Goal: Task Accomplishment & Management: Manage account settings

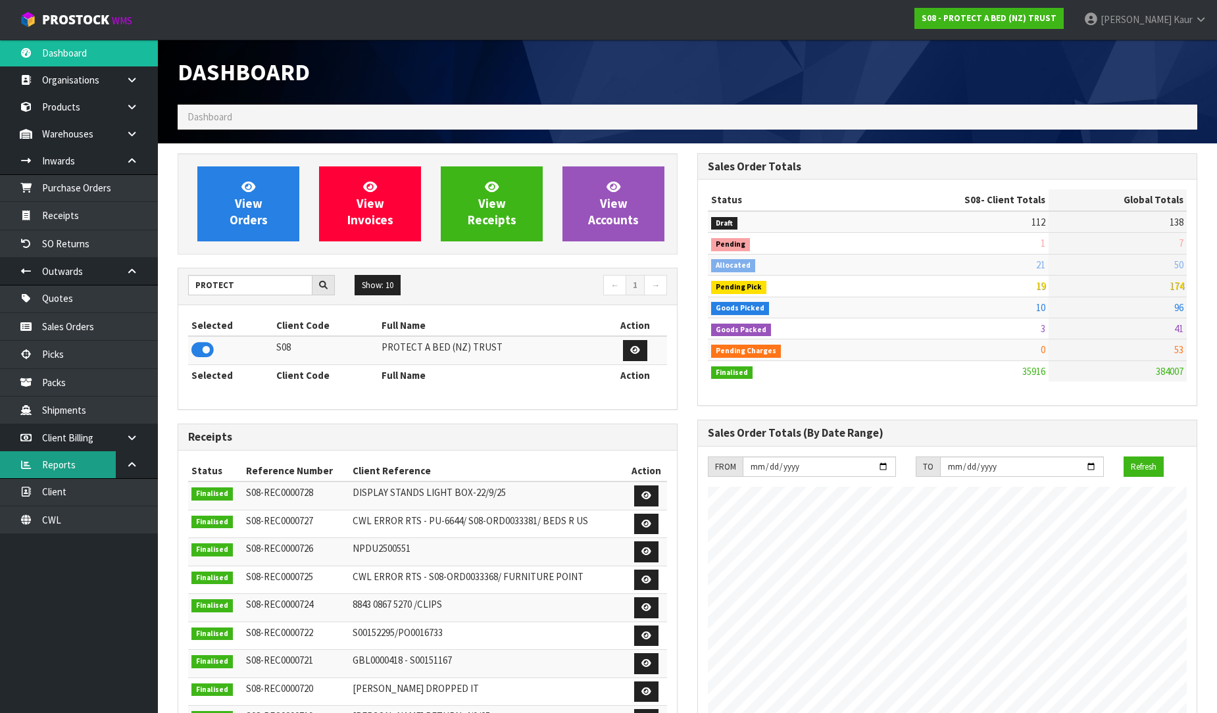
scroll to position [997, 520]
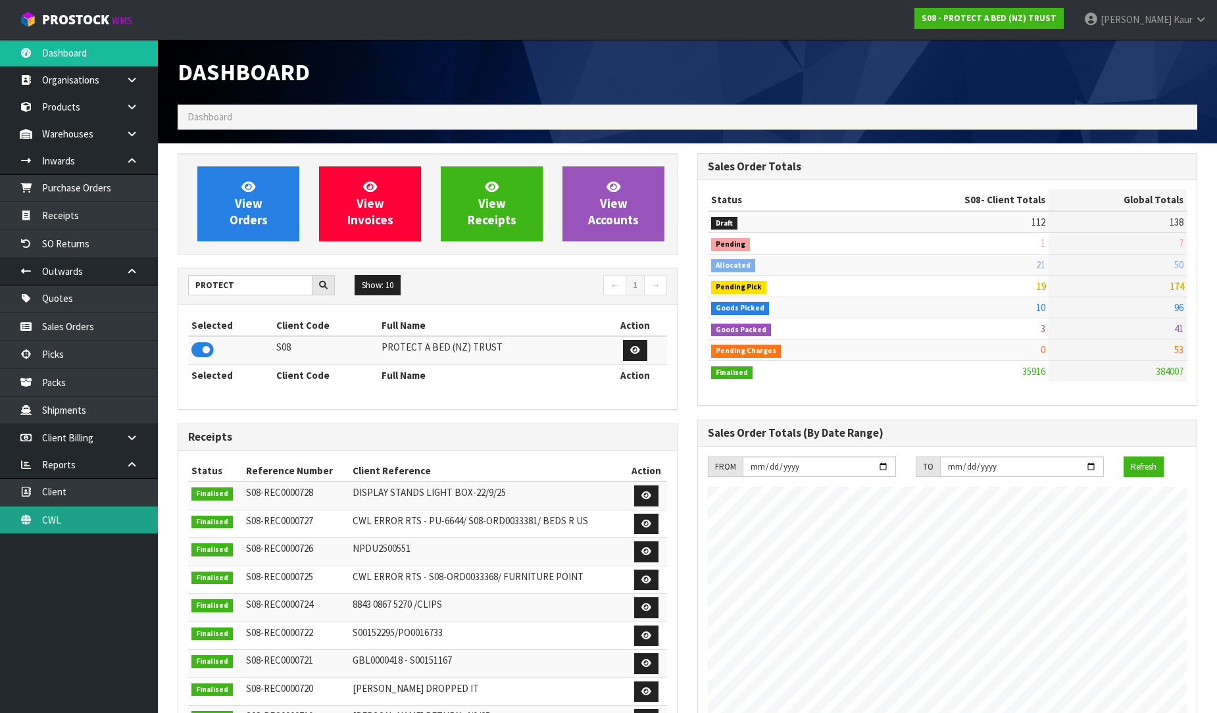
click at [70, 522] on link "CWL" at bounding box center [79, 520] width 158 height 27
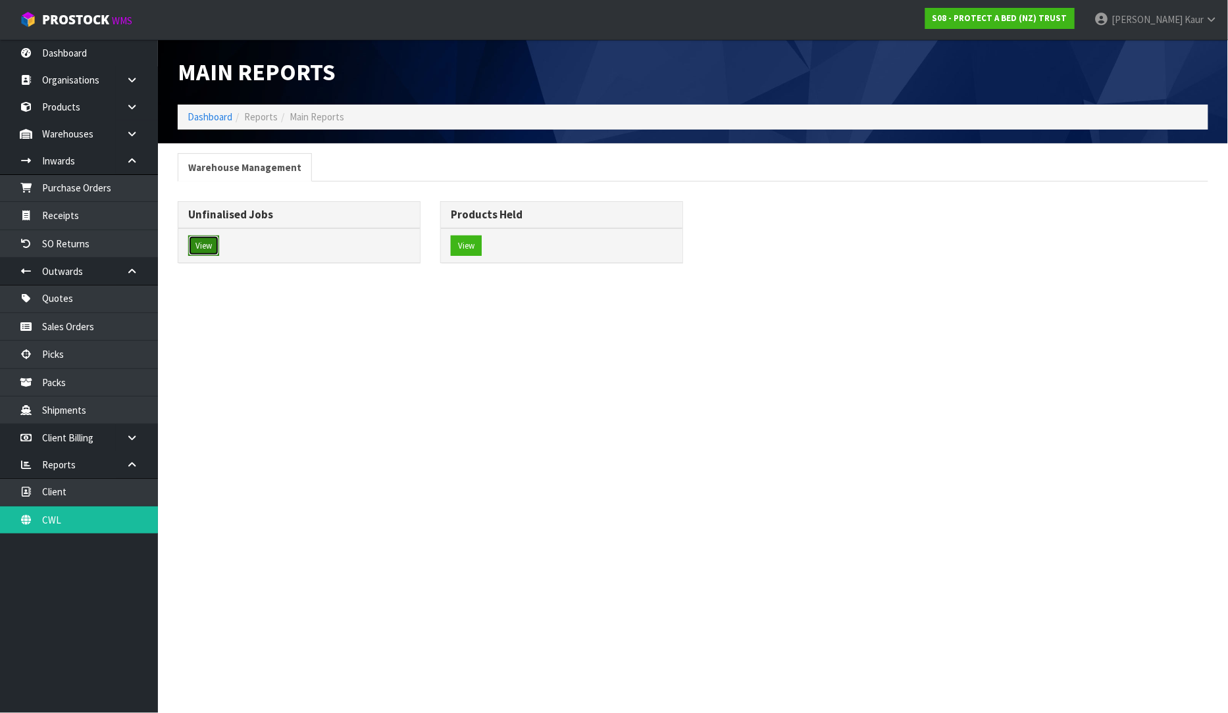
click at [193, 244] on button "View" at bounding box center [203, 246] width 31 height 21
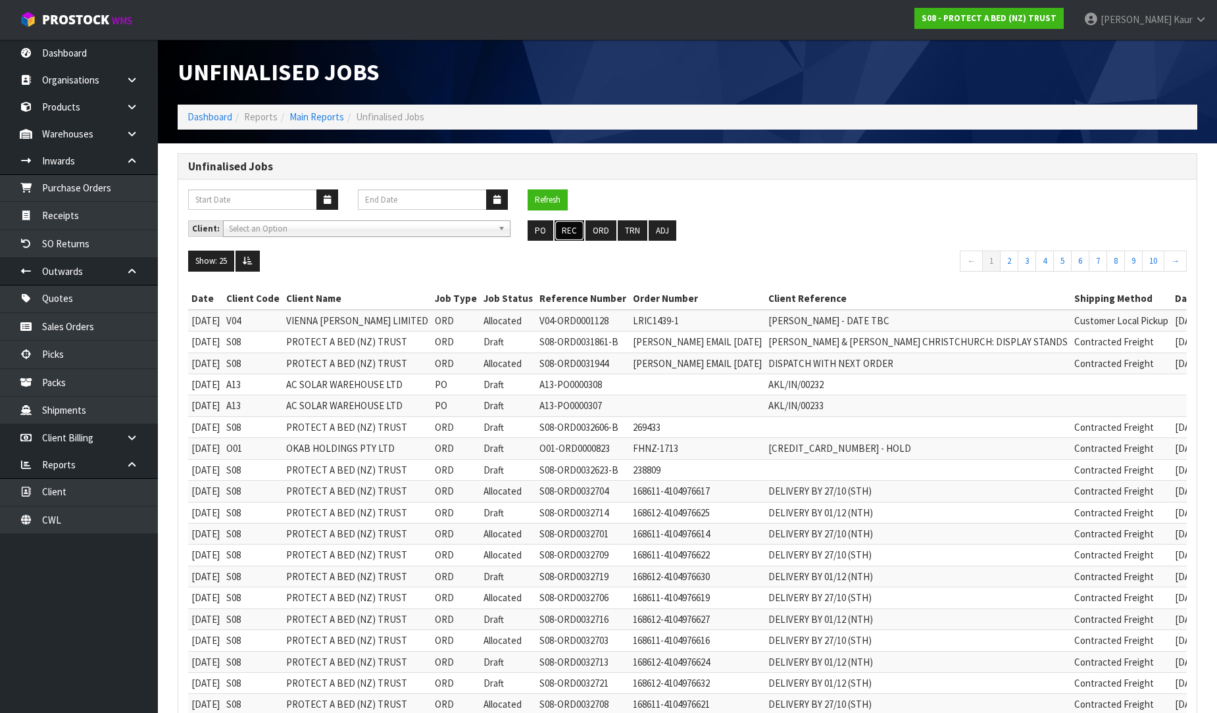
click at [568, 234] on button "REC" at bounding box center [570, 230] width 30 height 21
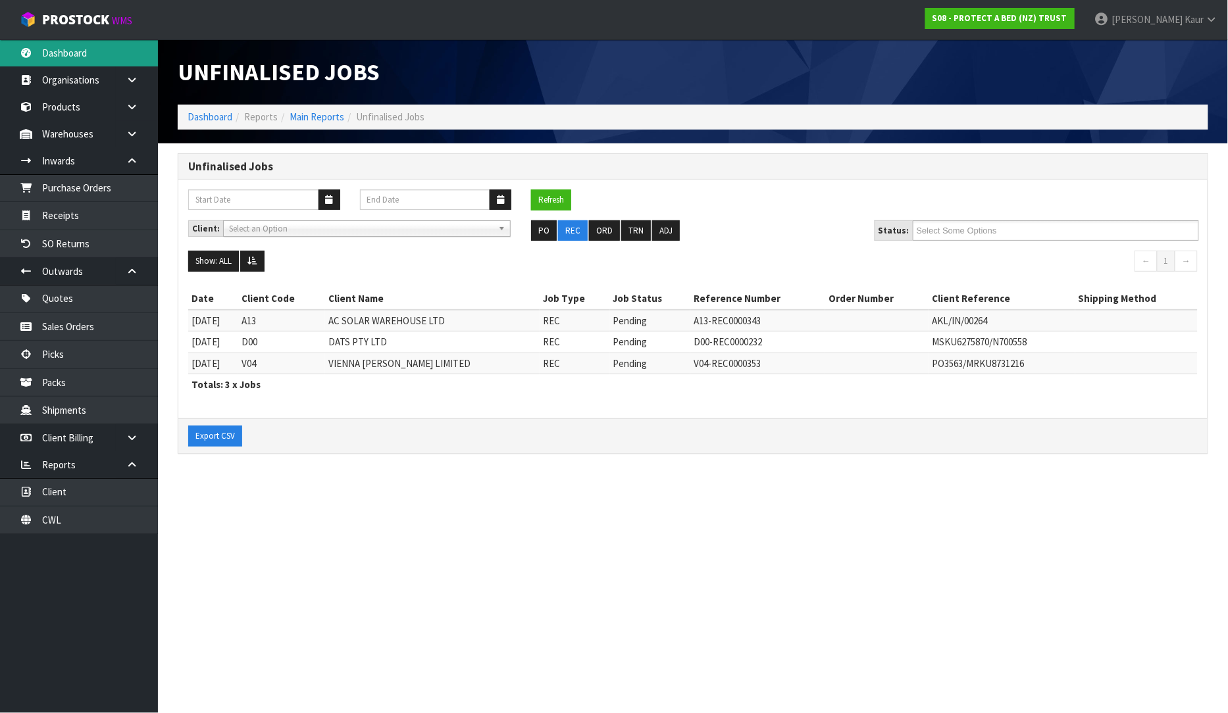
click at [120, 62] on link "Dashboard" at bounding box center [79, 52] width 158 height 27
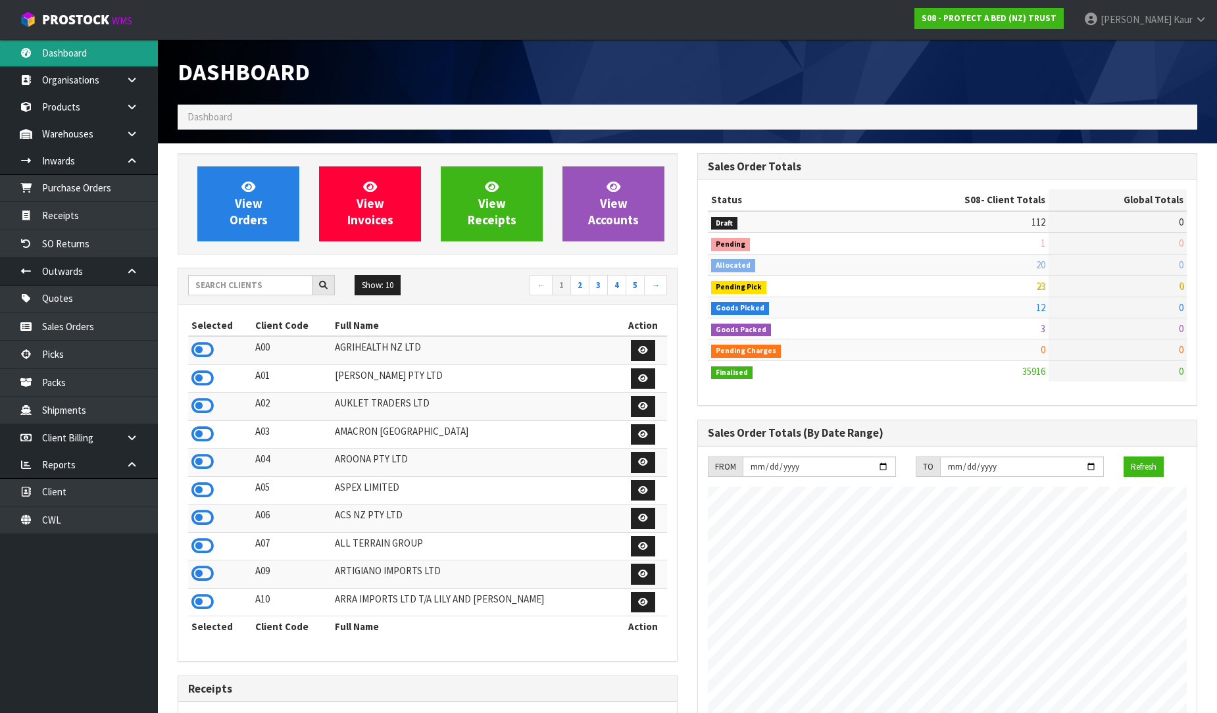
scroll to position [997, 520]
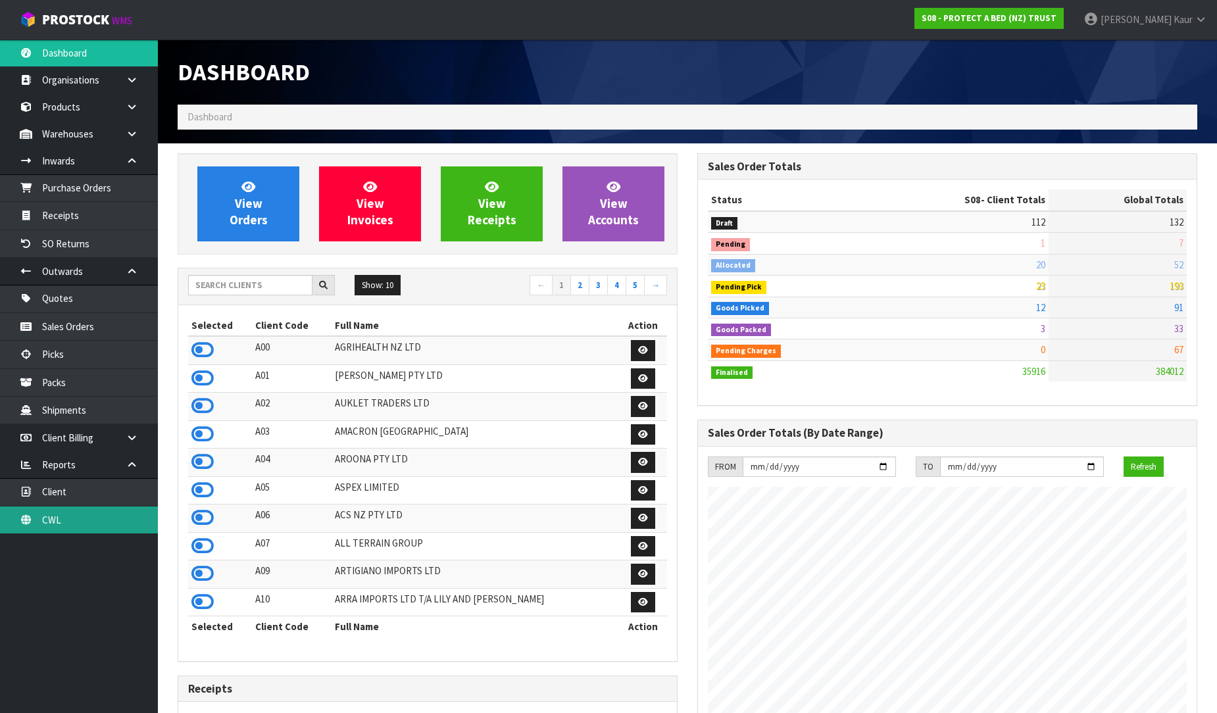
click at [80, 518] on link "CWL" at bounding box center [79, 520] width 158 height 27
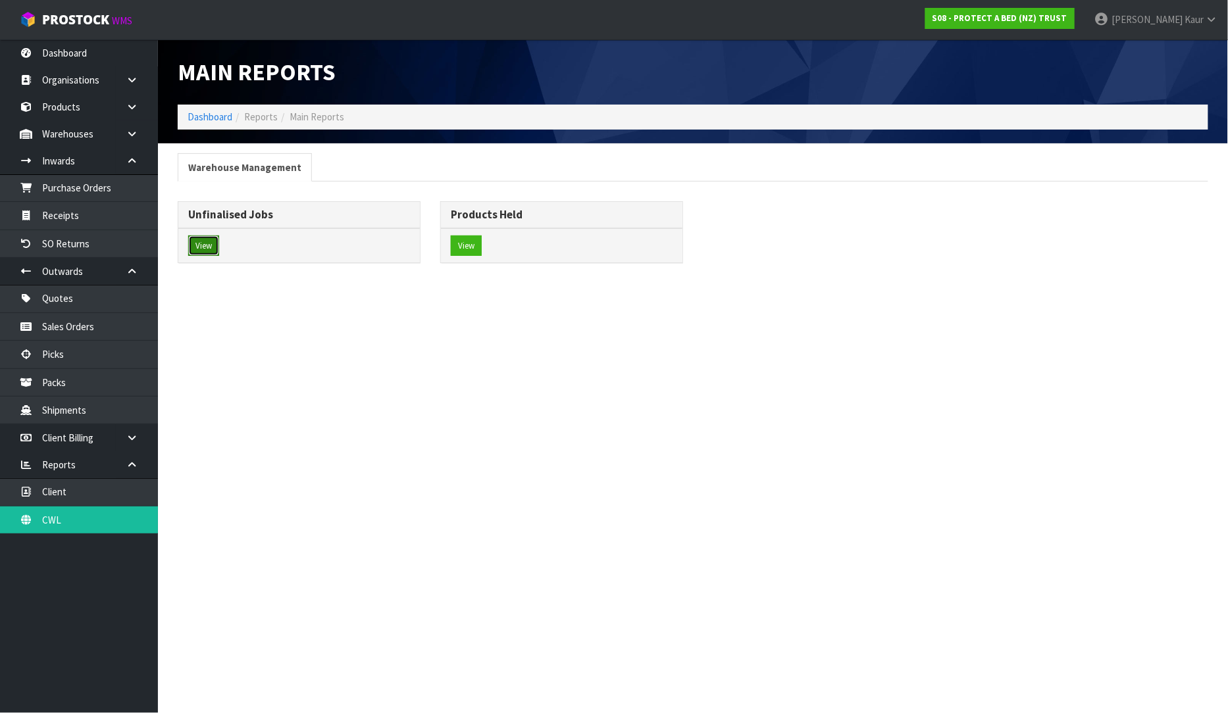
click at [211, 253] on button "View" at bounding box center [203, 246] width 31 height 21
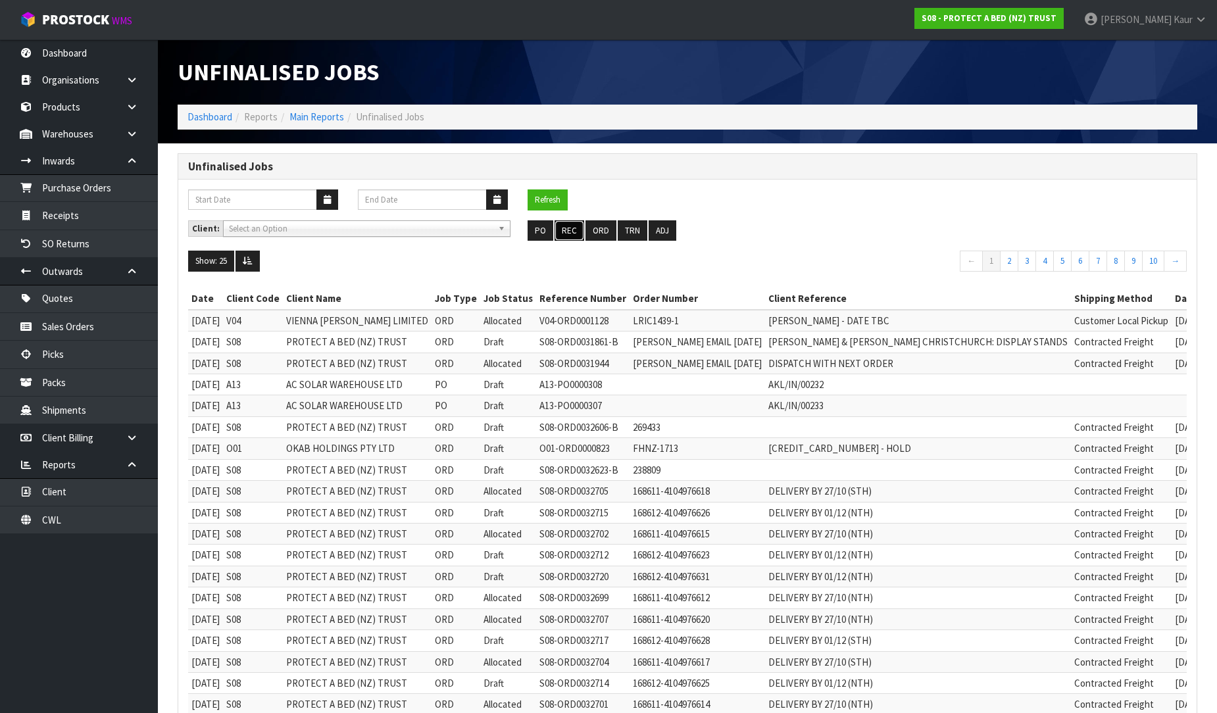
click at [571, 237] on button "REC" at bounding box center [570, 230] width 30 height 21
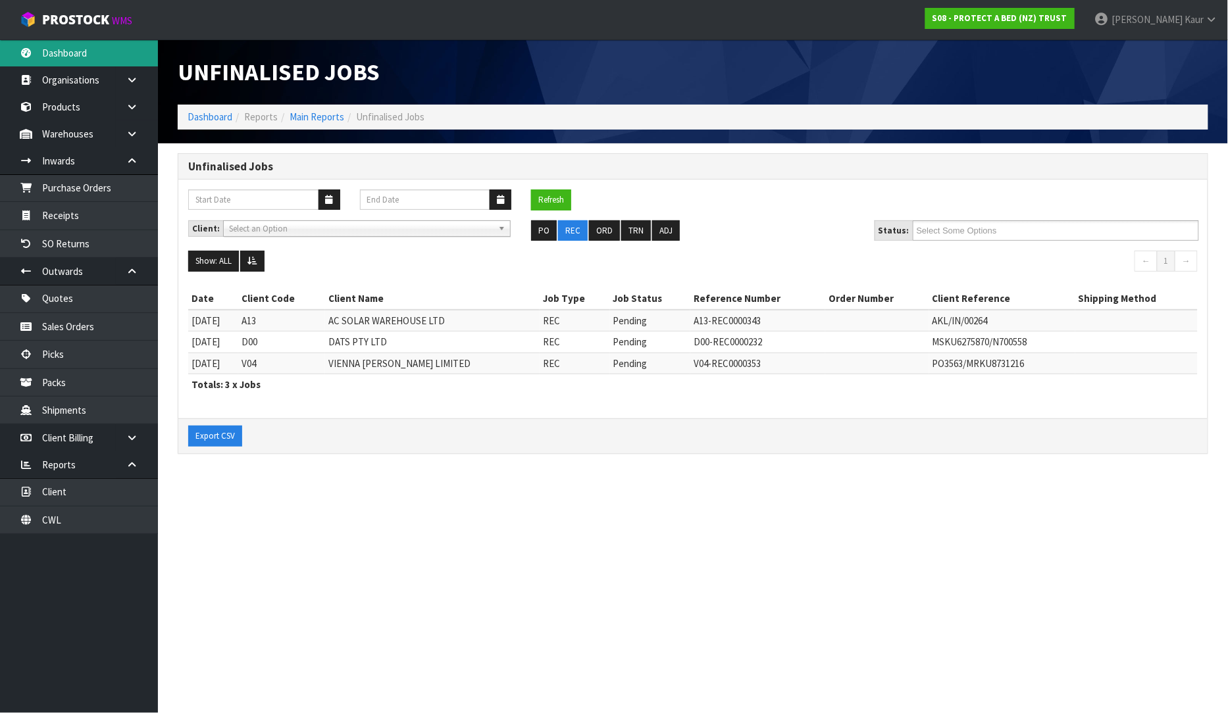
click at [77, 59] on link "Dashboard" at bounding box center [79, 52] width 158 height 27
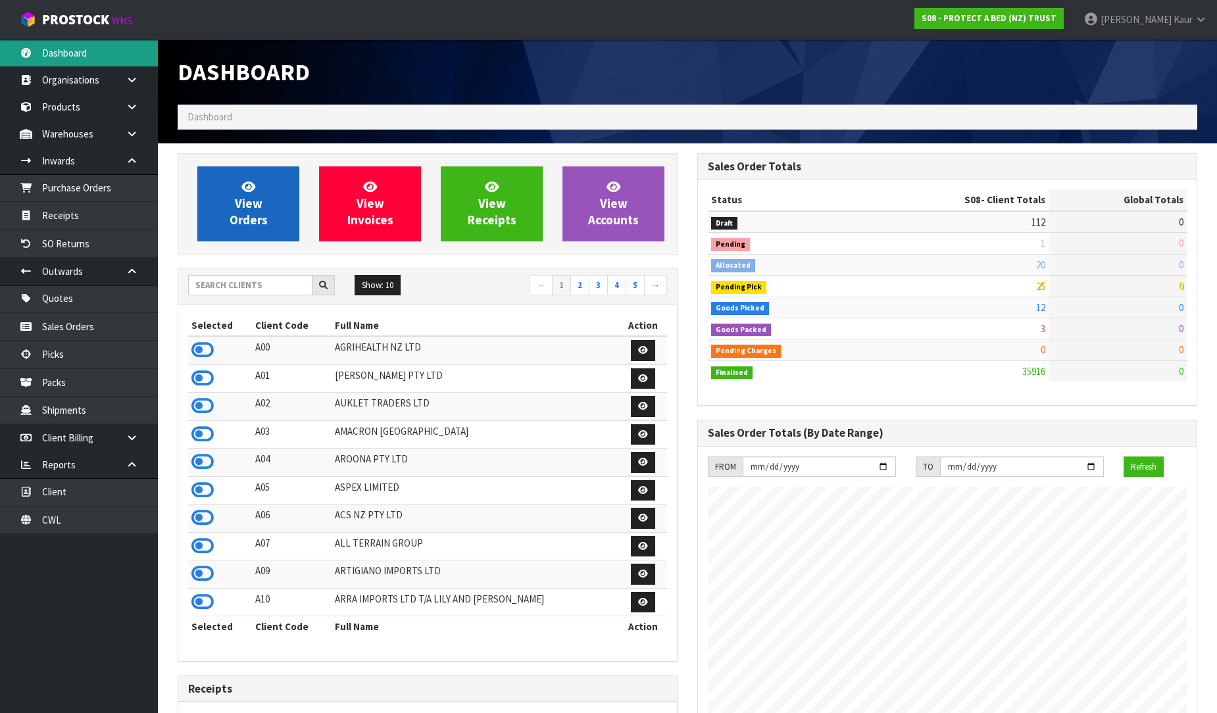
scroll to position [997, 520]
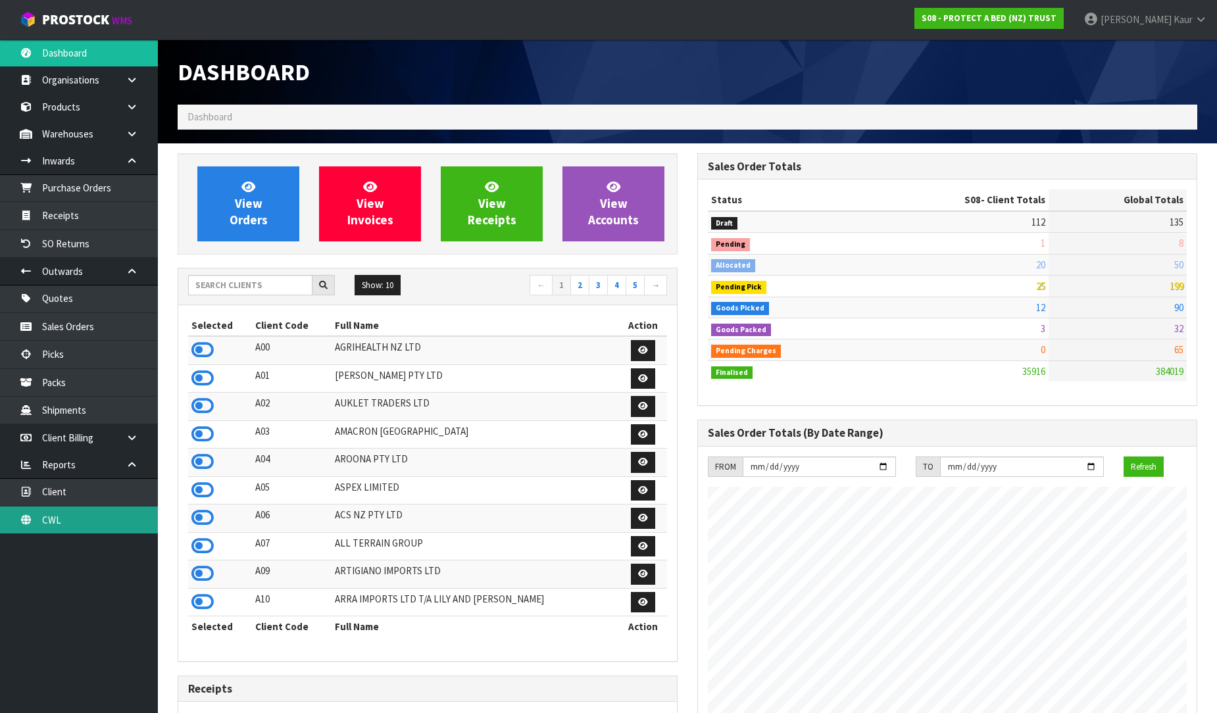
click at [76, 514] on link "CWL" at bounding box center [79, 520] width 158 height 27
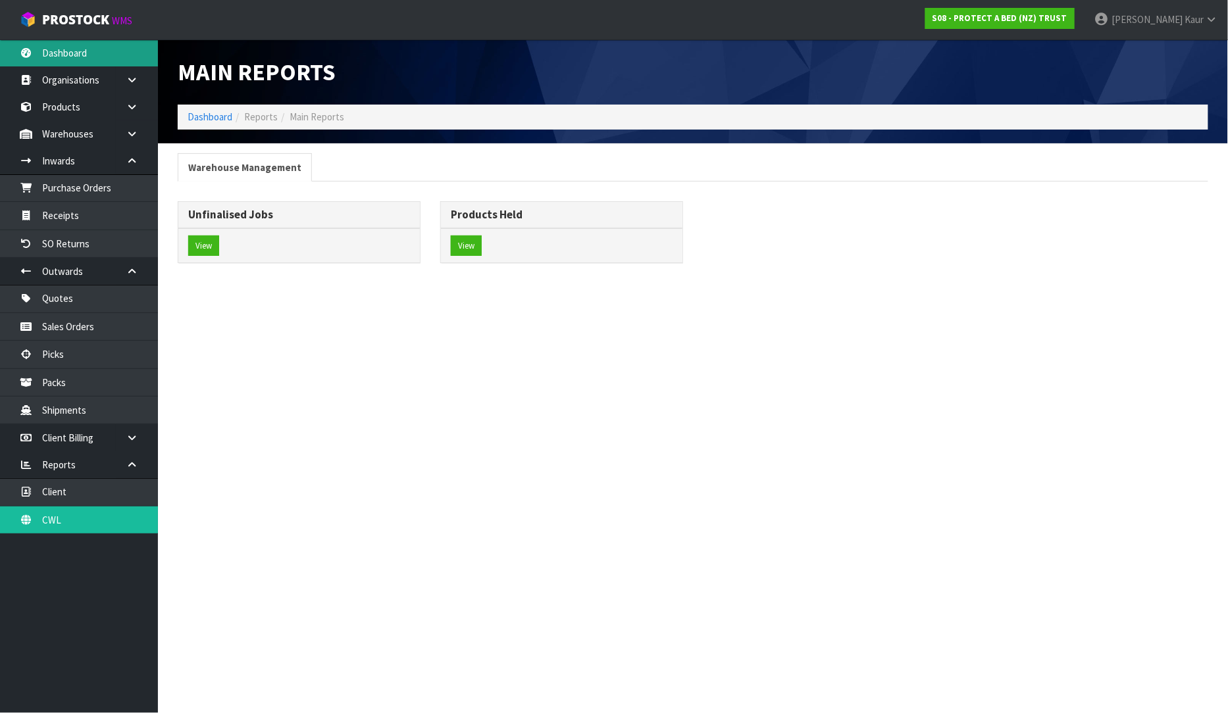
click at [128, 61] on link "Dashboard" at bounding box center [79, 52] width 158 height 27
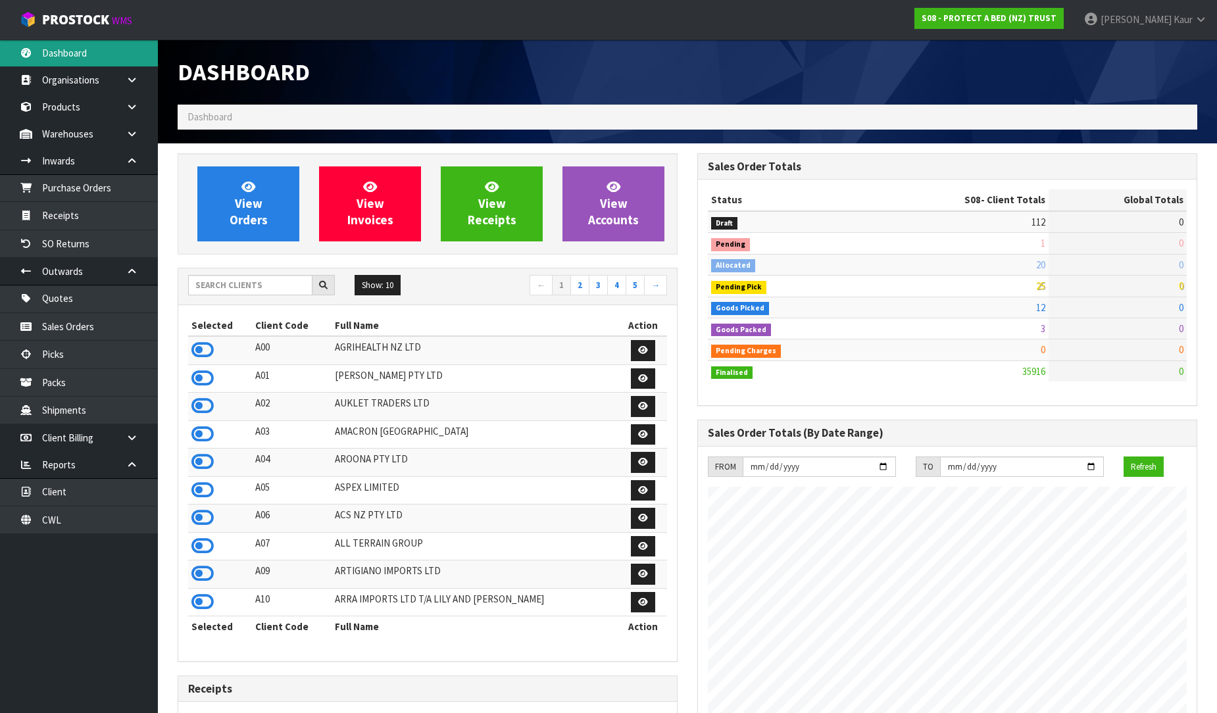
scroll to position [997, 520]
click at [237, 290] on input "text" at bounding box center [250, 285] width 124 height 20
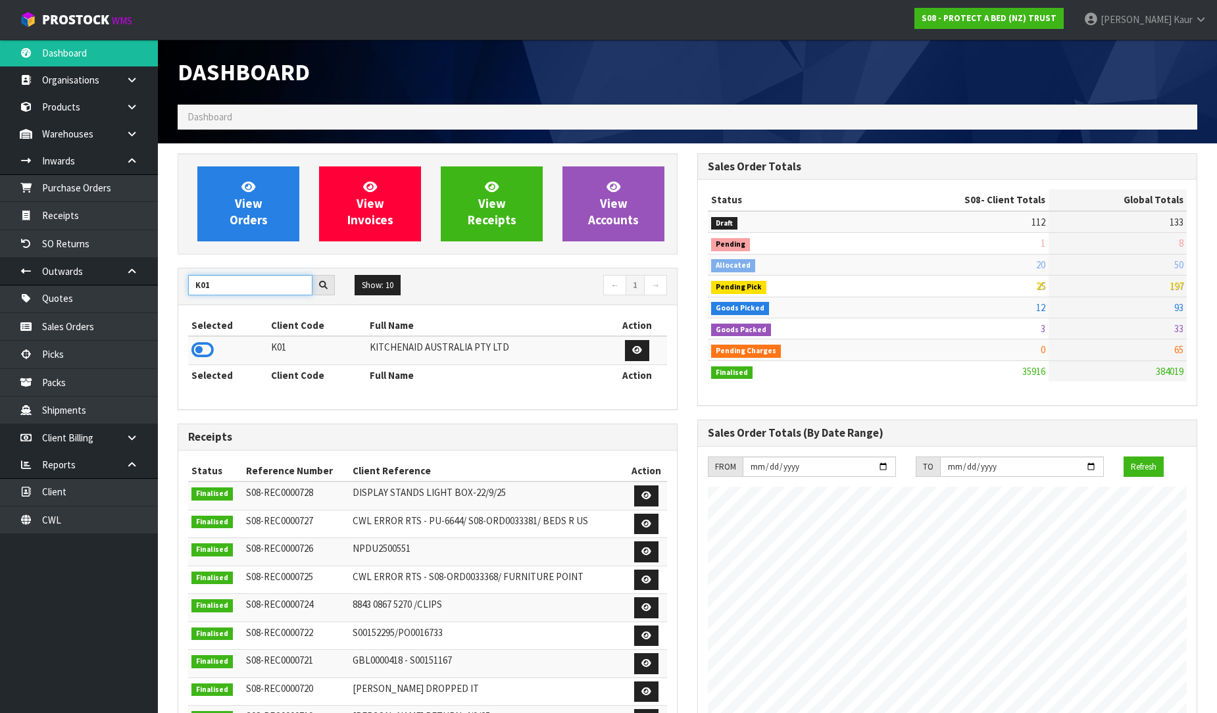
type input "K01"
click at [186, 352] on div "Selected Client Code Full Name Action K01 KITCHENAID AUSTRALIA PTY LTD Selected…" at bounding box center [427, 357] width 499 height 104
click at [198, 354] on icon at bounding box center [202, 350] width 22 height 20
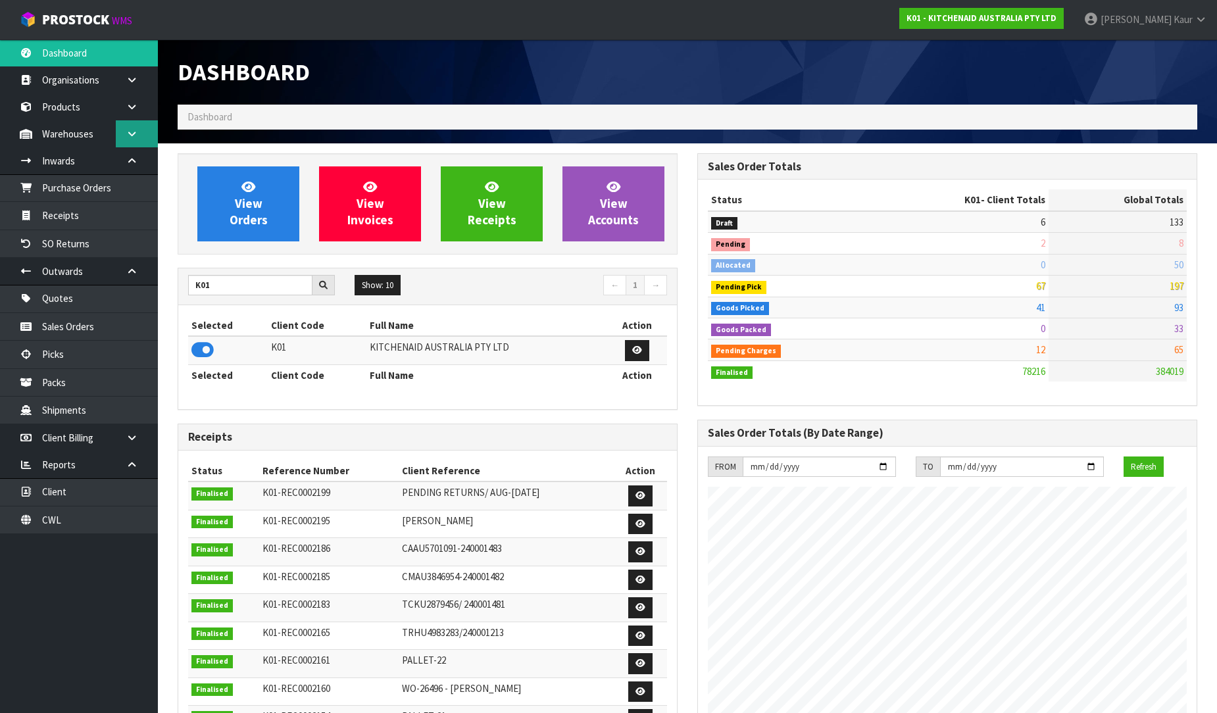
click at [126, 132] on icon at bounding box center [132, 134] width 13 height 10
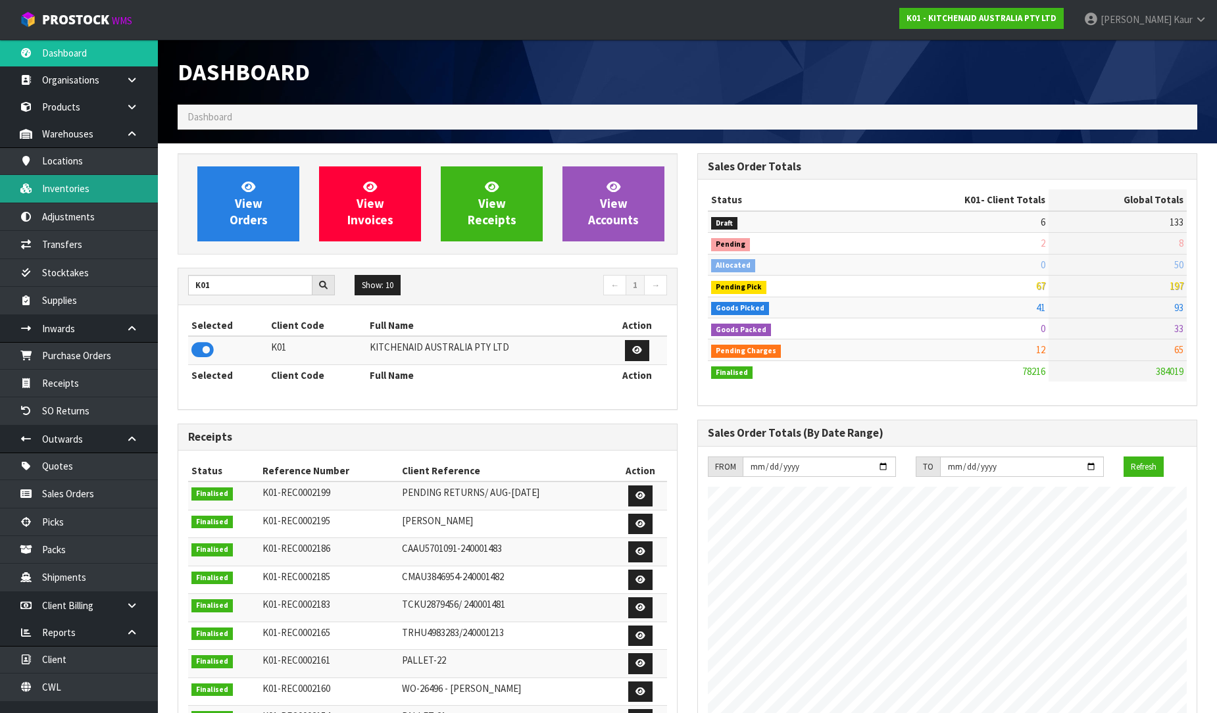
click at [84, 196] on link "Inventories" at bounding box center [79, 188] width 158 height 27
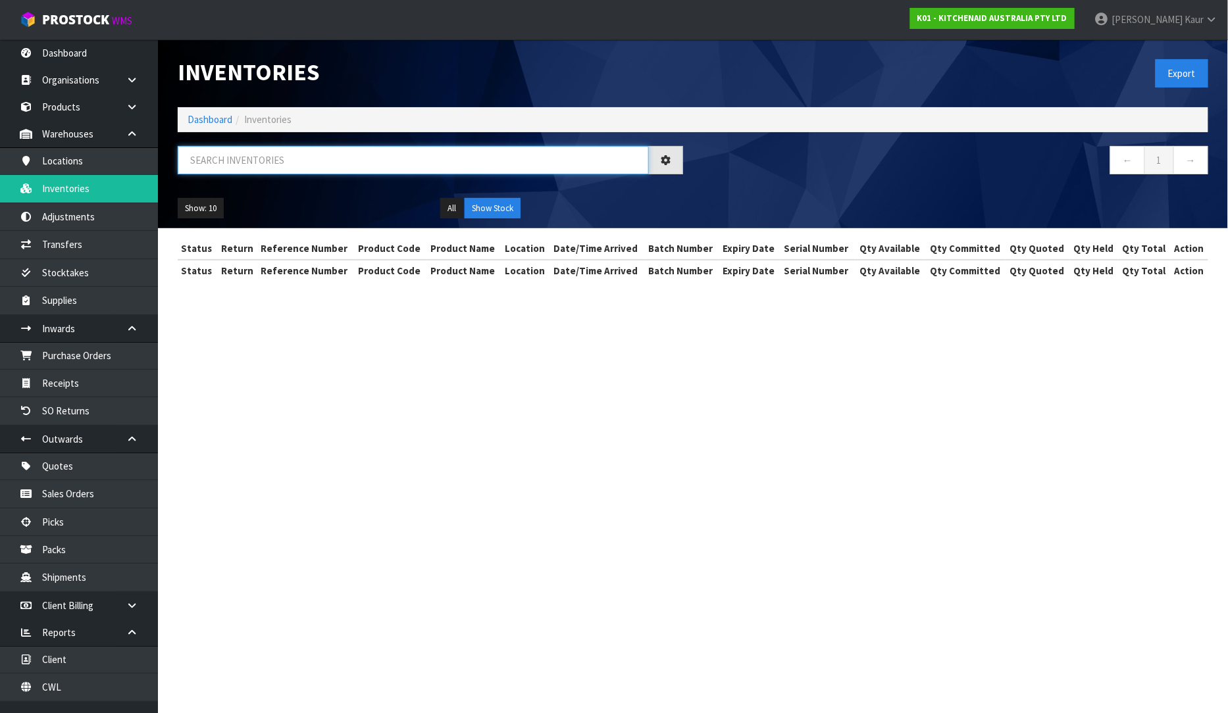
click at [221, 161] on input "text" at bounding box center [413, 160] width 471 height 28
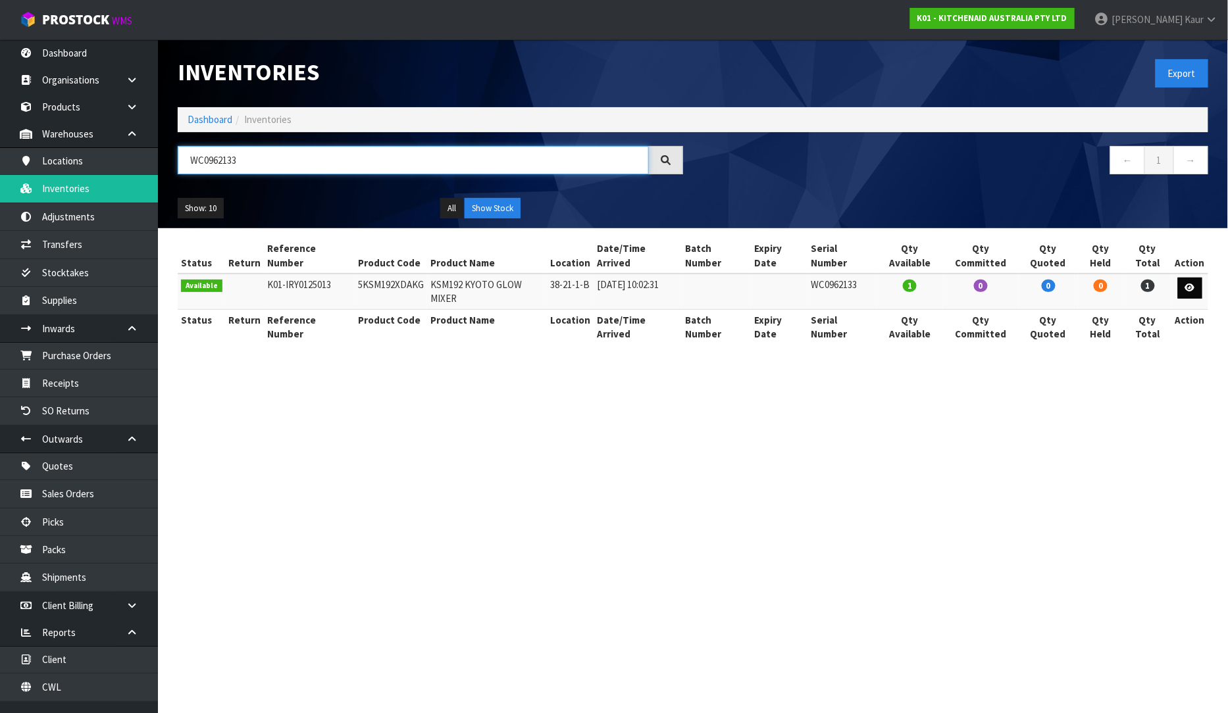
type input "WC0962133"
click at [1187, 284] on icon at bounding box center [1190, 288] width 10 height 9
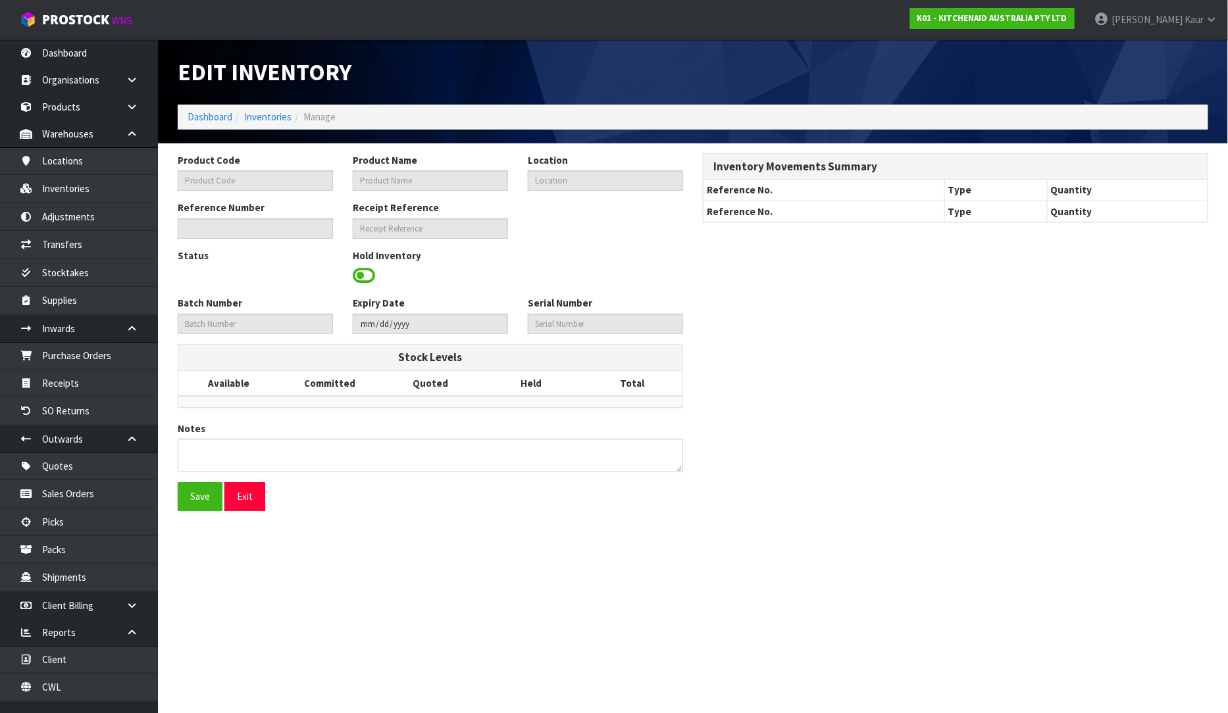
type input "5KSM192XDAKG"
type input "KSM192 KYOTO GLOW MIXER"
type input "38-21-1-B"
type input "K01-IRY0125013"
type input "K01-REC0001518"
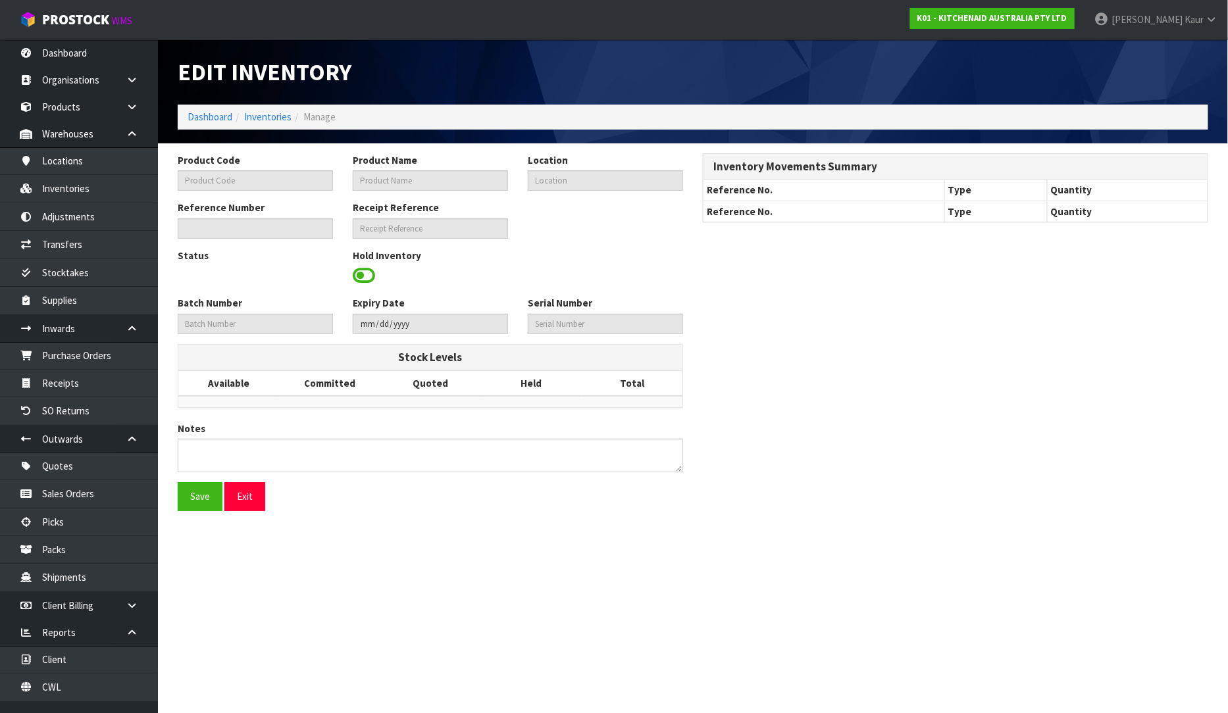
type input "WC0962133"
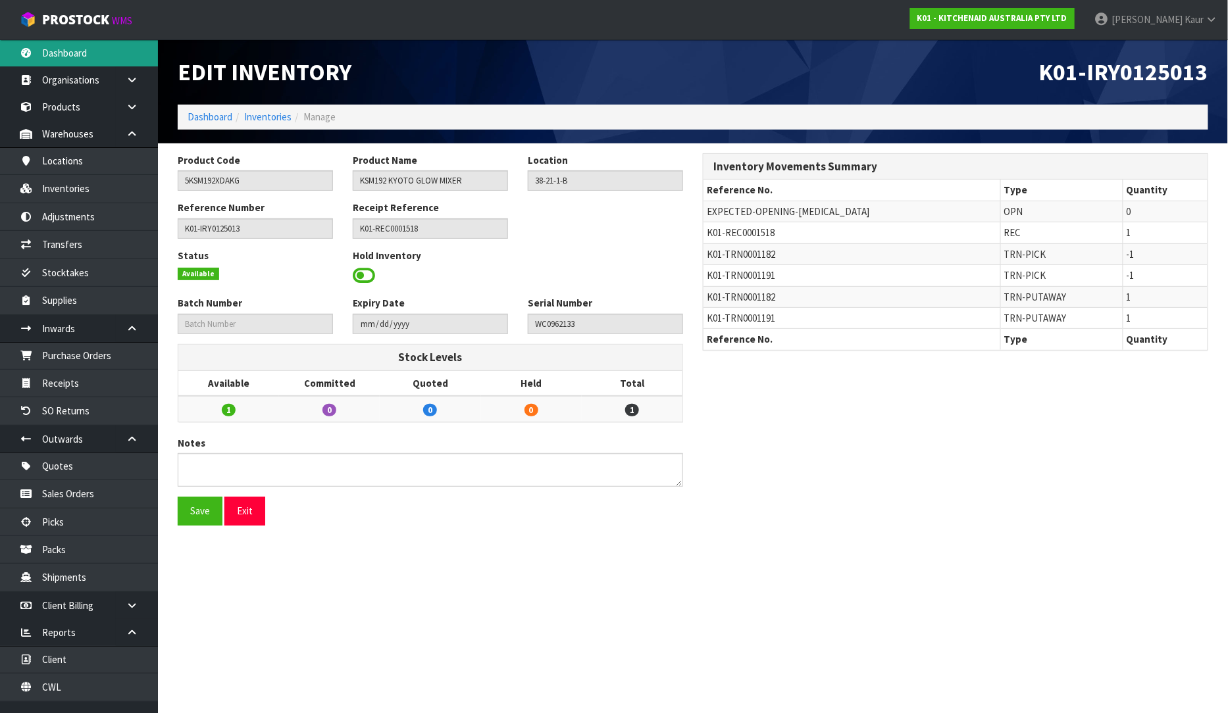
click at [84, 53] on link "Dashboard" at bounding box center [79, 52] width 158 height 27
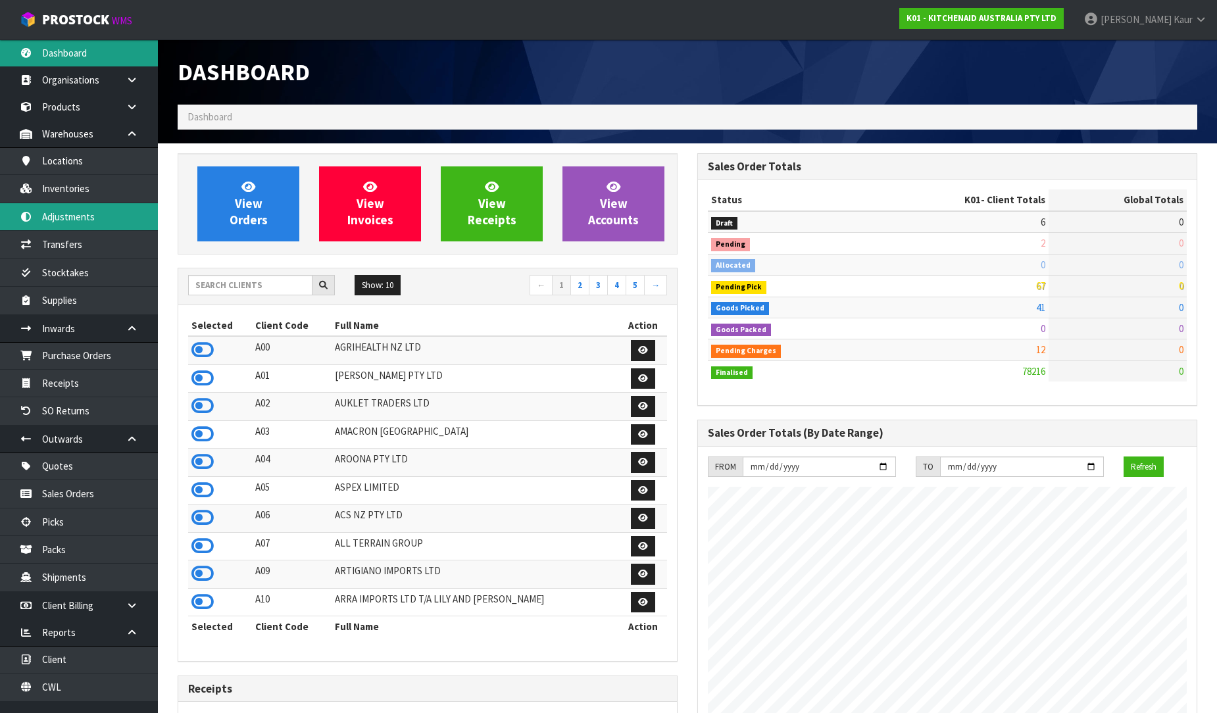
scroll to position [997, 520]
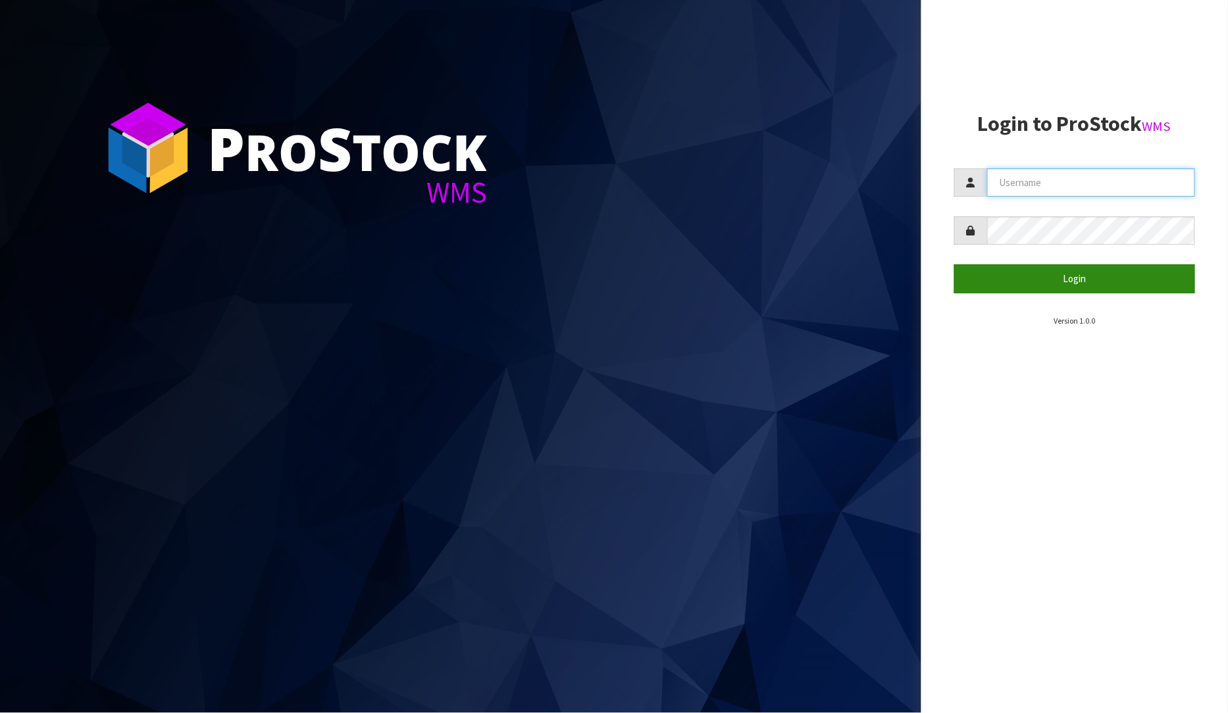
type input "[PERSON_NAME]"
click at [1060, 286] on button "Login" at bounding box center [1074, 278] width 241 height 28
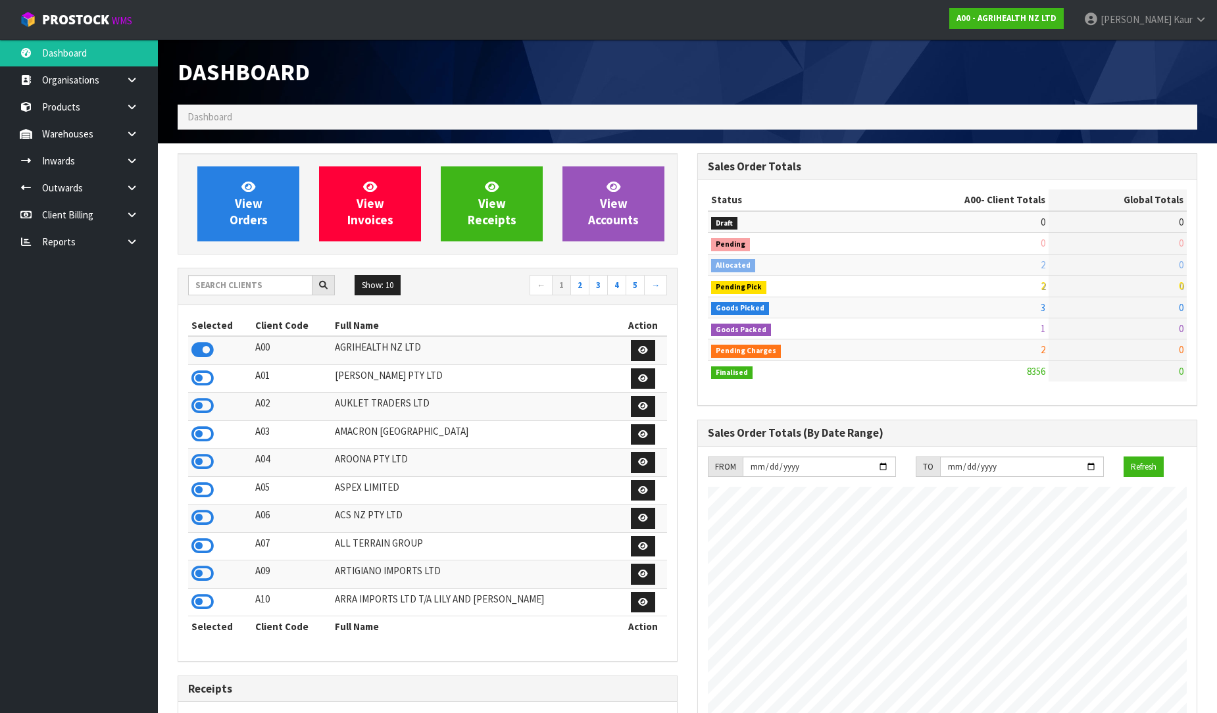
scroll to position [997, 520]
click at [134, 247] on link at bounding box center [137, 241] width 42 height 27
click at [59, 293] on link "CWL" at bounding box center [79, 296] width 158 height 27
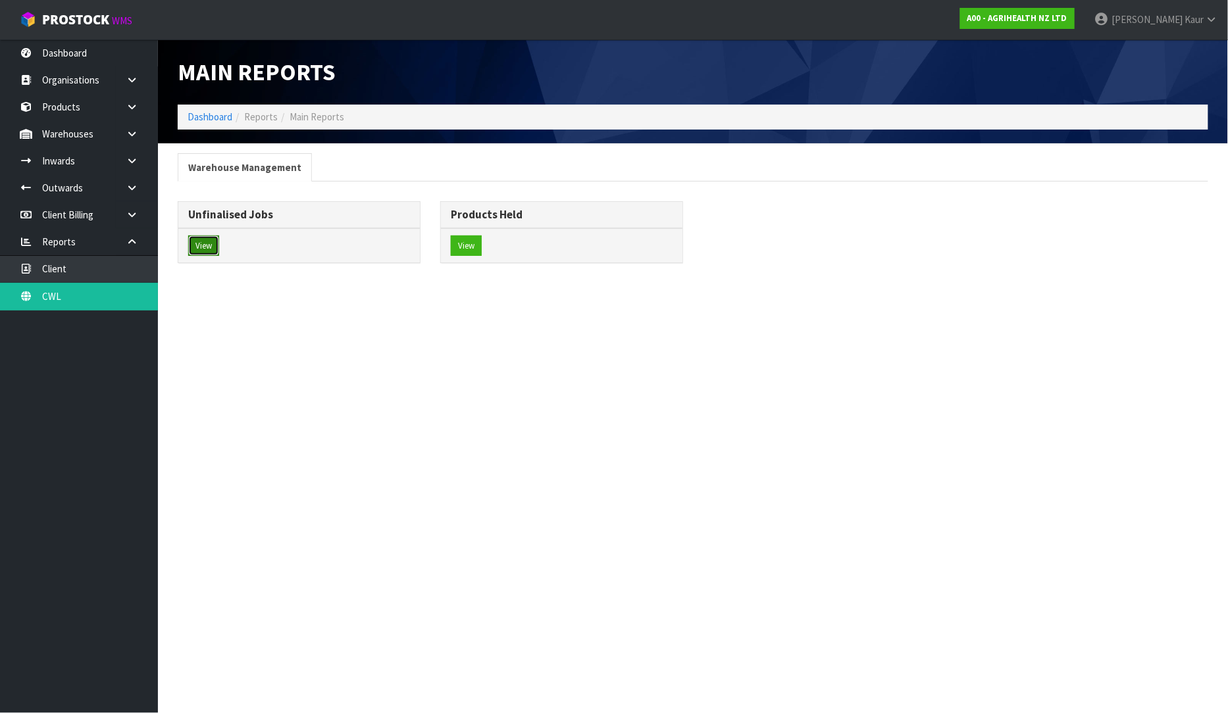
click at [205, 240] on button "View" at bounding box center [203, 246] width 31 height 21
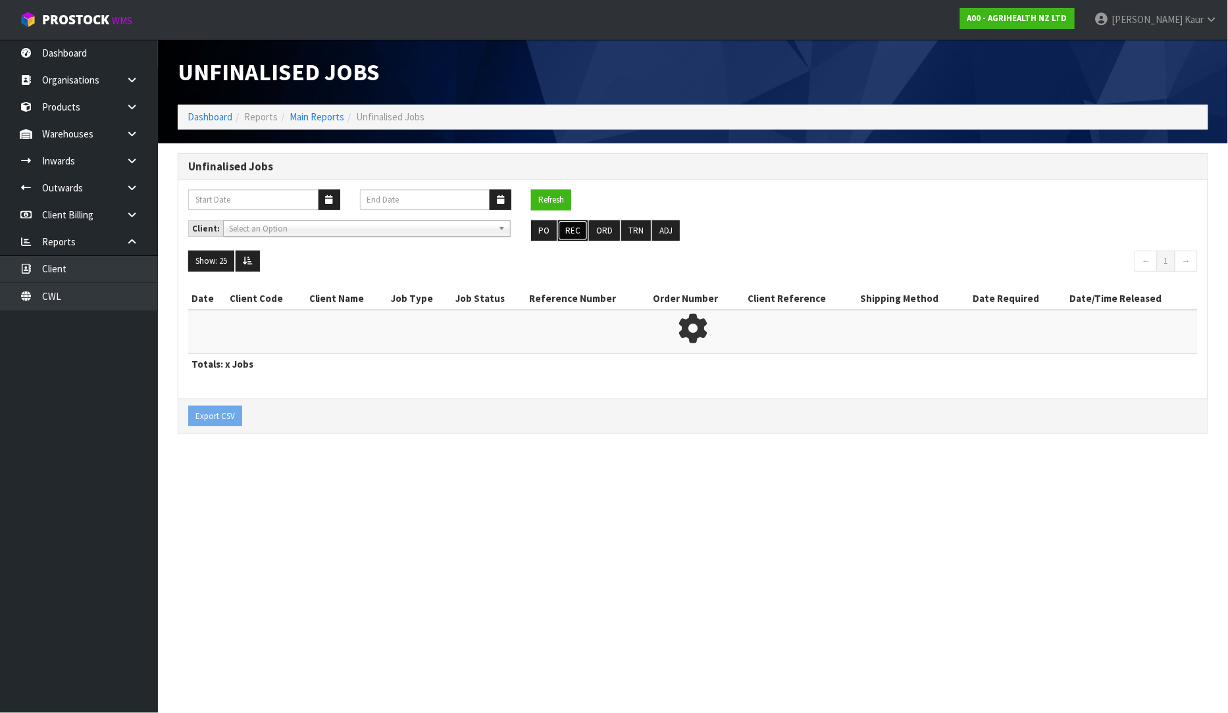
click at [571, 227] on button "REC" at bounding box center [573, 230] width 30 height 21
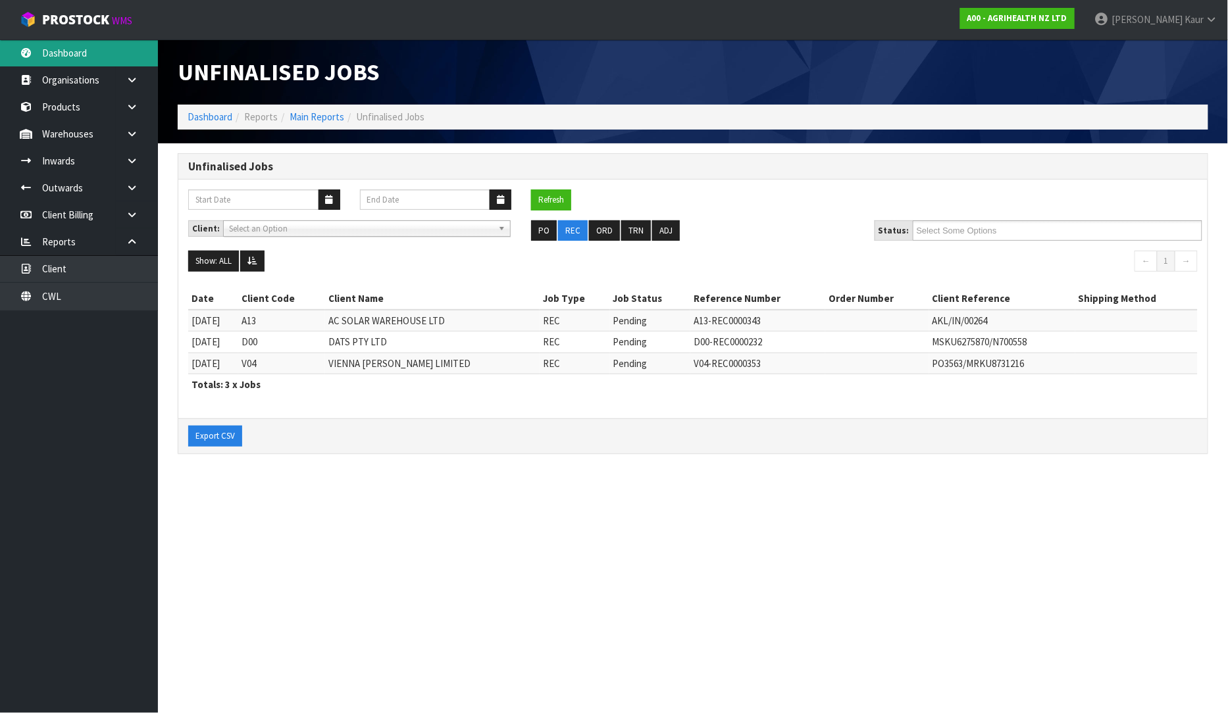
click at [41, 62] on link "Dashboard" at bounding box center [79, 52] width 158 height 27
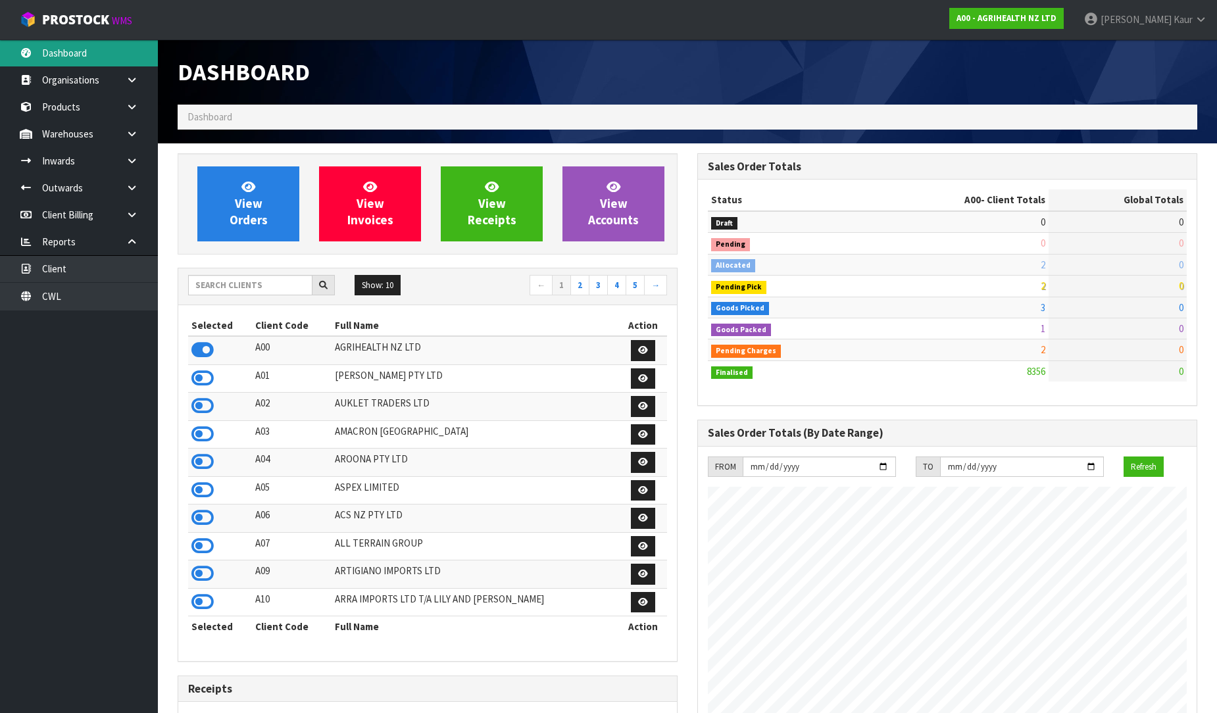
scroll to position [997, 520]
click at [143, 217] on link at bounding box center [137, 214] width 42 height 27
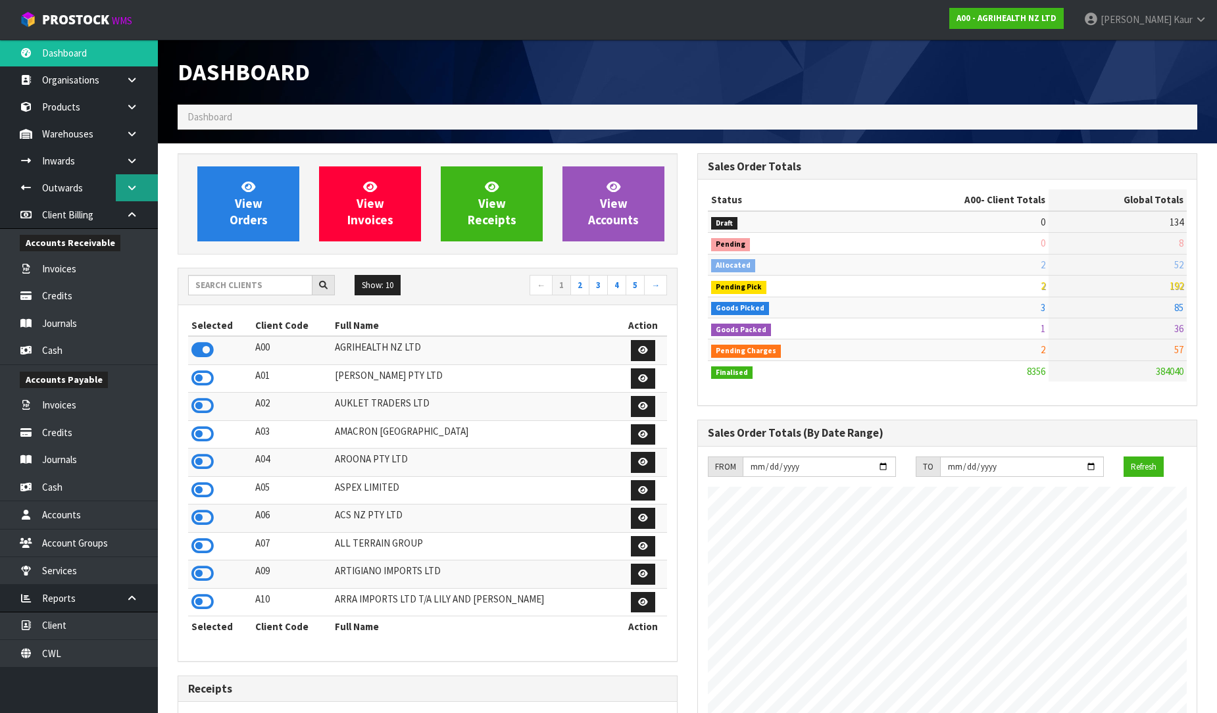
click at [133, 189] on icon at bounding box center [132, 188] width 13 height 10
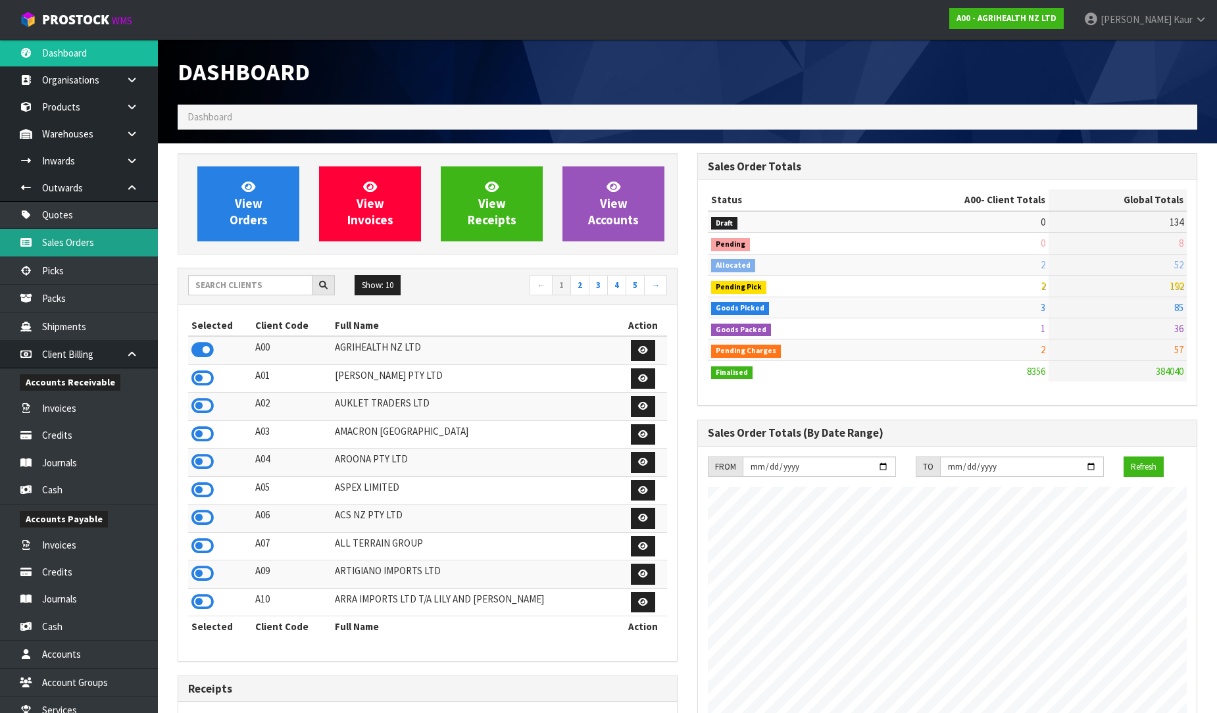
click at [82, 249] on link "Sales Orders" at bounding box center [79, 242] width 158 height 27
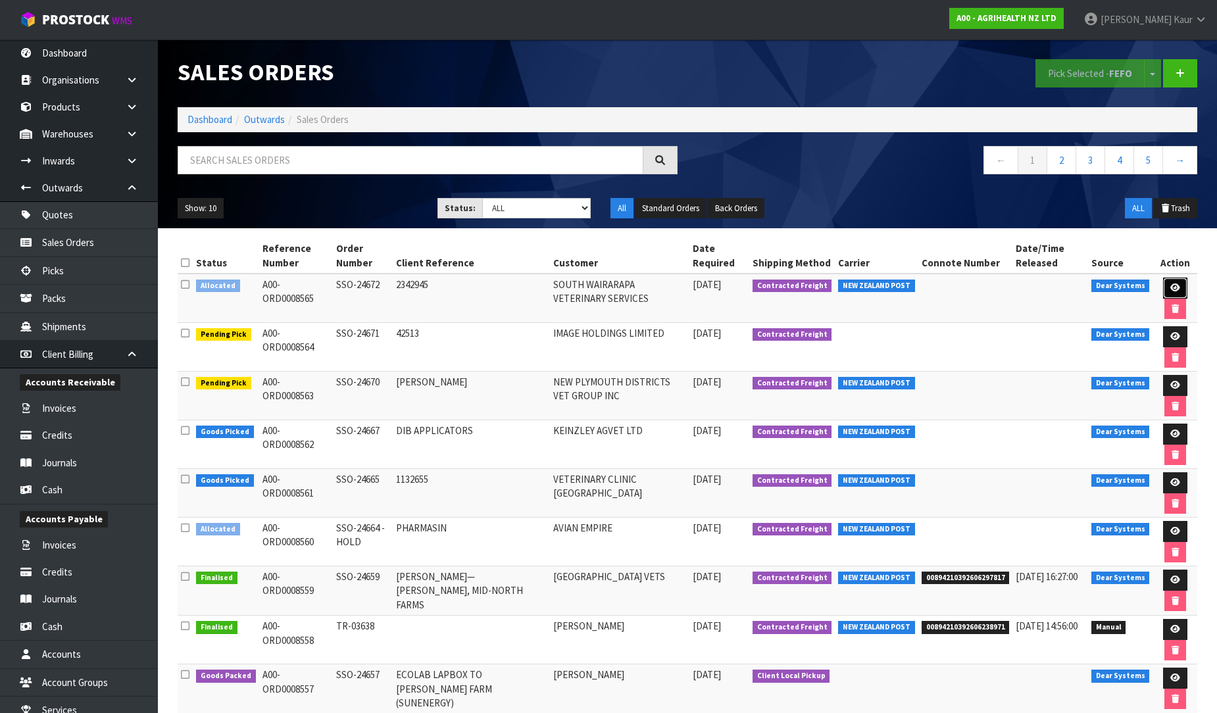
click at [1171, 288] on icon at bounding box center [1175, 288] width 10 height 9
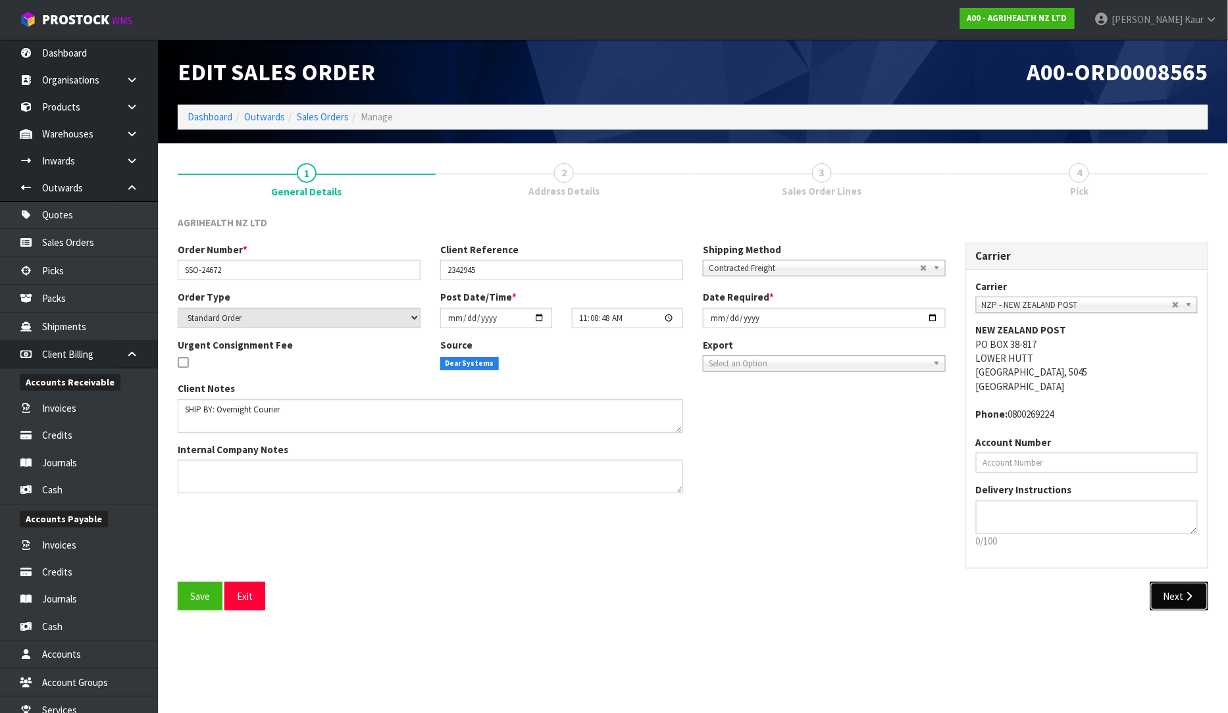
click at [1185, 587] on button "Next" at bounding box center [1179, 596] width 58 height 28
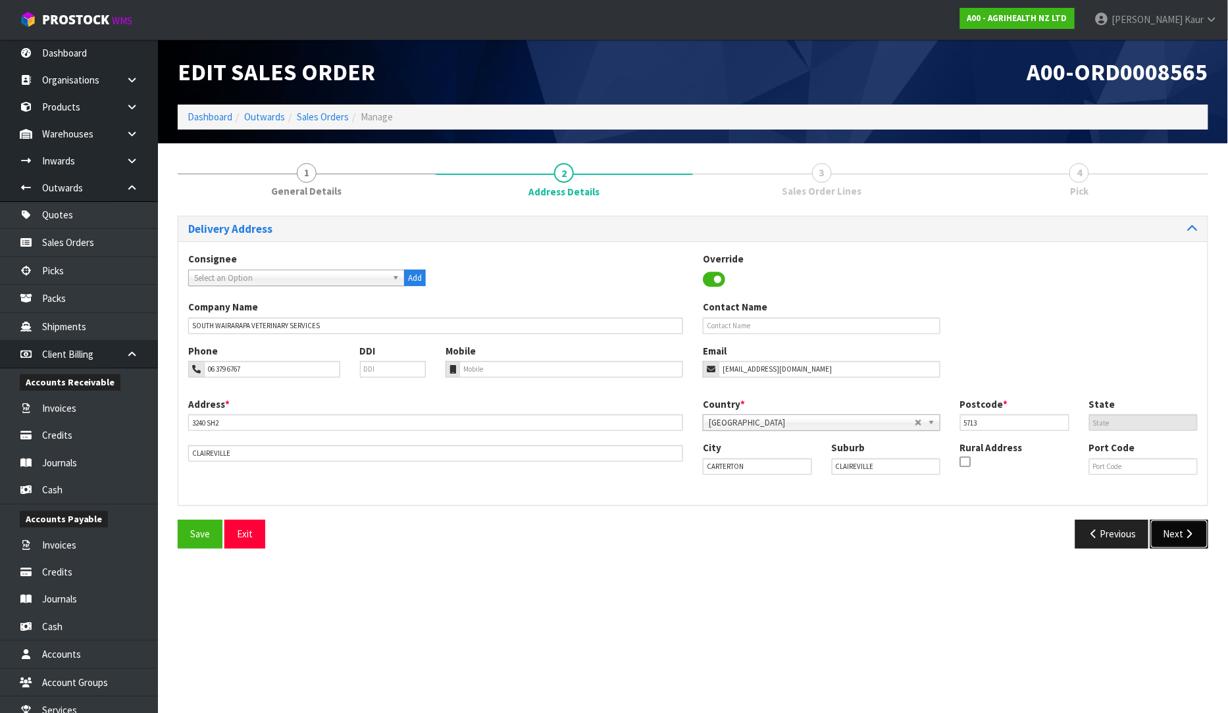
click at [1184, 540] on button "Next" at bounding box center [1179, 534] width 58 height 28
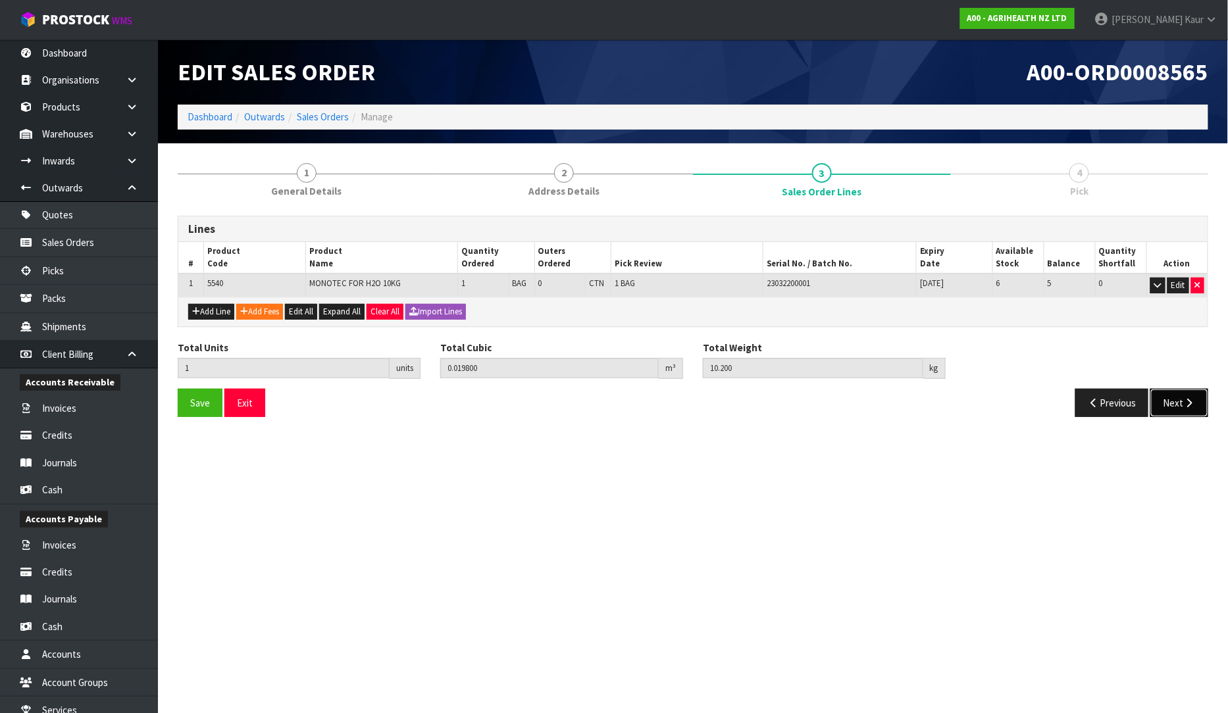
click at [1186, 399] on icon "button" at bounding box center [1189, 403] width 13 height 10
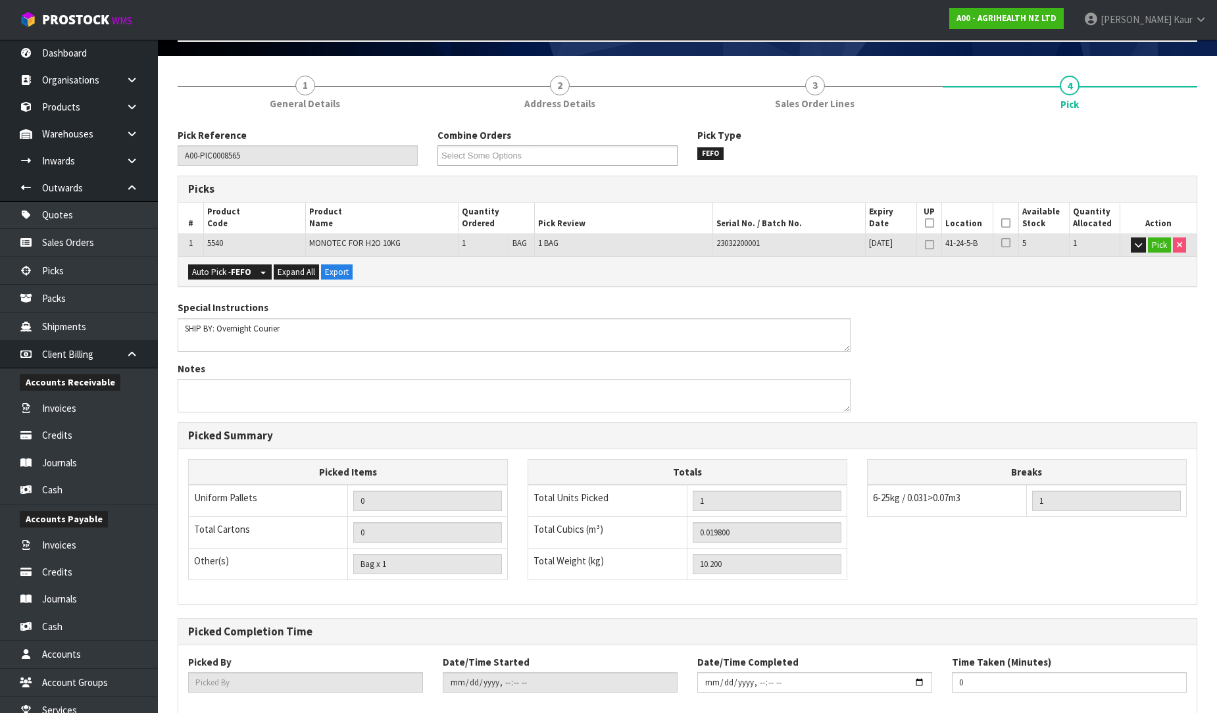
scroll to position [159, 0]
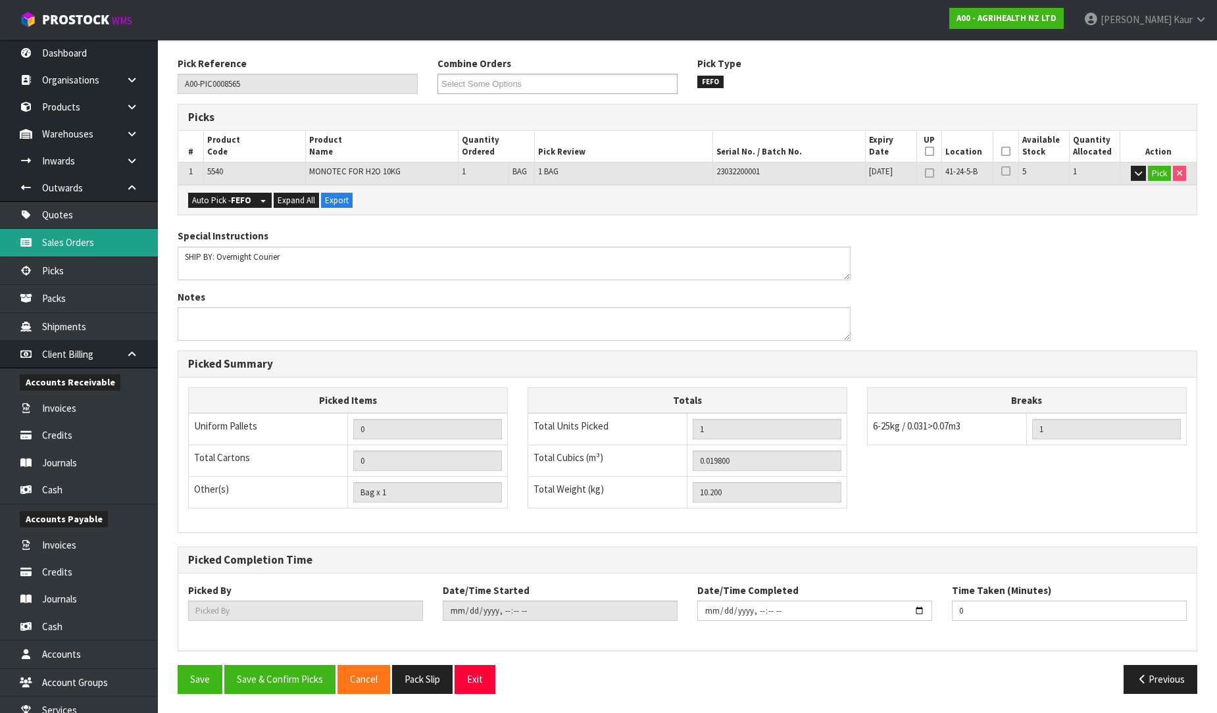
click at [94, 234] on link "Sales Orders" at bounding box center [79, 242] width 158 height 27
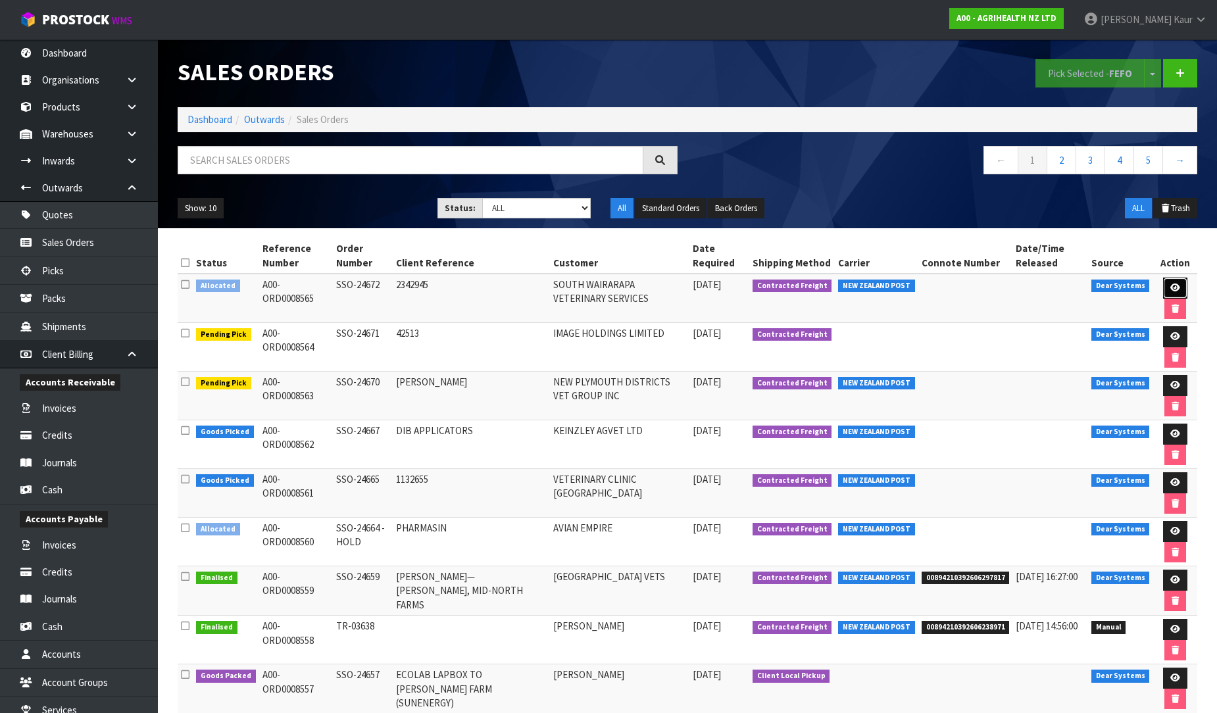
click at [1171, 286] on icon at bounding box center [1175, 288] width 10 height 9
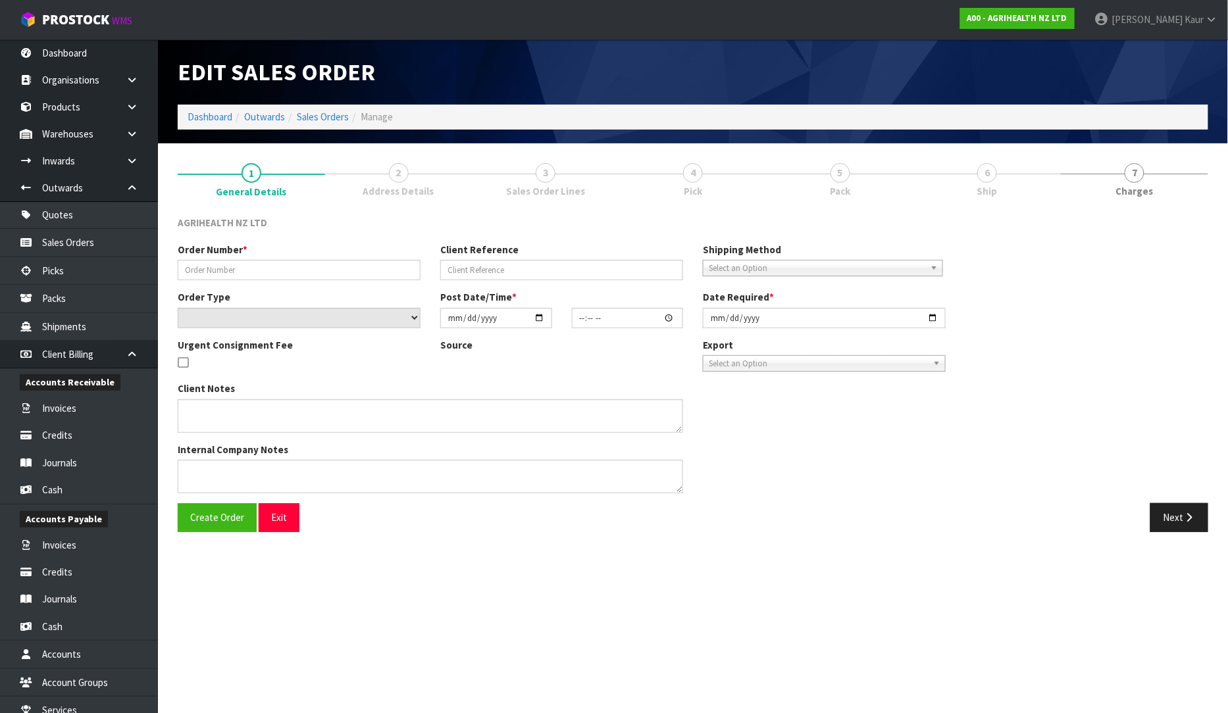
type input "SSO-24672"
type input "2342945"
select select "number:0"
type input "2025-10-03"
type input "11:08:48.000"
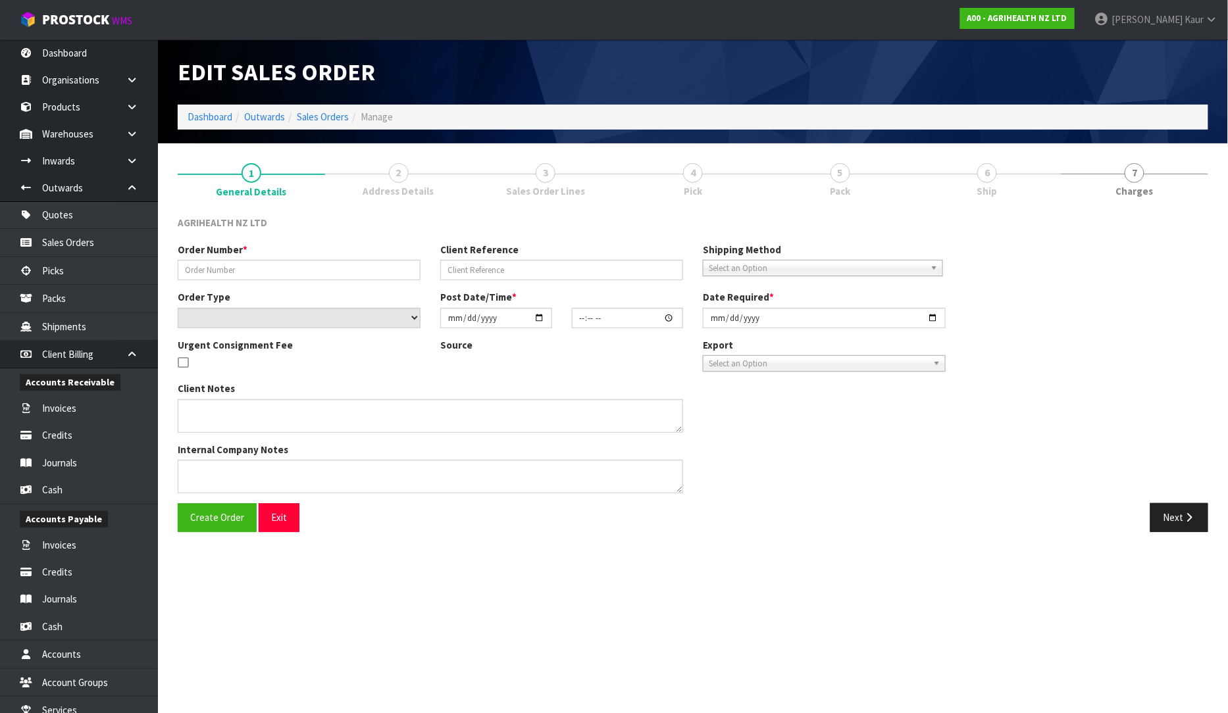
type input "2025-10-03"
type textarea "SHIP BY: Overnight Courier"
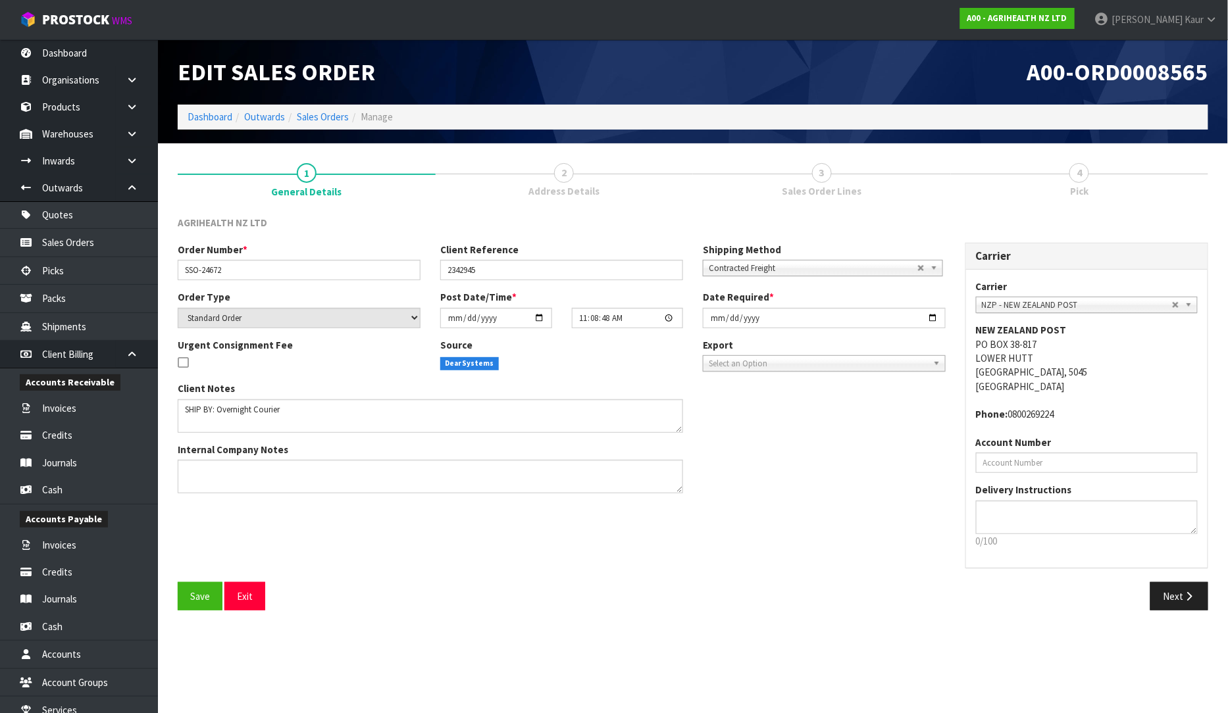
click at [807, 179] on link "3 Sales Order Lines" at bounding box center [822, 179] width 258 height 52
click at [1181, 603] on button "Next" at bounding box center [1179, 596] width 58 height 28
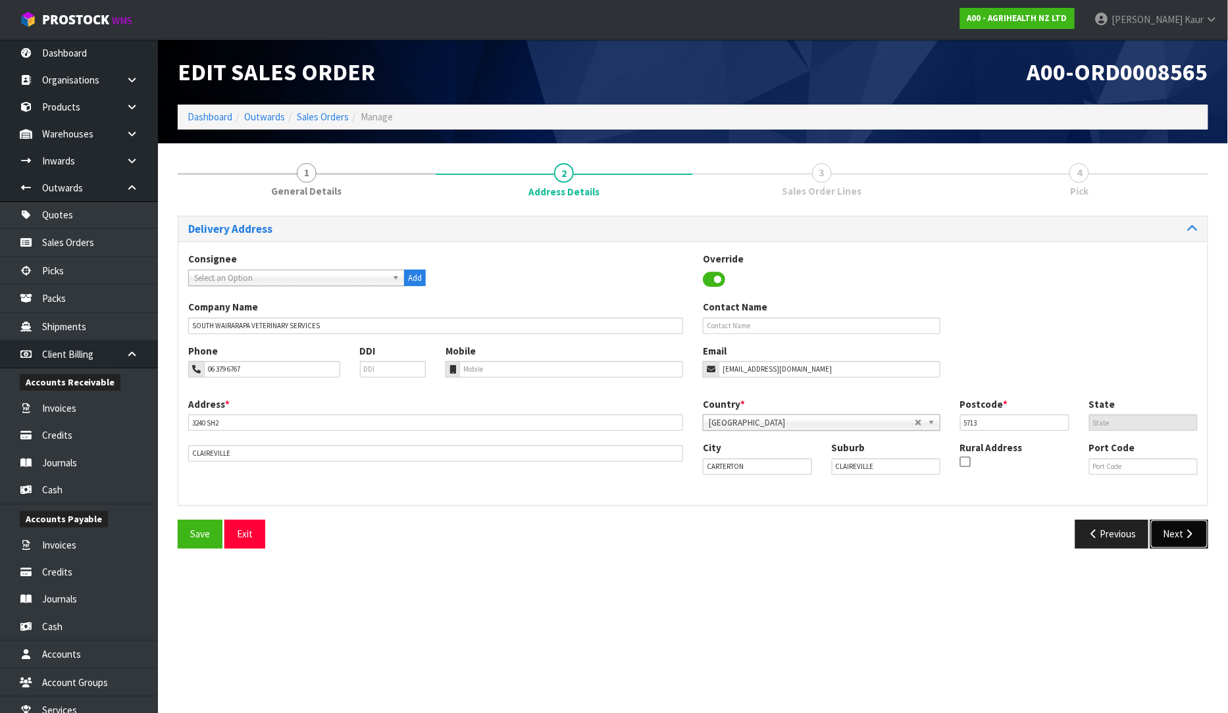
click at [1163, 547] on button "Next" at bounding box center [1179, 534] width 58 height 28
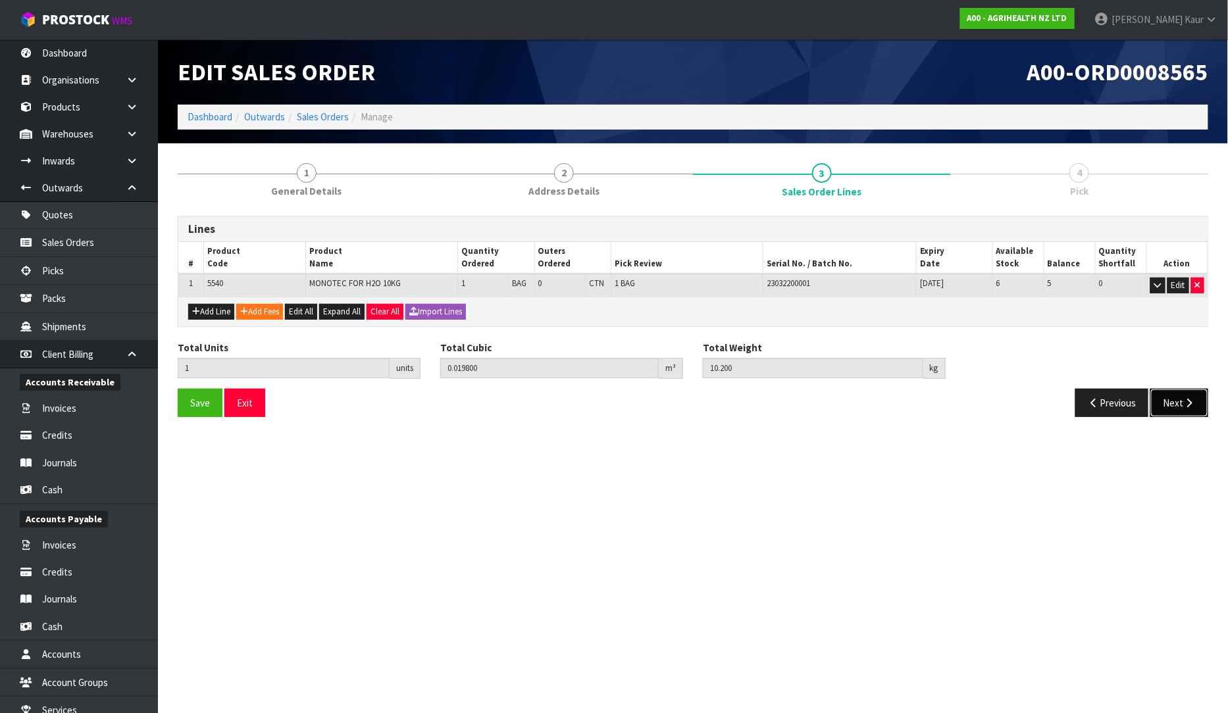
click at [1167, 402] on button "Next" at bounding box center [1179, 403] width 58 height 28
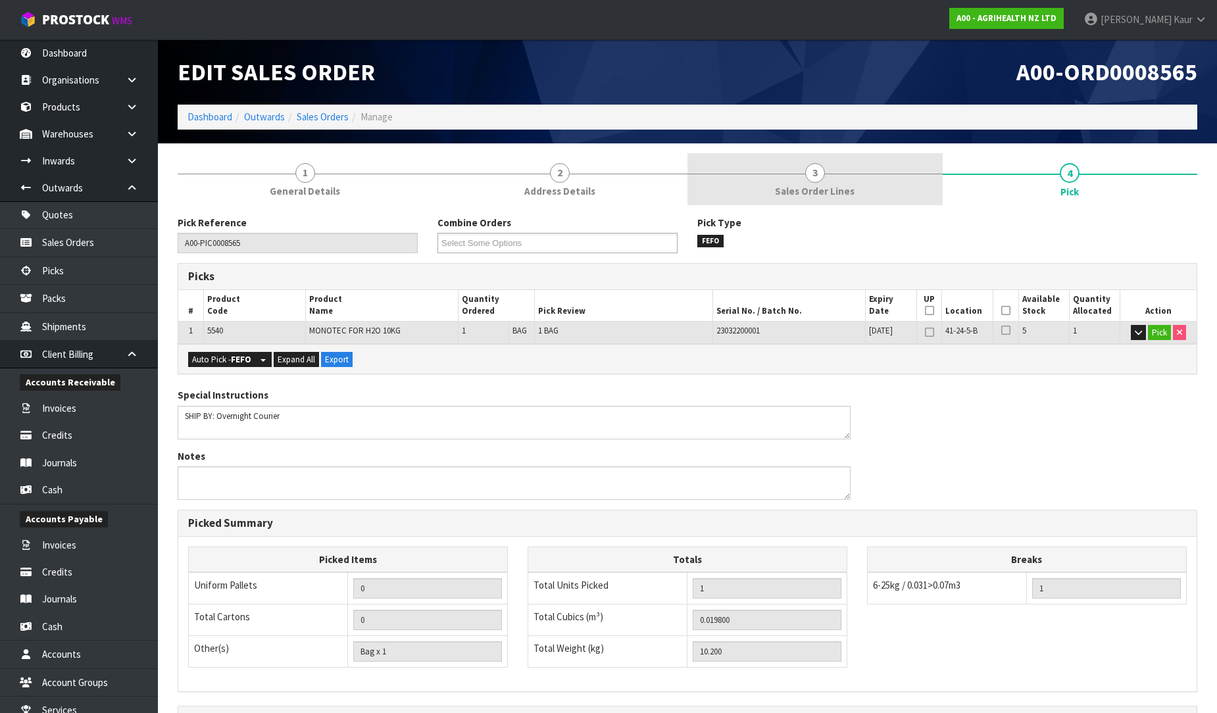
click at [810, 195] on span "Sales Order Lines" at bounding box center [815, 191] width 80 height 14
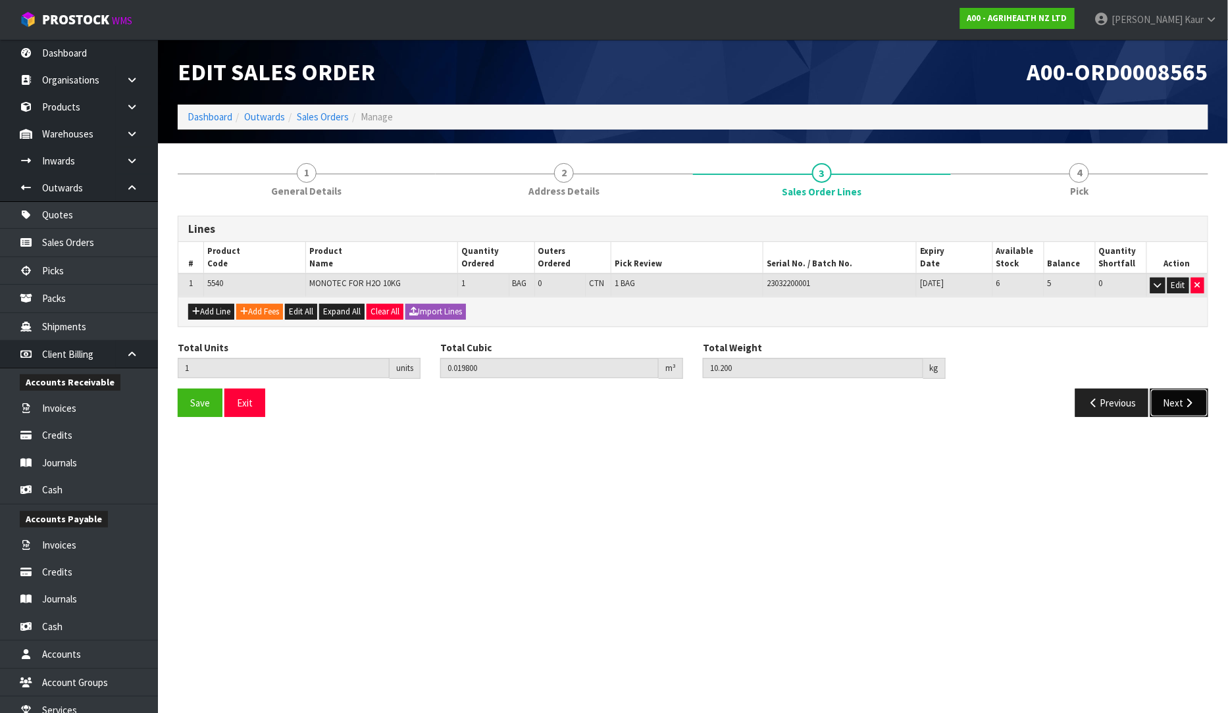
click at [1198, 413] on button "Next" at bounding box center [1179, 403] width 58 height 28
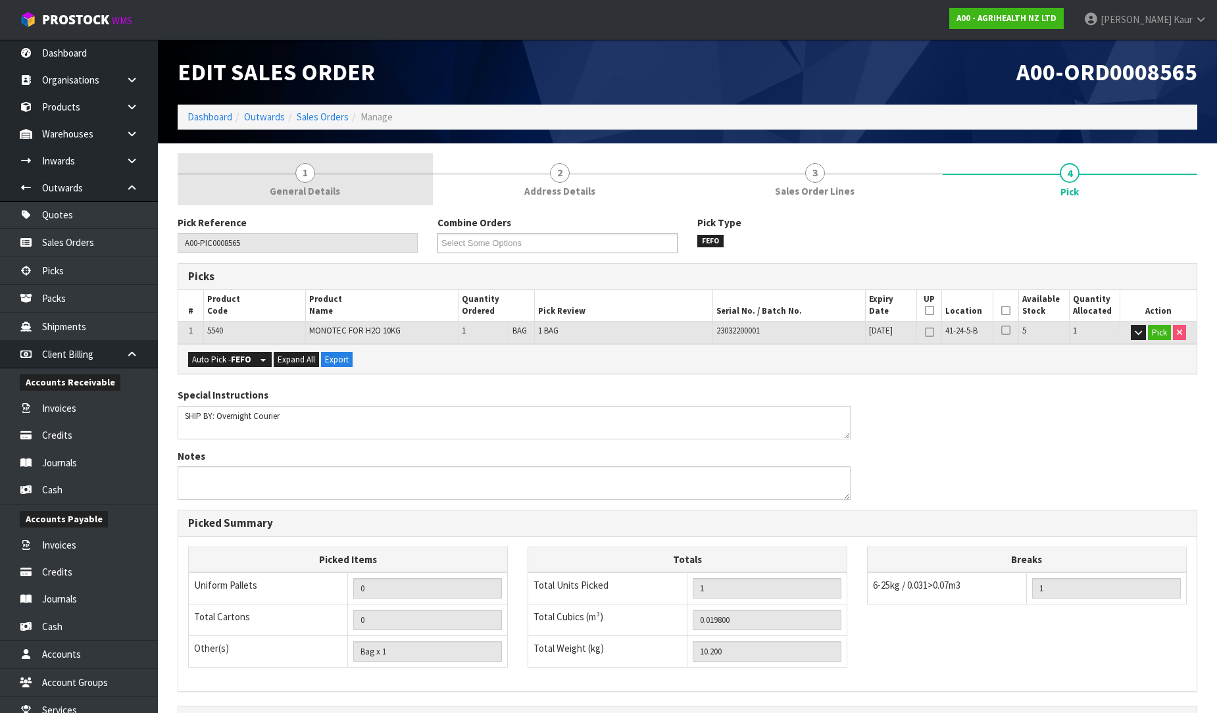
click at [321, 182] on link "1 General Details" at bounding box center [305, 179] width 255 height 52
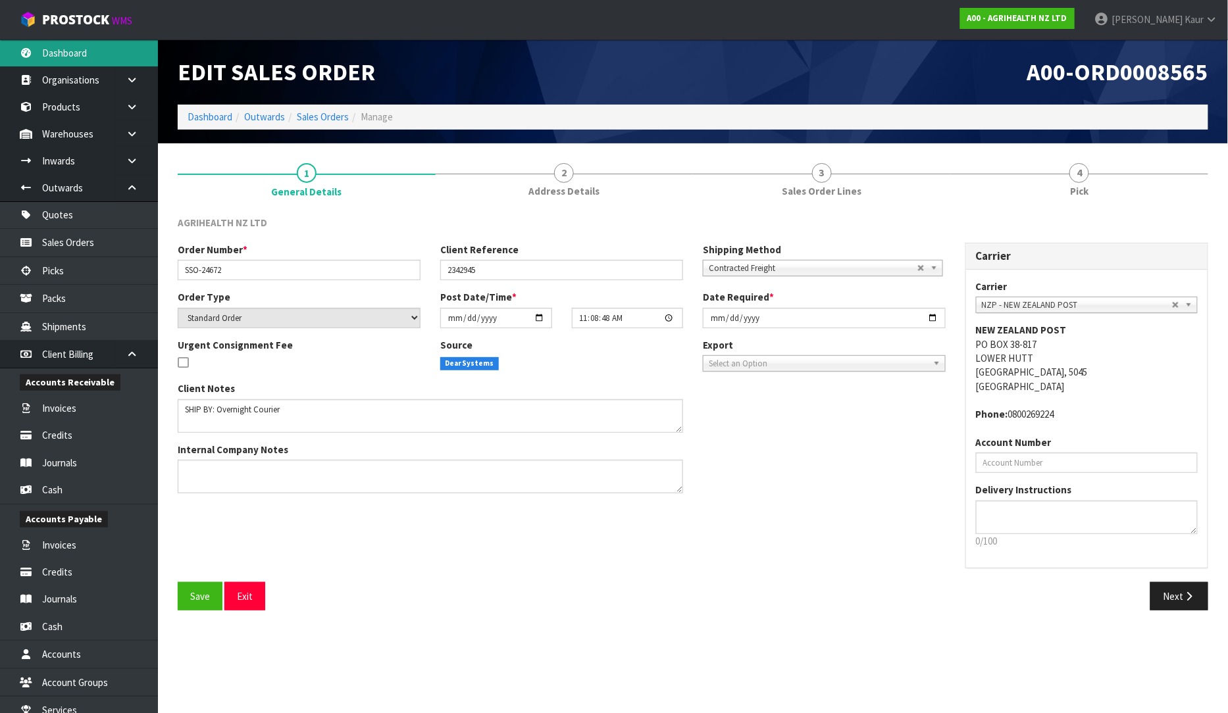
click at [75, 44] on link "Dashboard" at bounding box center [79, 52] width 158 height 27
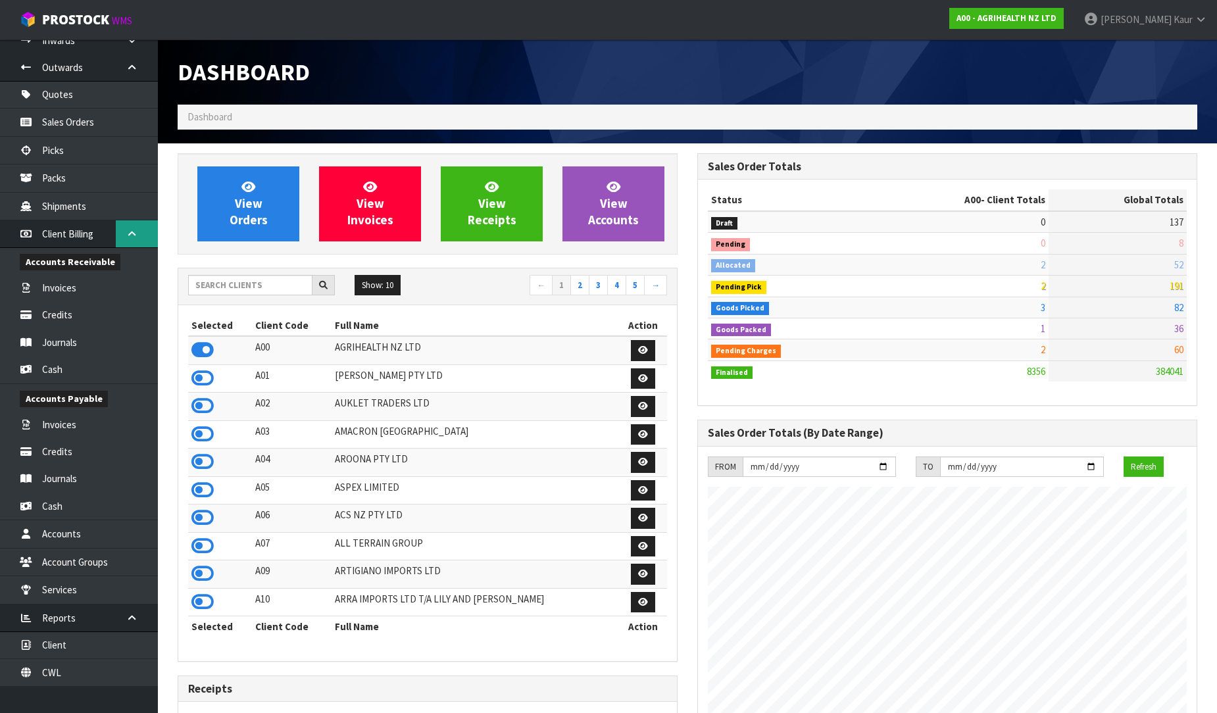
click at [137, 231] on icon at bounding box center [132, 234] width 13 height 10
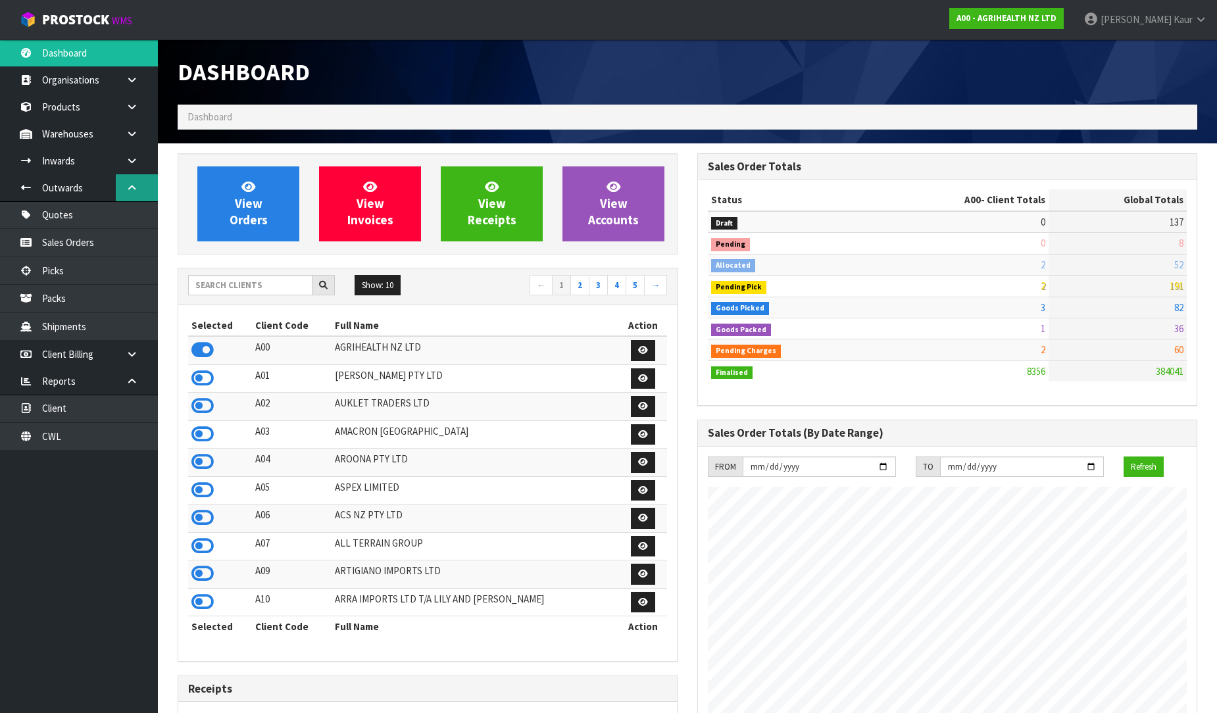
click at [132, 180] on link at bounding box center [137, 187] width 42 height 27
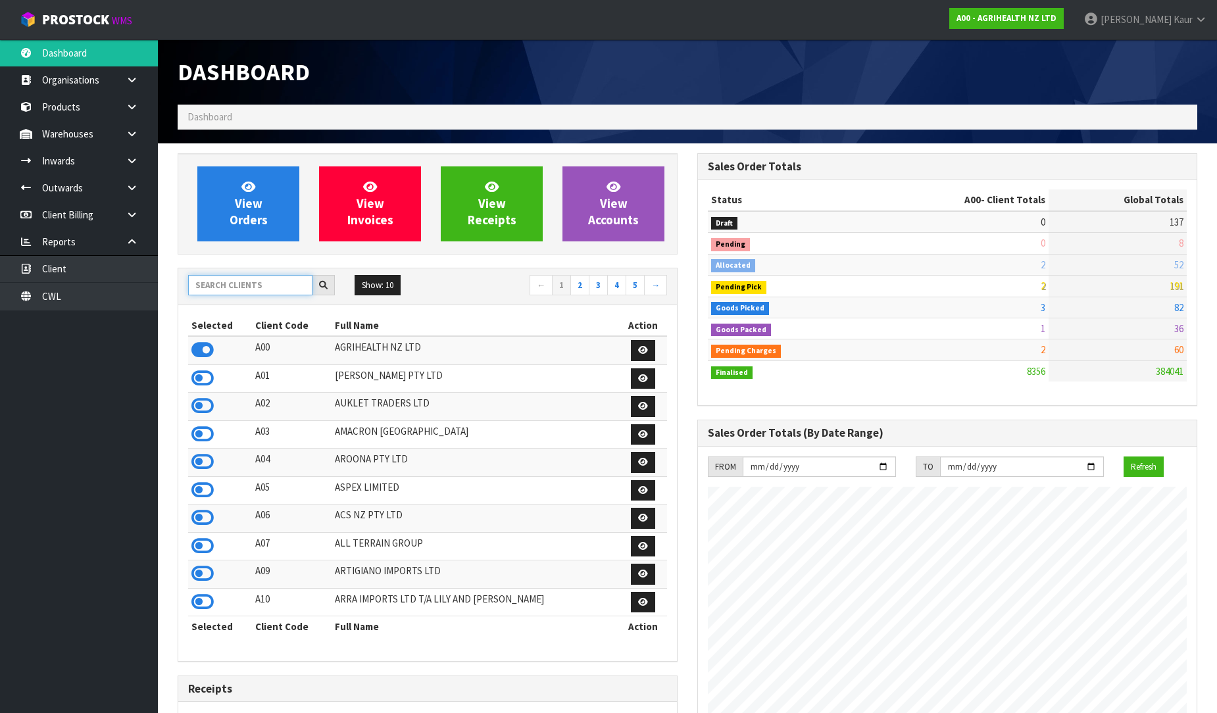
click at [272, 286] on input "text" at bounding box center [250, 285] width 124 height 20
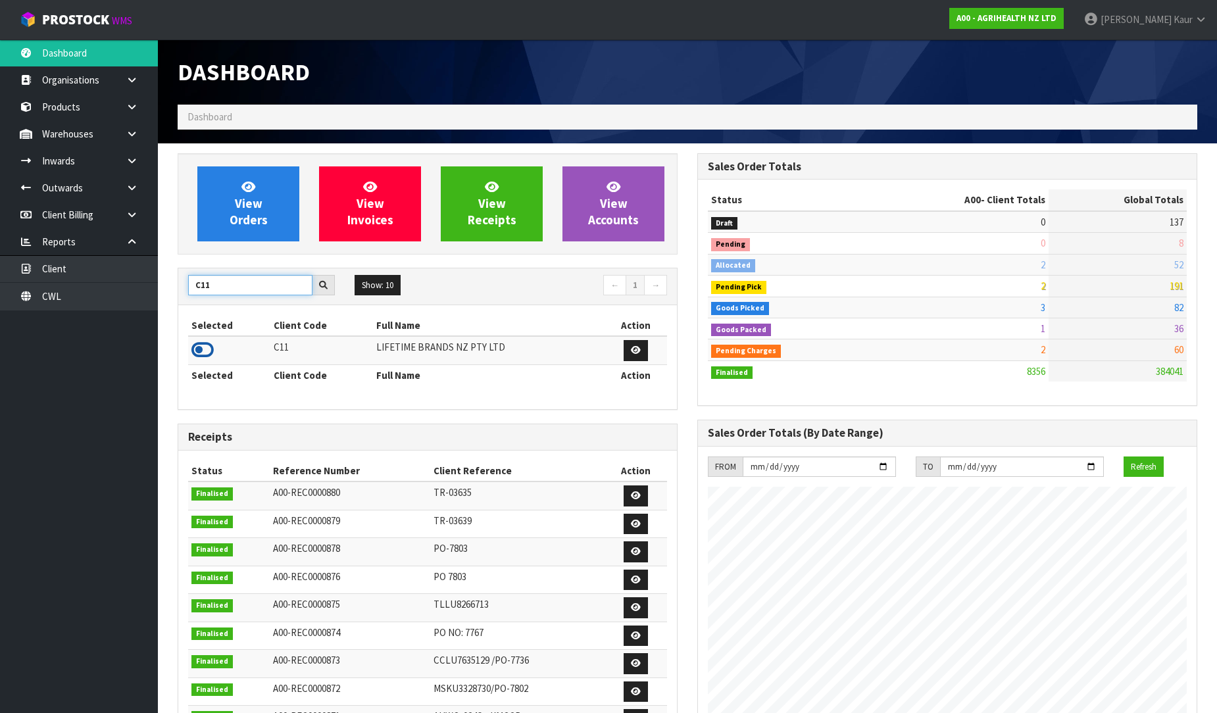
type input "C11"
click at [200, 351] on icon at bounding box center [202, 350] width 22 height 20
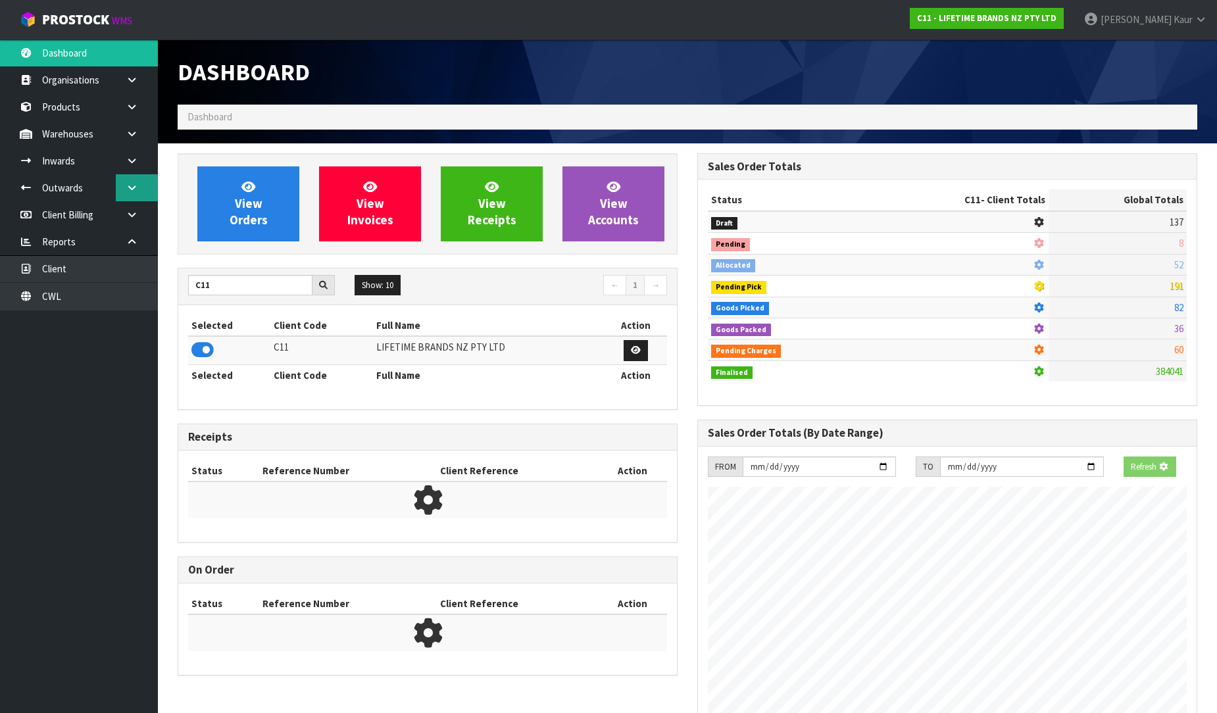
scroll to position [997, 520]
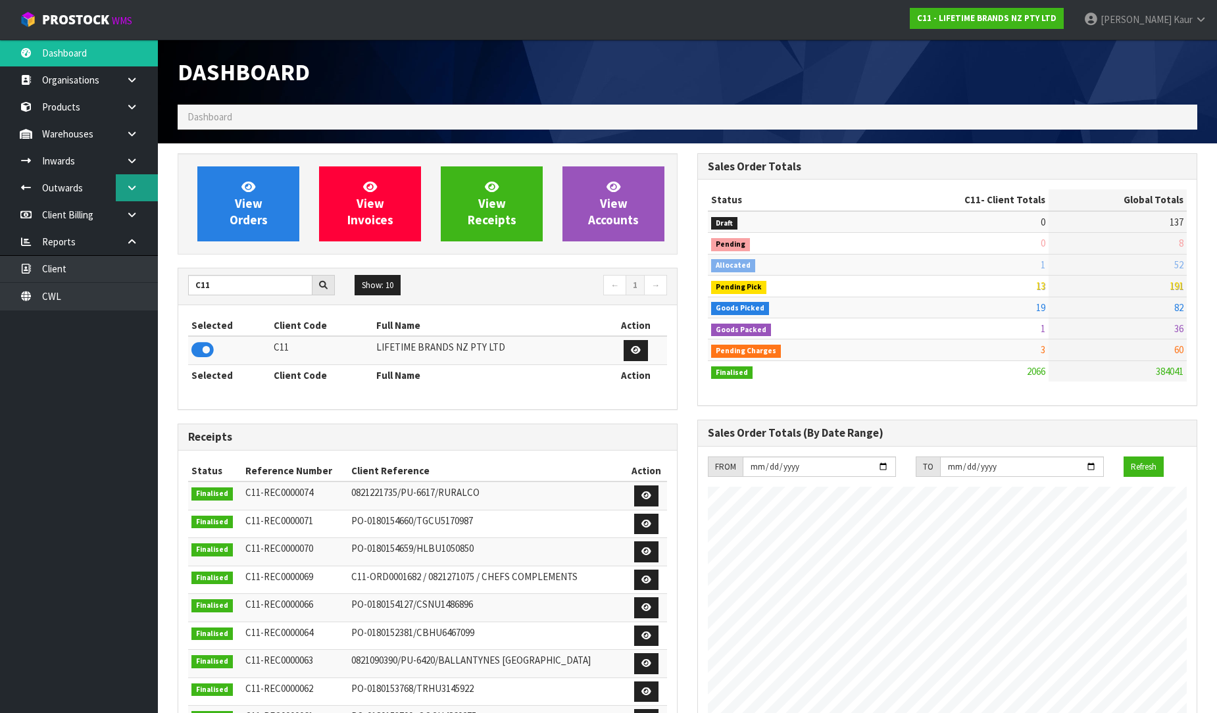
click at [124, 199] on link at bounding box center [137, 187] width 42 height 27
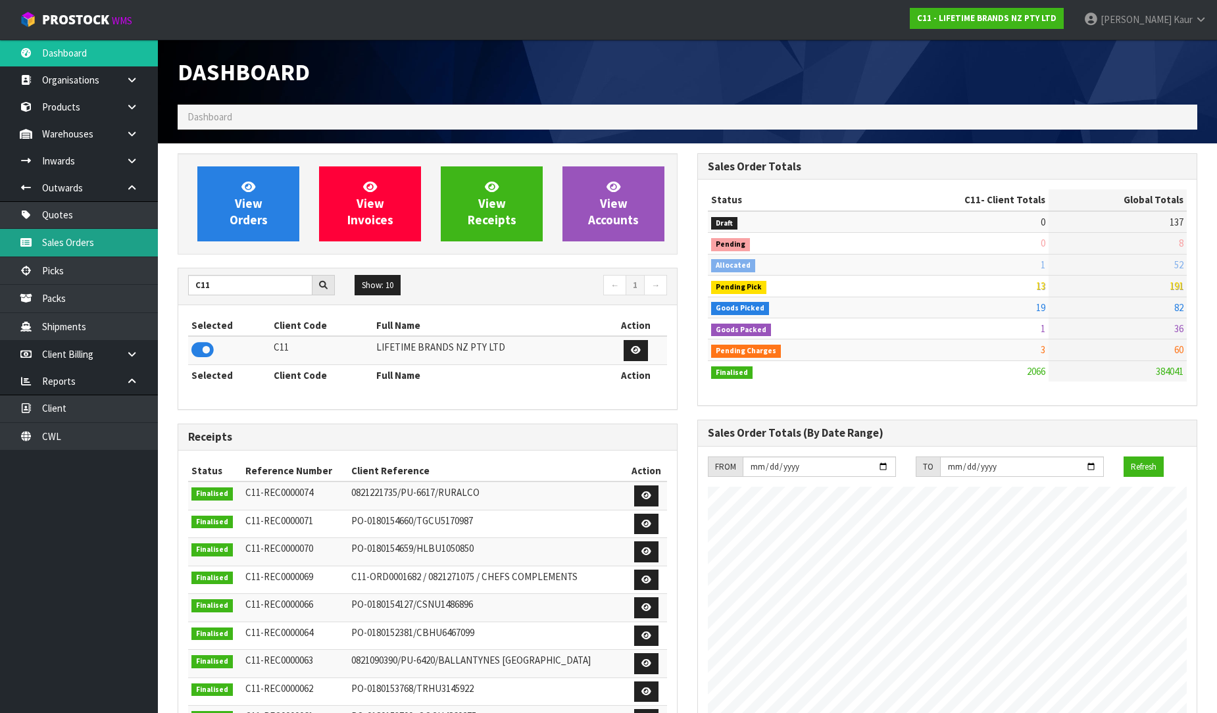
click at [95, 238] on link "Sales Orders" at bounding box center [79, 242] width 158 height 27
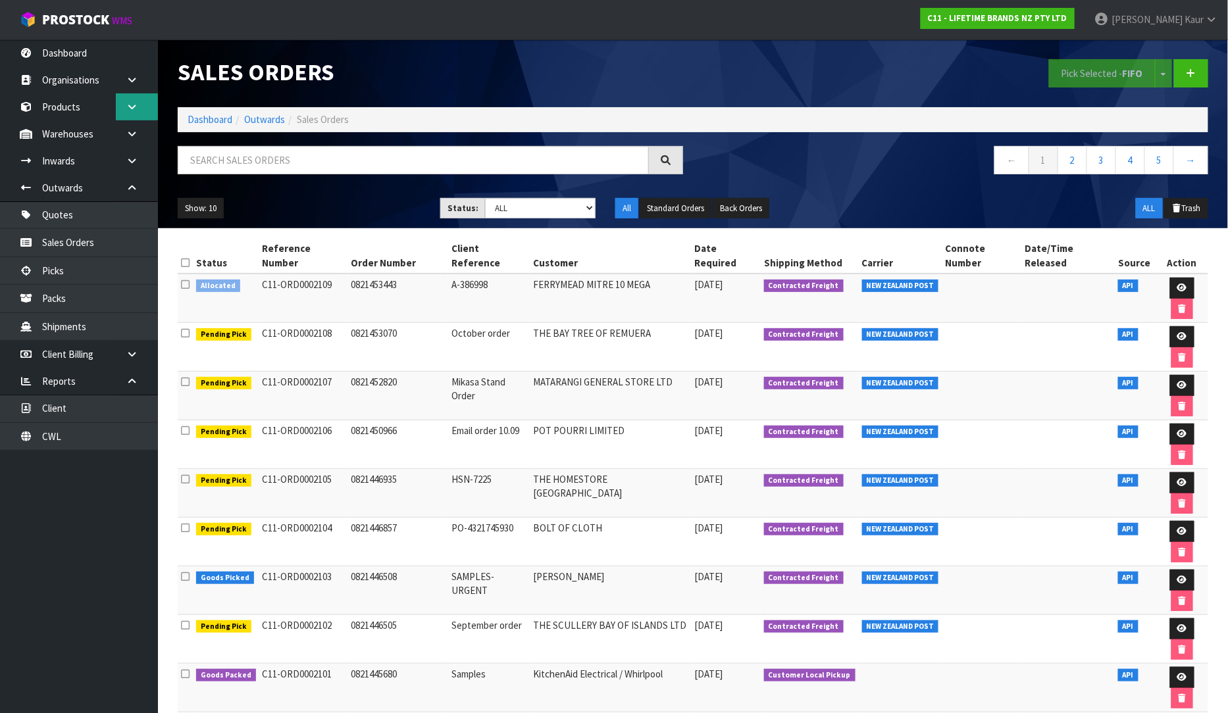
click at [133, 116] on link at bounding box center [137, 106] width 42 height 27
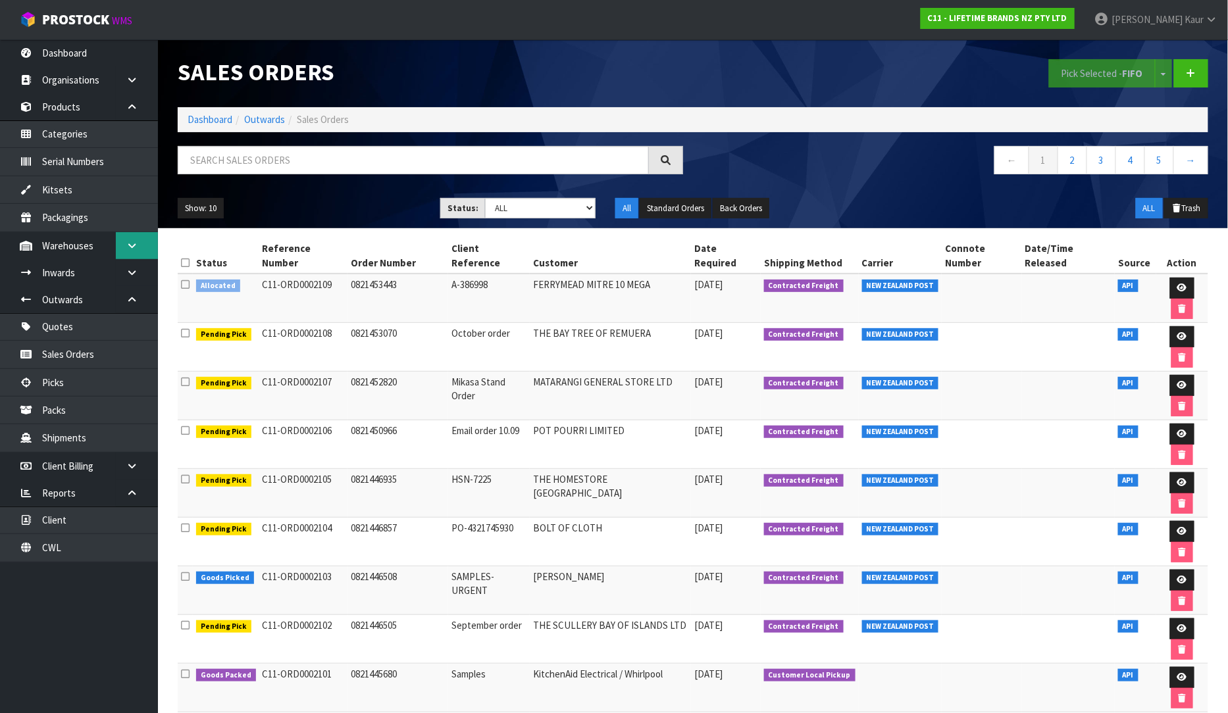
click at [125, 242] on link at bounding box center [137, 245] width 42 height 27
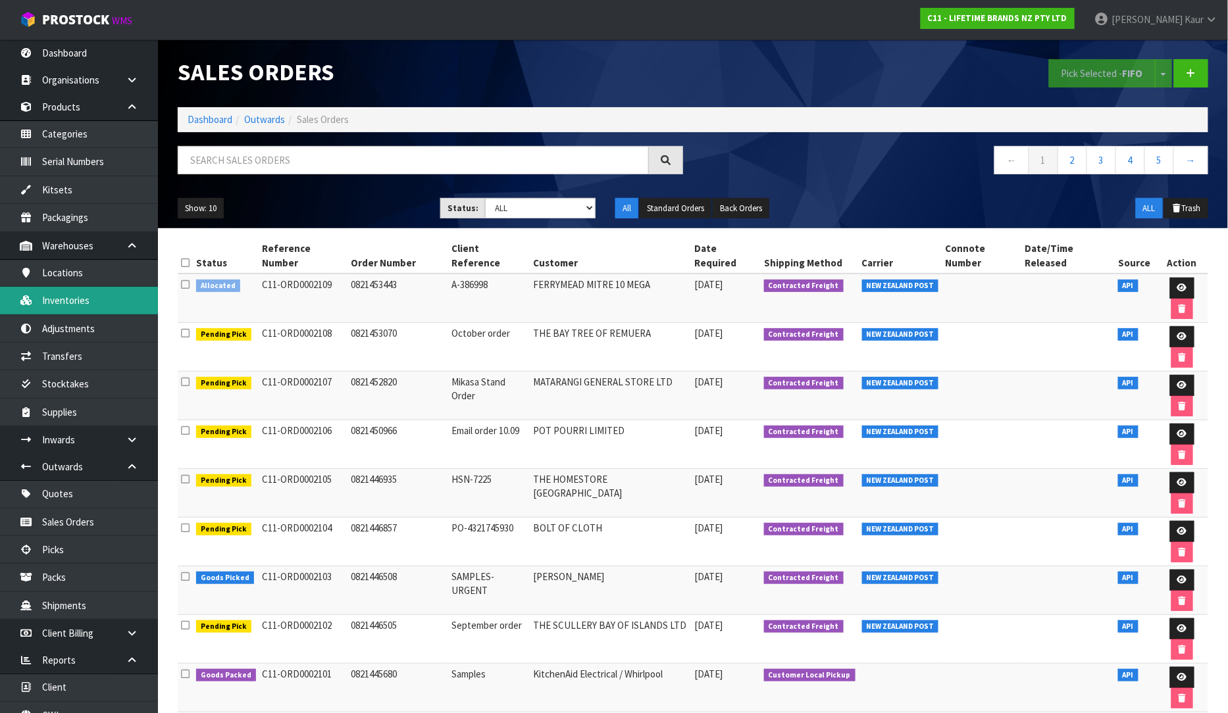
click at [76, 298] on link "Inventories" at bounding box center [79, 300] width 158 height 27
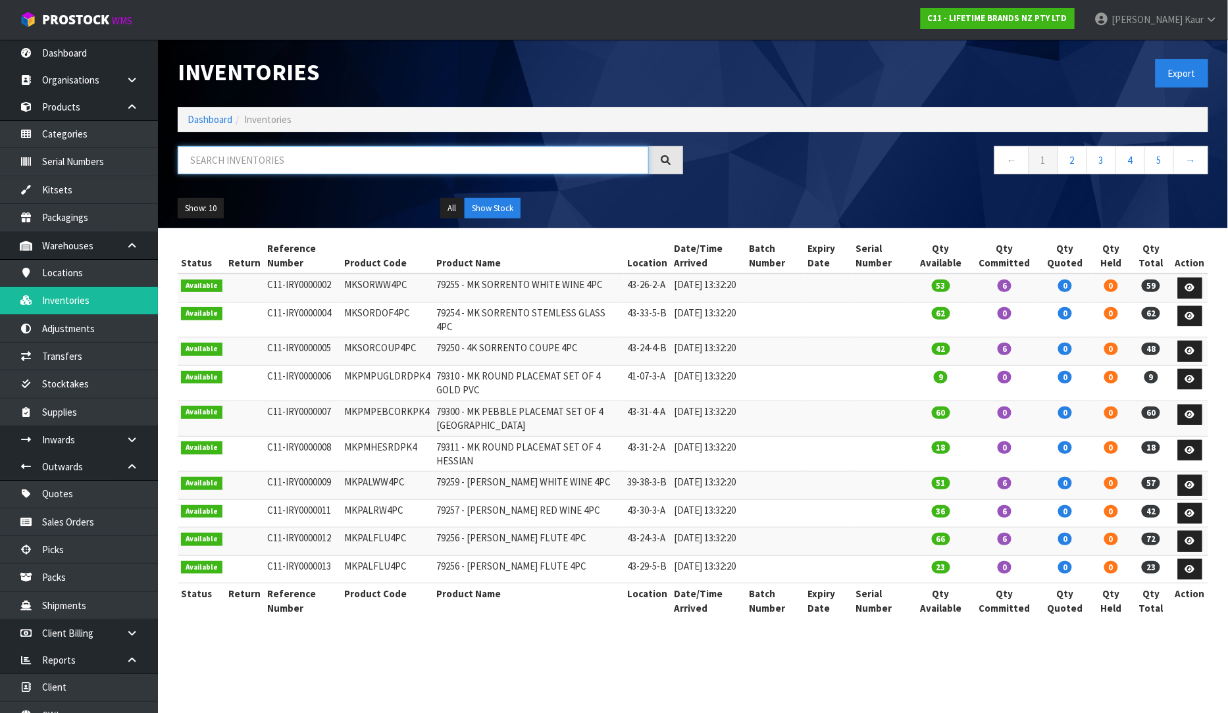
click at [321, 161] on input "text" at bounding box center [413, 160] width 471 height 28
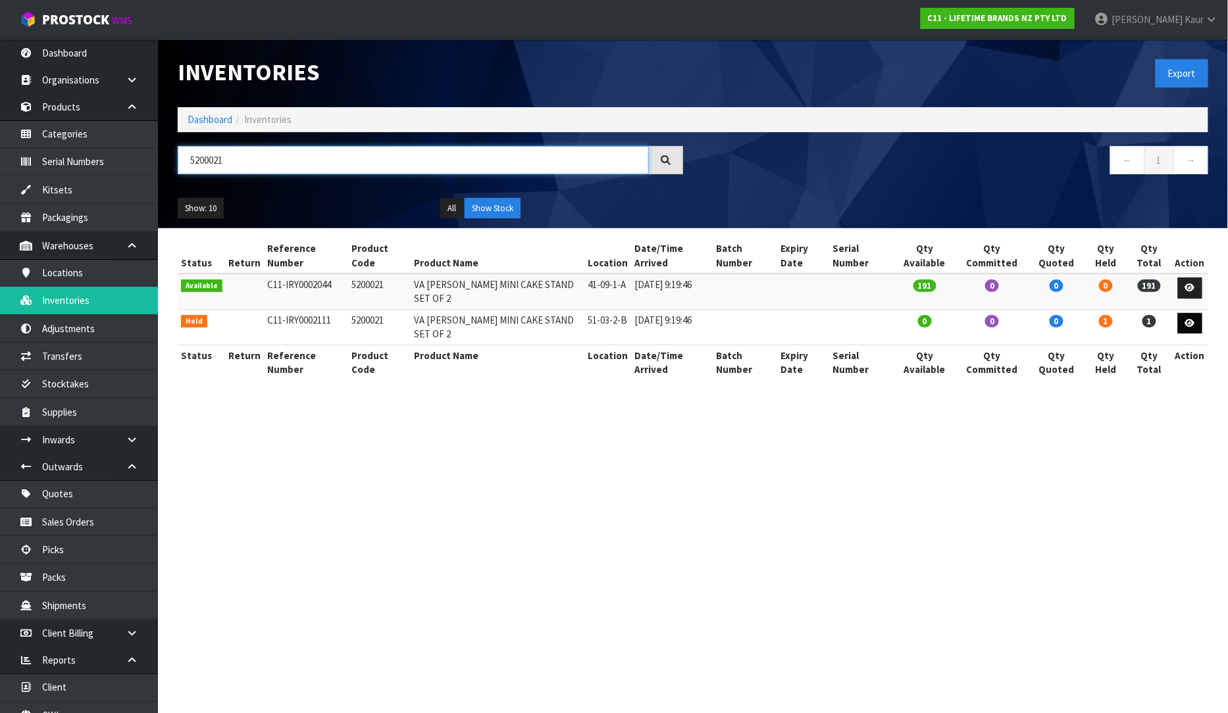
type input "5200021"
click at [1191, 319] on icon at bounding box center [1190, 323] width 10 height 9
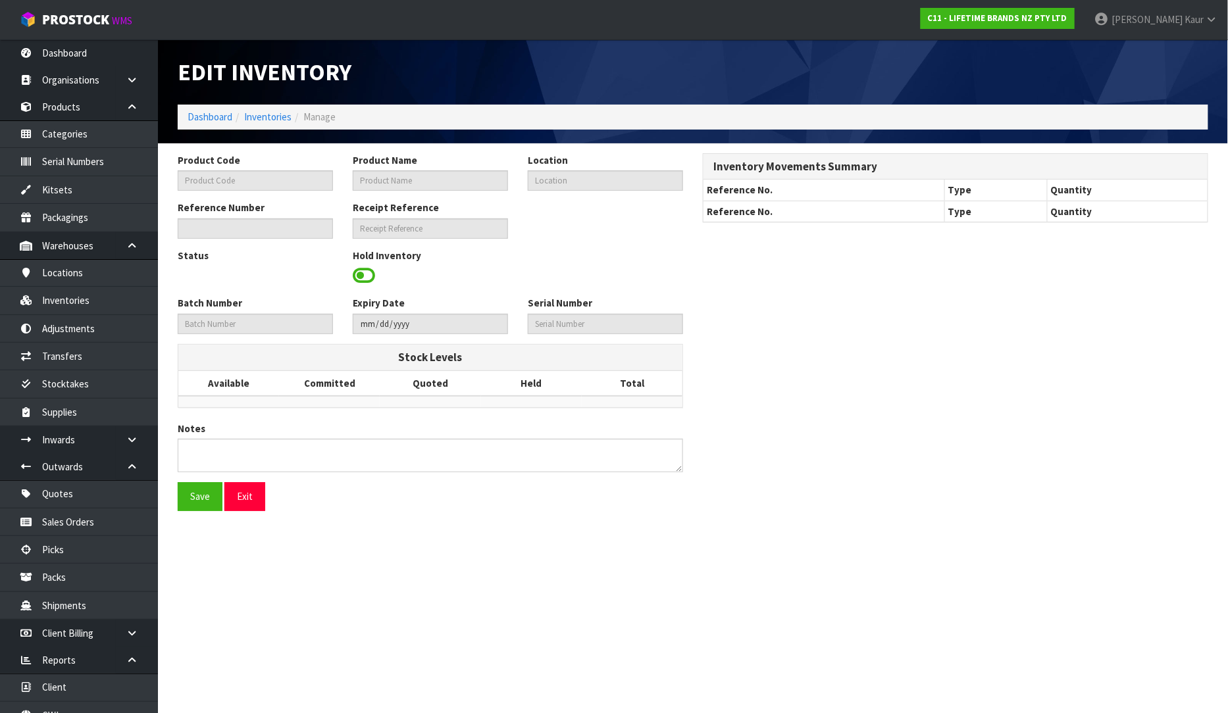
type input "5200021"
type input "VA ALICE MINI CAKE STAND SET OF 2"
type input "51-03-2-B"
type input "C11-IRY0002111"
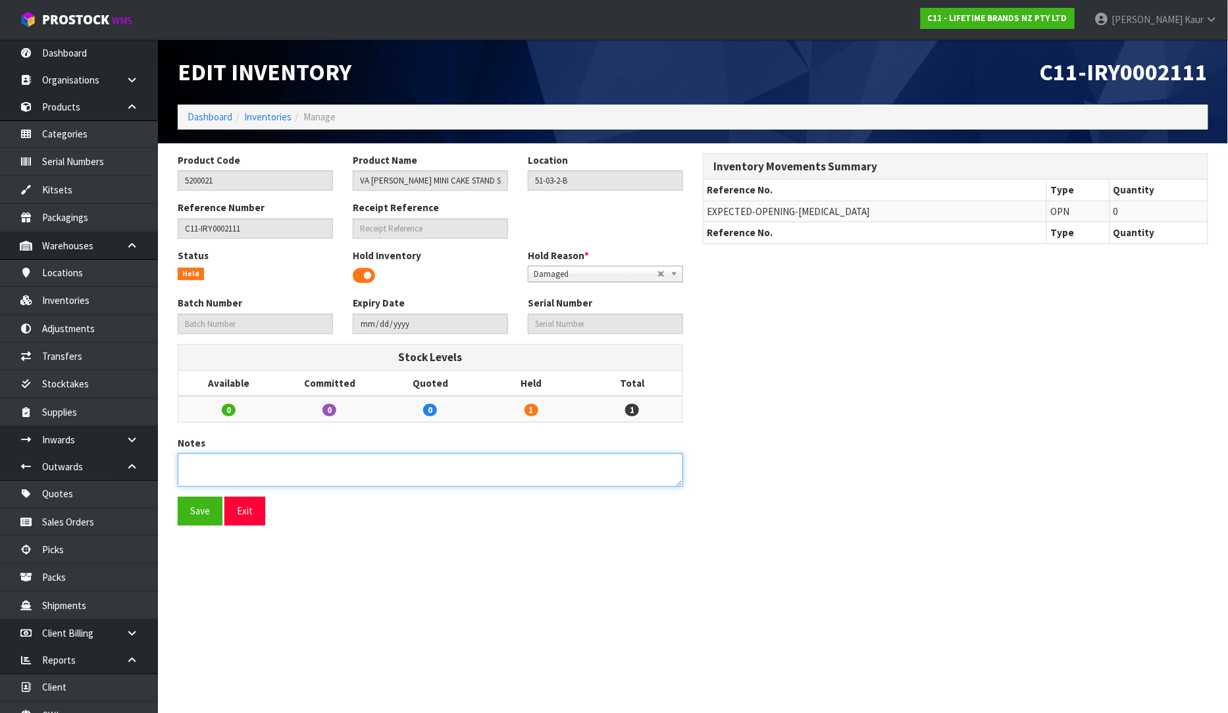
click at [203, 464] on textarea at bounding box center [430, 470] width 505 height 34
type textarea "I SET DAMAGE"
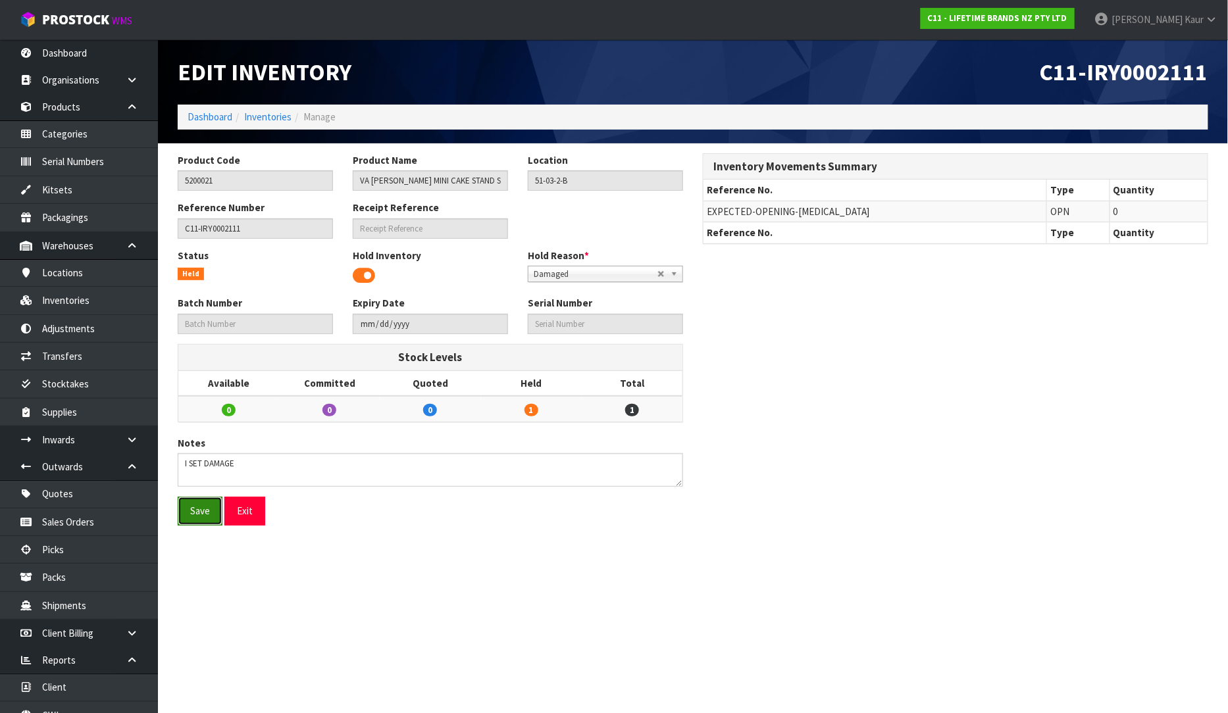
click at [208, 518] on button "Save" at bounding box center [200, 511] width 45 height 28
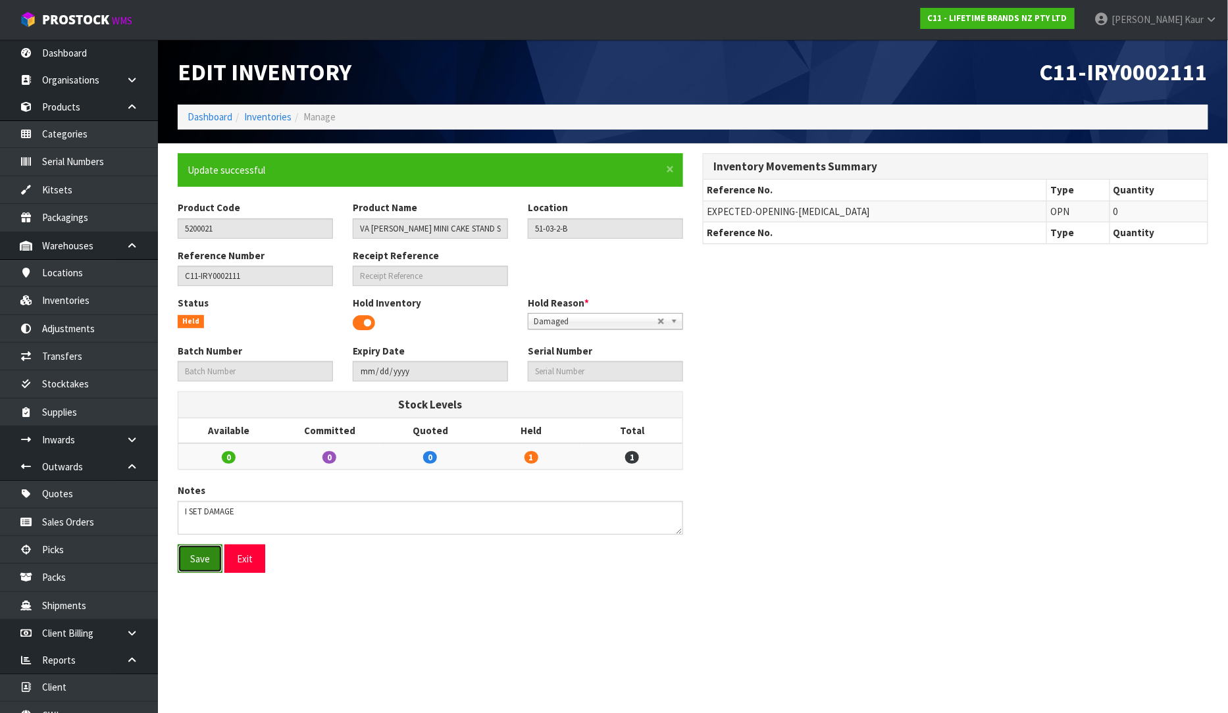
click at [201, 566] on button "Save" at bounding box center [200, 559] width 45 height 28
drag, startPoint x: 222, startPoint y: 221, endPoint x: 168, endPoint y: 222, distance: 54.6
click at [168, 222] on div "Product Code 5200021" at bounding box center [255, 220] width 175 height 38
drag, startPoint x: 358, startPoint y: 227, endPoint x: 510, endPoint y: 234, distance: 152.1
click at [510, 234] on div "Product Name VA ALICE MINI CAKE STAND SET OF 2" at bounding box center [430, 220] width 175 height 38
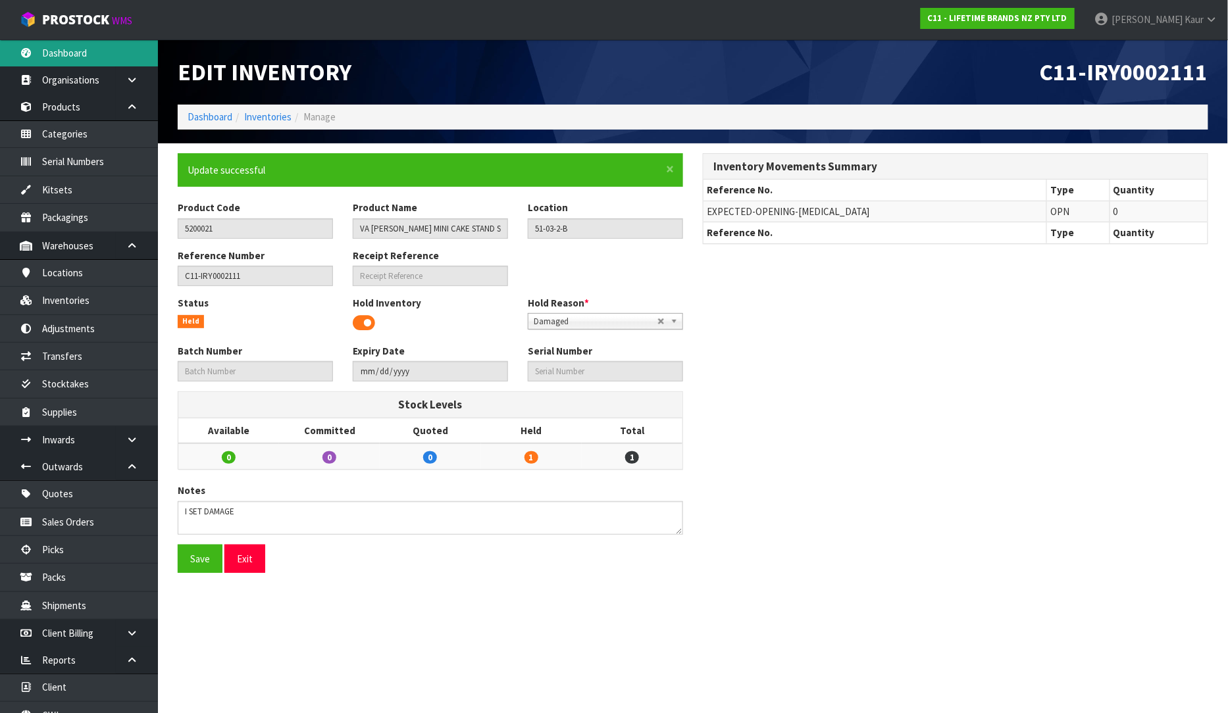
click at [116, 55] on link "Dashboard" at bounding box center [79, 52] width 158 height 27
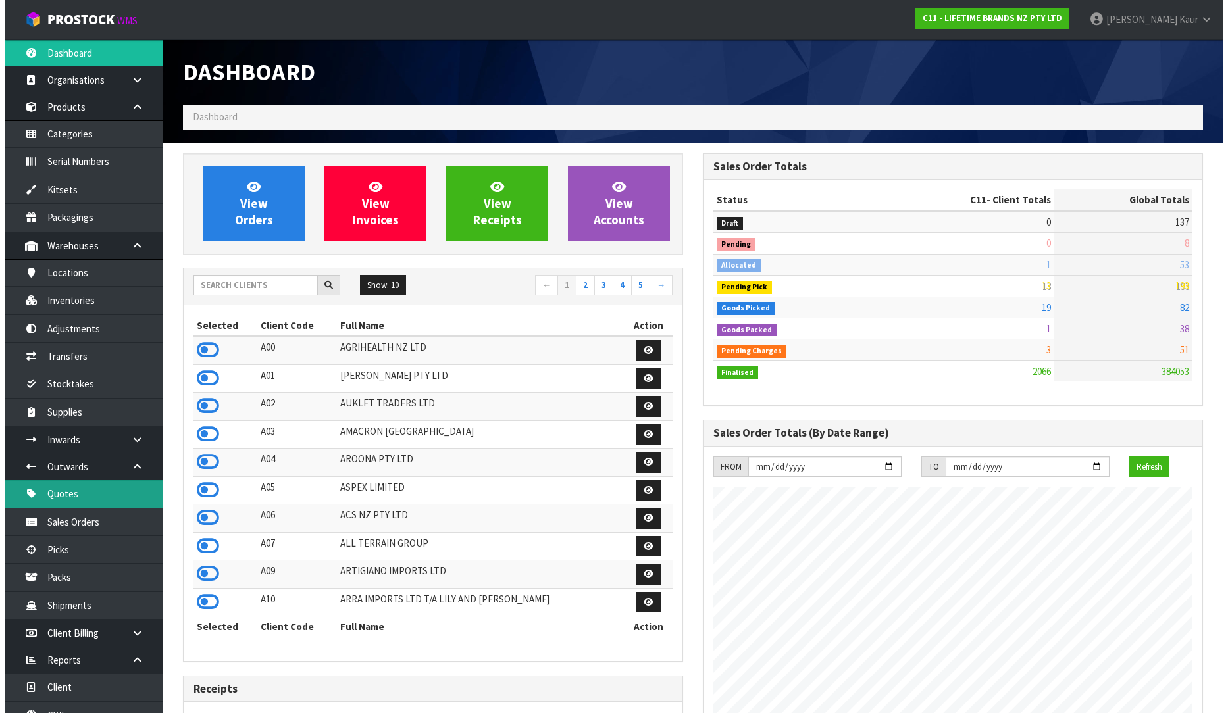
scroll to position [43, 0]
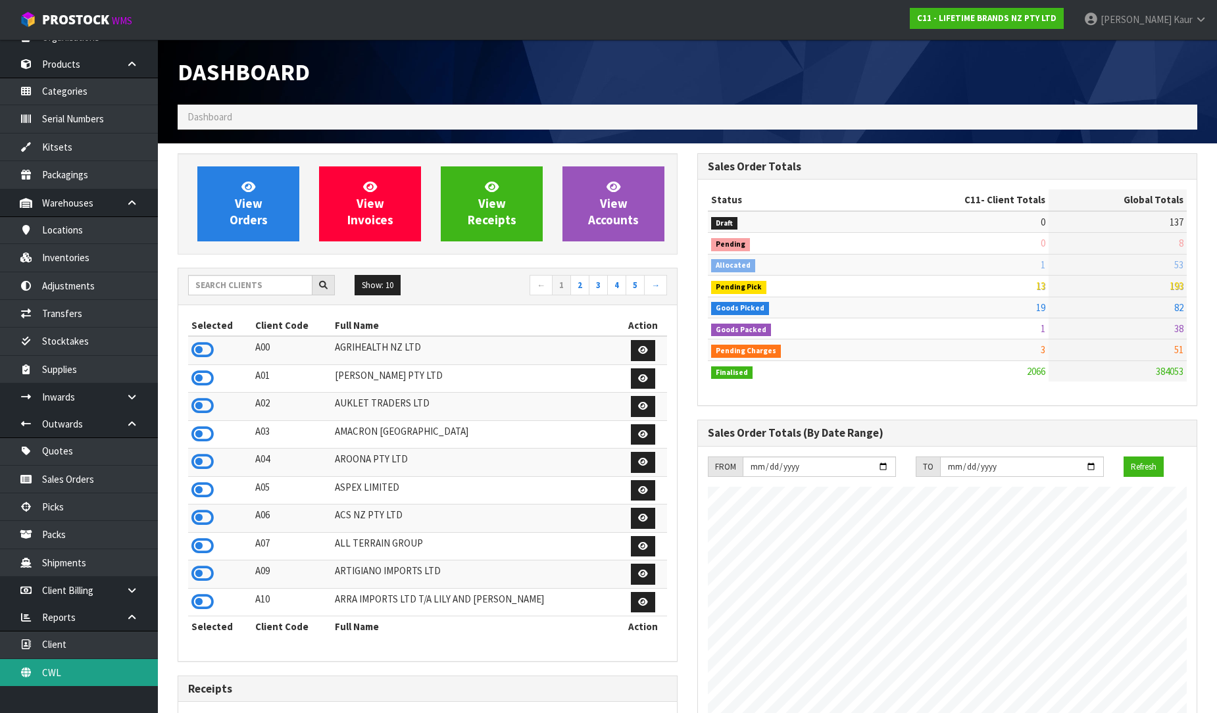
click at [58, 682] on link "CWL" at bounding box center [79, 672] width 158 height 27
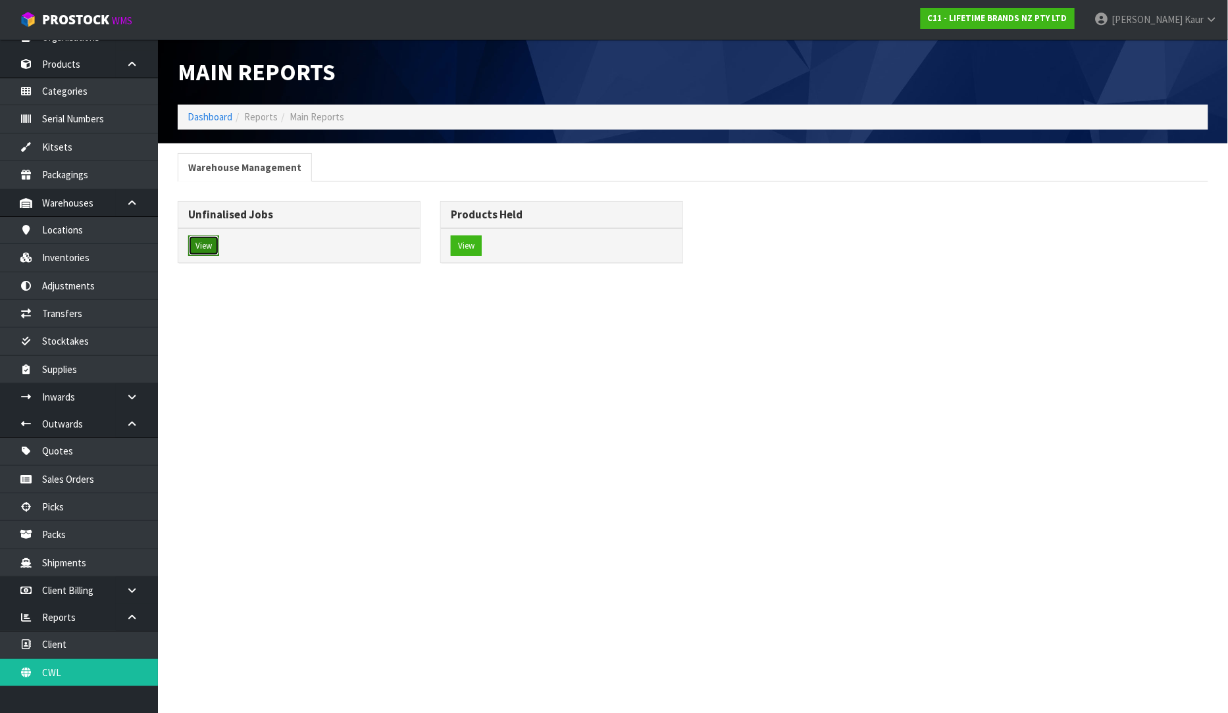
click at [207, 251] on button "View" at bounding box center [203, 246] width 31 height 21
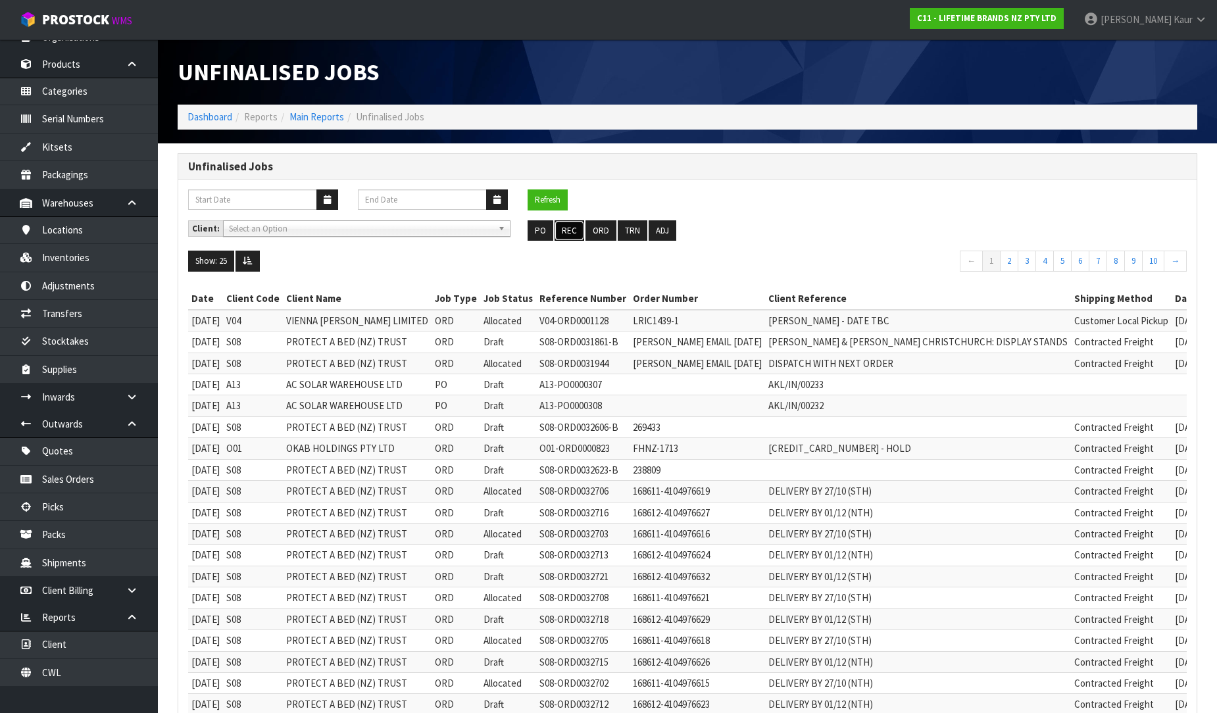
click at [580, 231] on button "REC" at bounding box center [570, 230] width 30 height 21
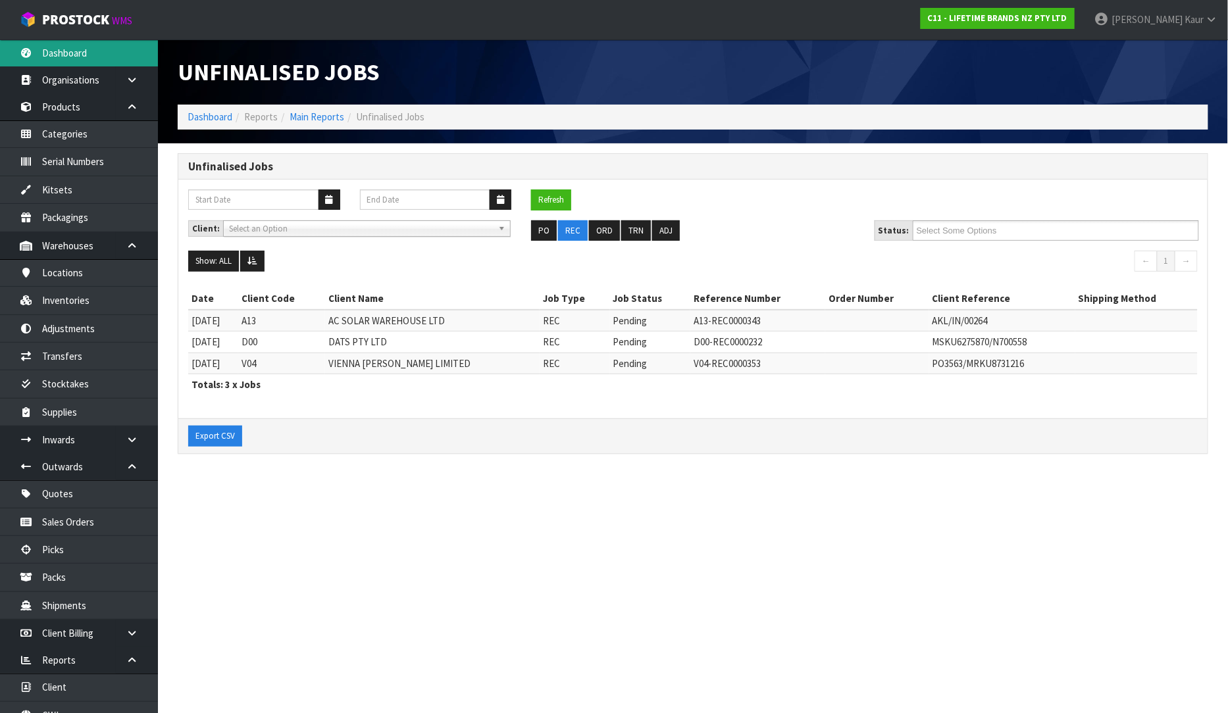
click at [86, 51] on link "Dashboard" at bounding box center [79, 52] width 158 height 27
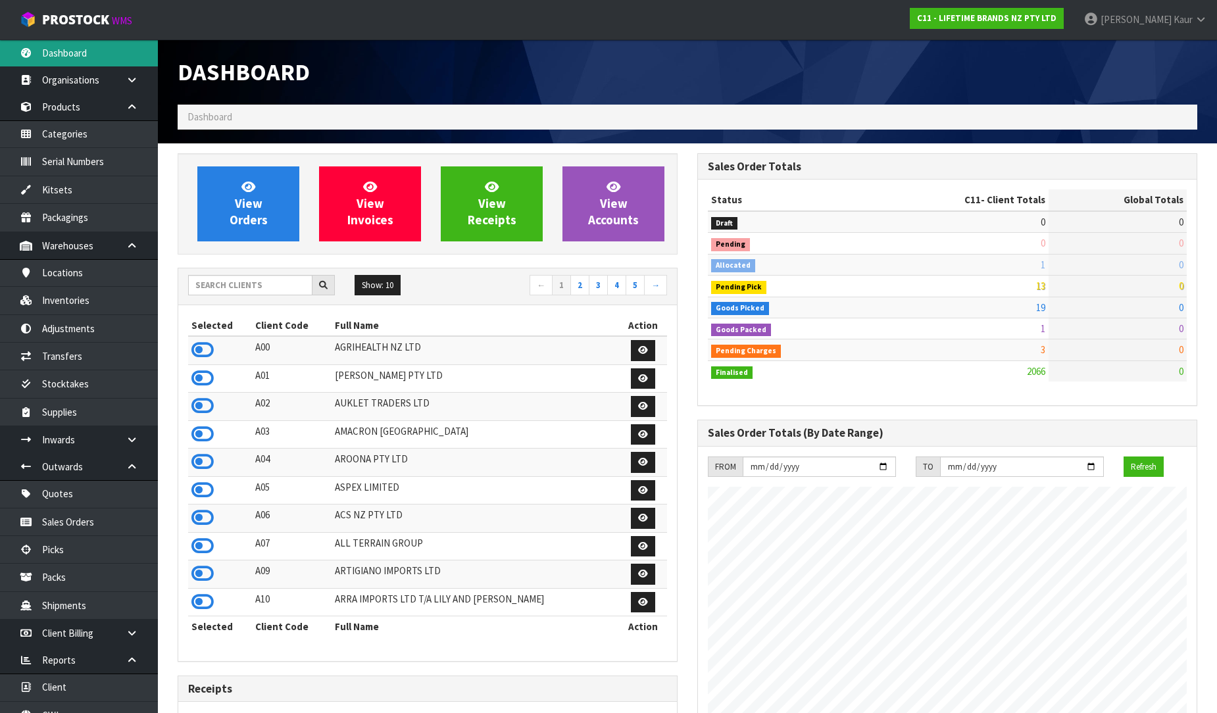
scroll to position [997, 520]
click at [1165, 88] on div "Dashboard" at bounding box center [688, 71] width 1040 height 65
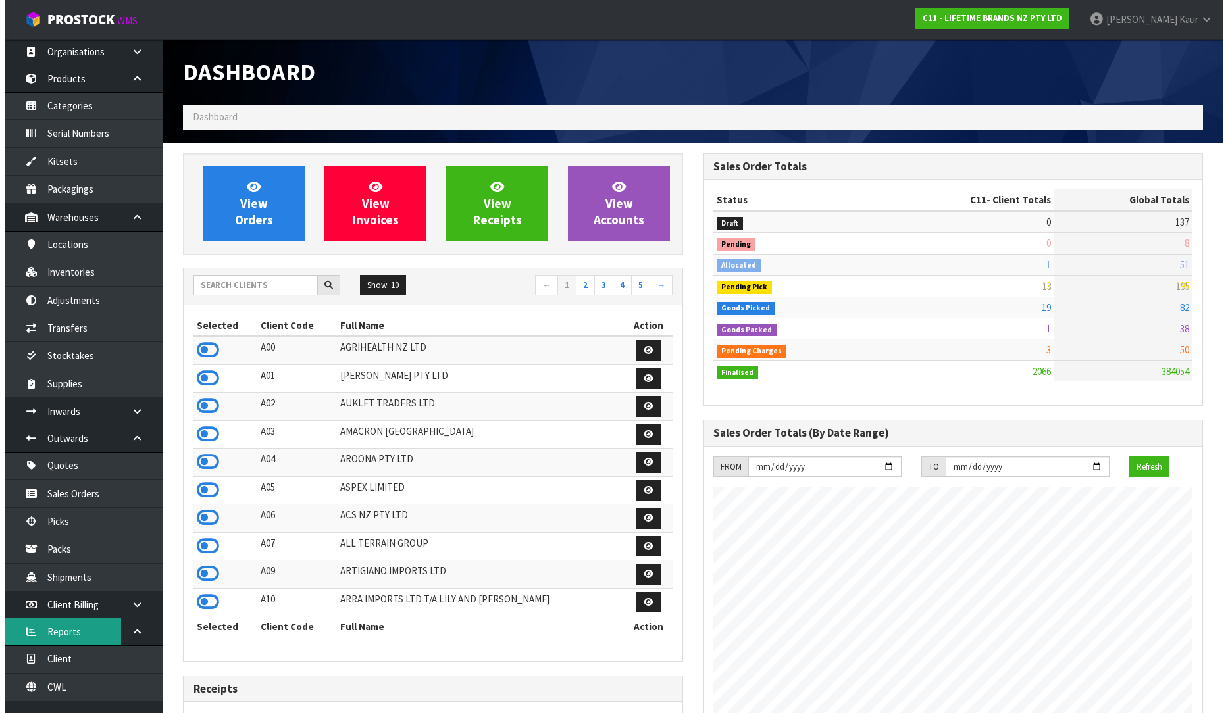
scroll to position [43, 0]
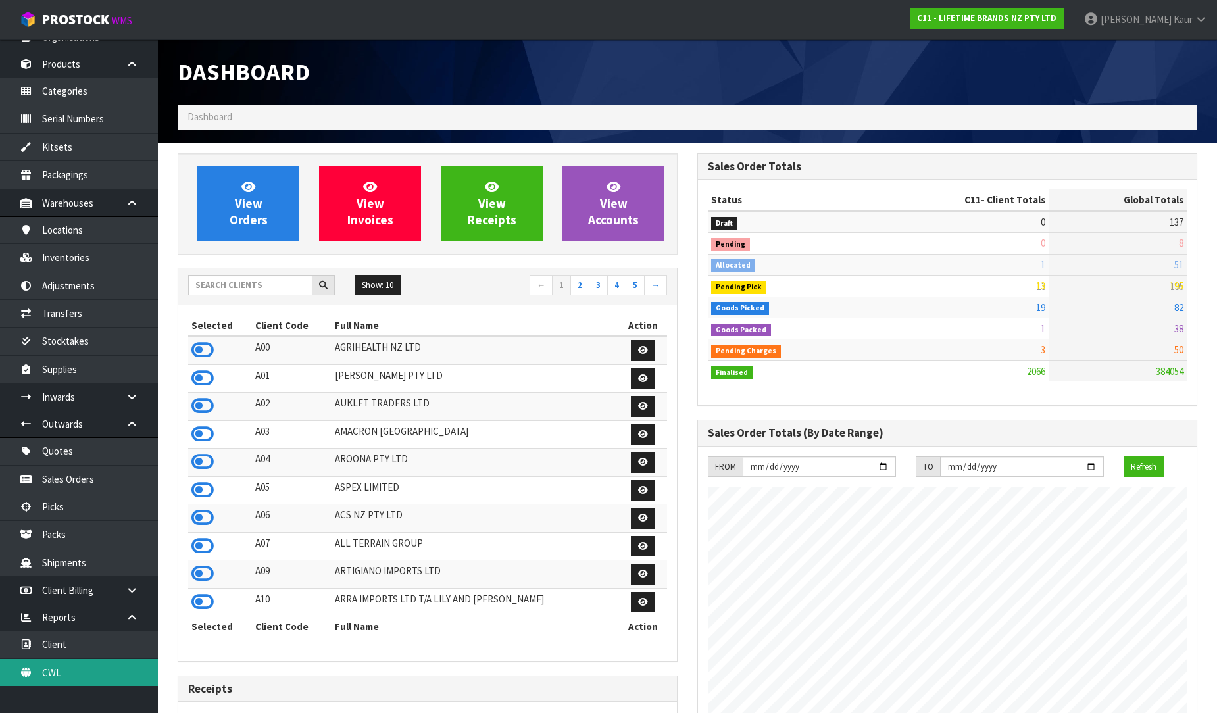
drag, startPoint x: 55, startPoint y: 674, endPoint x: 81, endPoint y: 659, distance: 30.1
click at [55, 674] on link "CWL" at bounding box center [79, 672] width 158 height 27
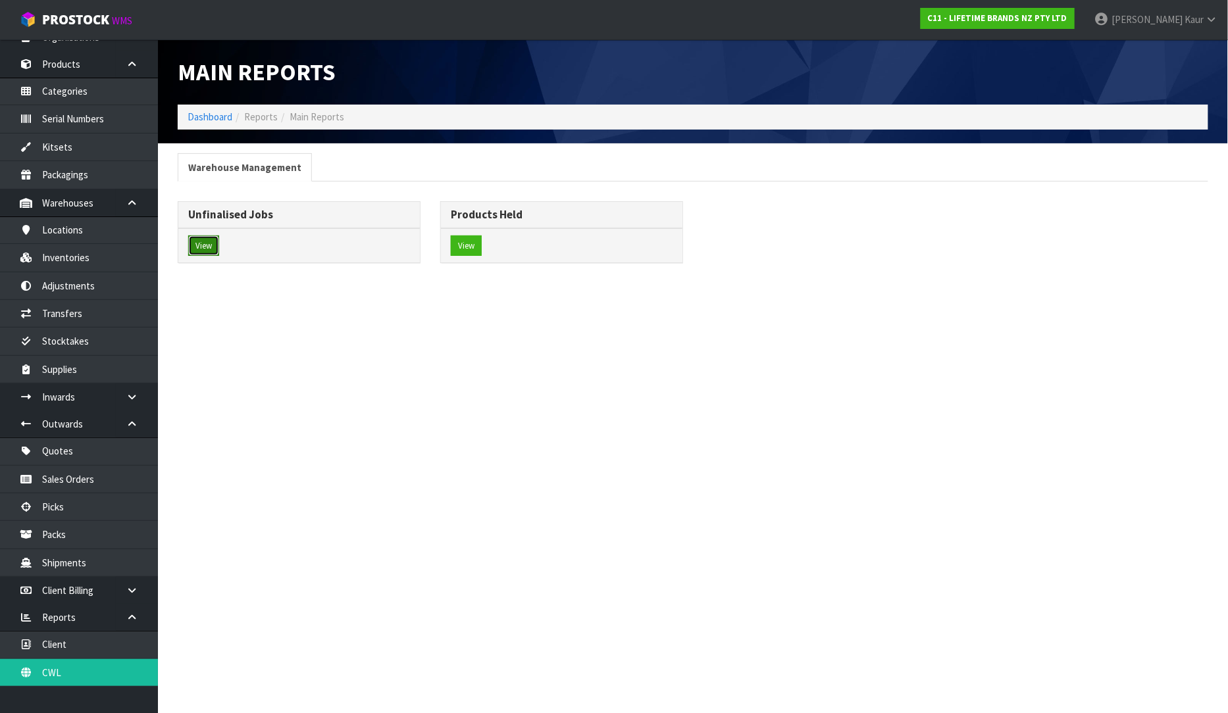
click at [192, 236] on button "View" at bounding box center [203, 246] width 31 height 21
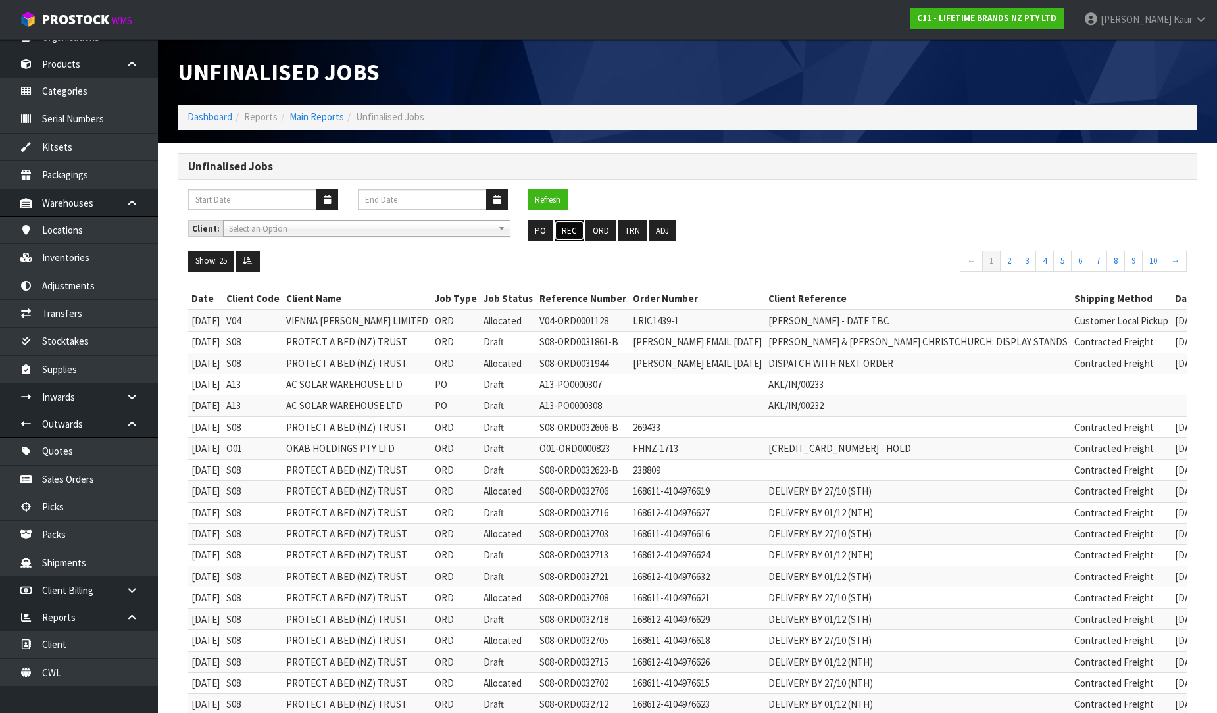
click at [564, 230] on button "REC" at bounding box center [570, 230] width 30 height 21
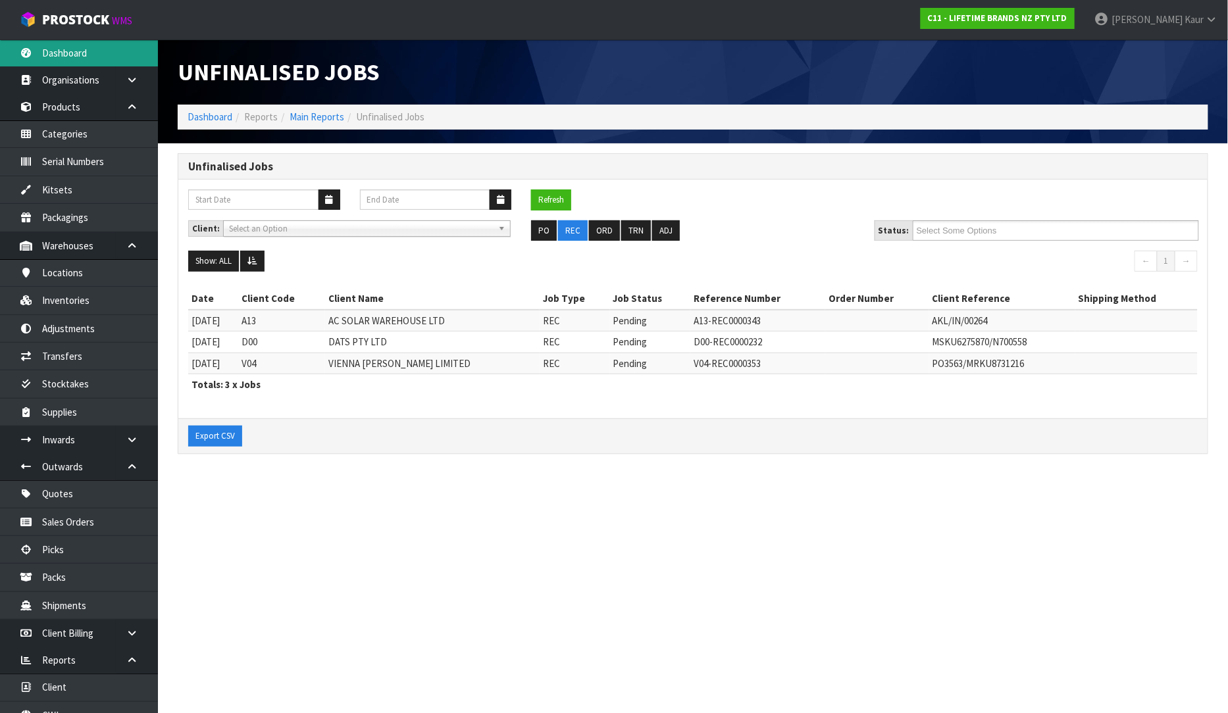
click at [70, 47] on link "Dashboard" at bounding box center [79, 52] width 158 height 27
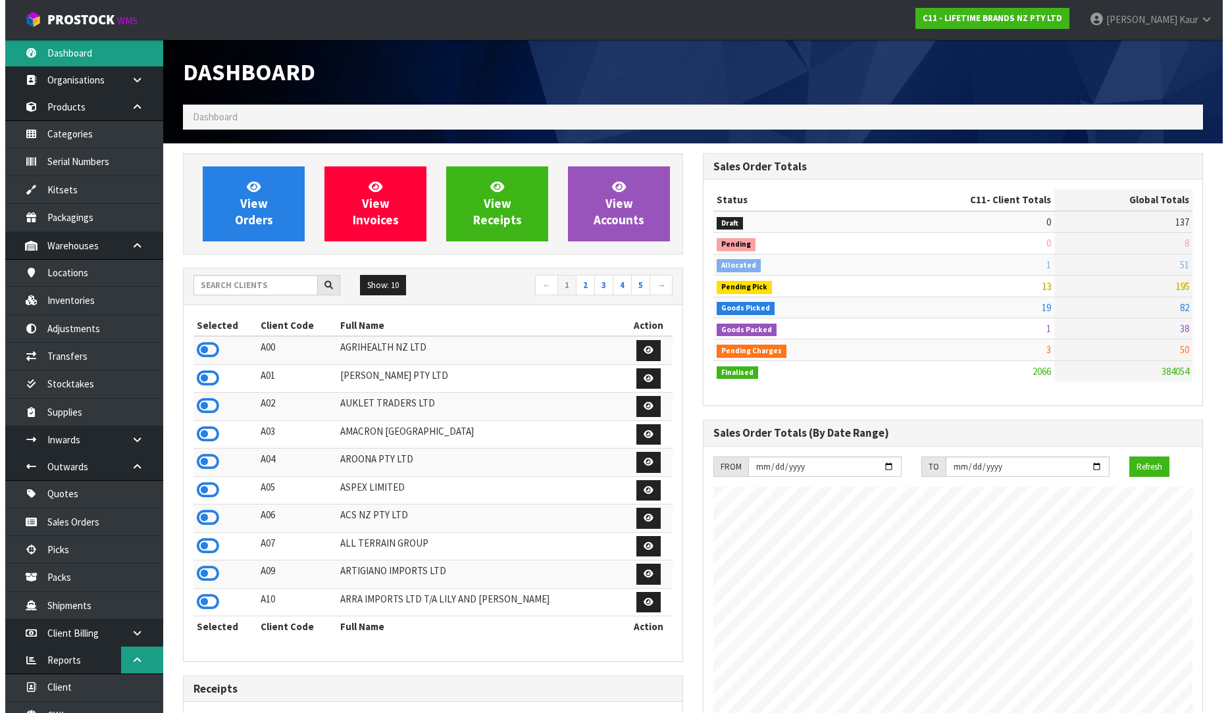
scroll to position [43, 0]
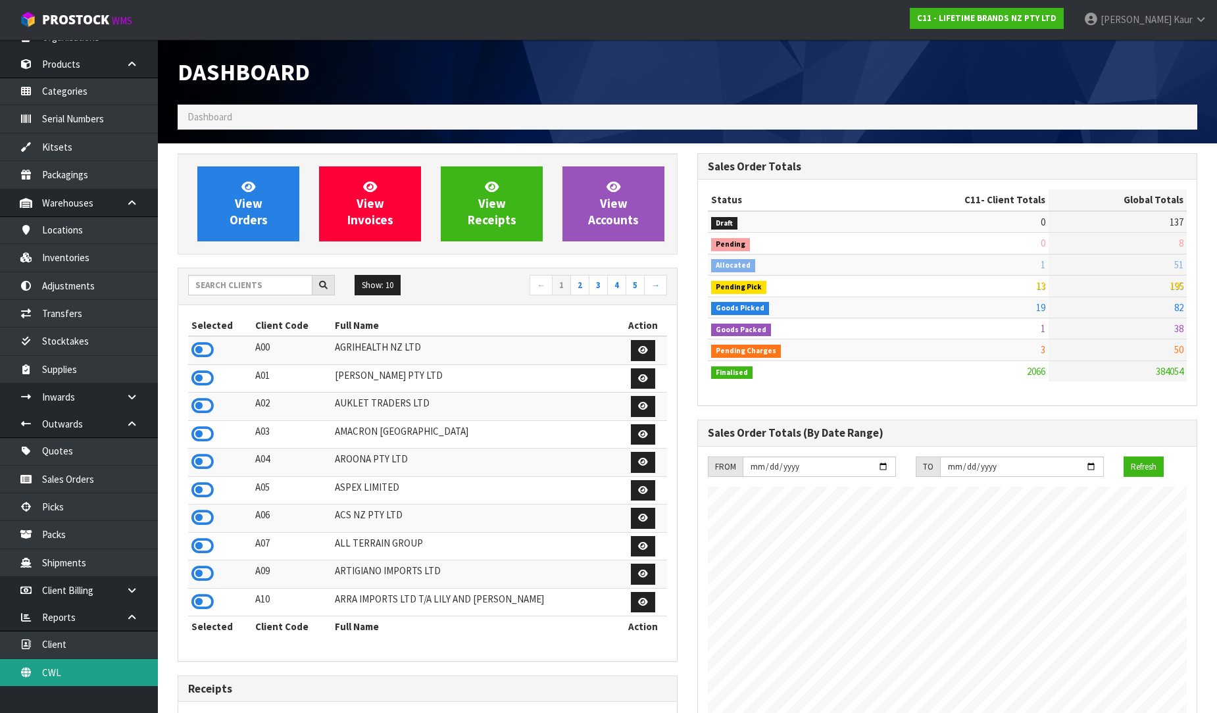
click at [82, 667] on link "CWL" at bounding box center [79, 672] width 158 height 27
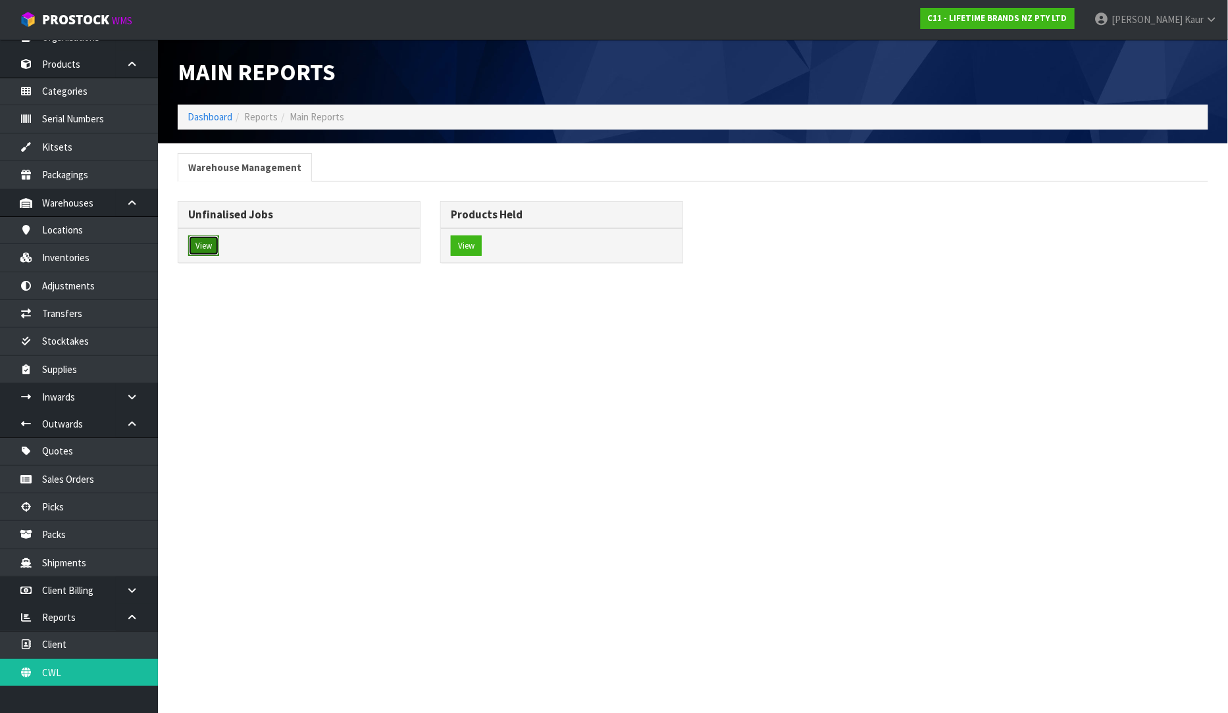
click at [195, 241] on button "View" at bounding box center [203, 246] width 31 height 21
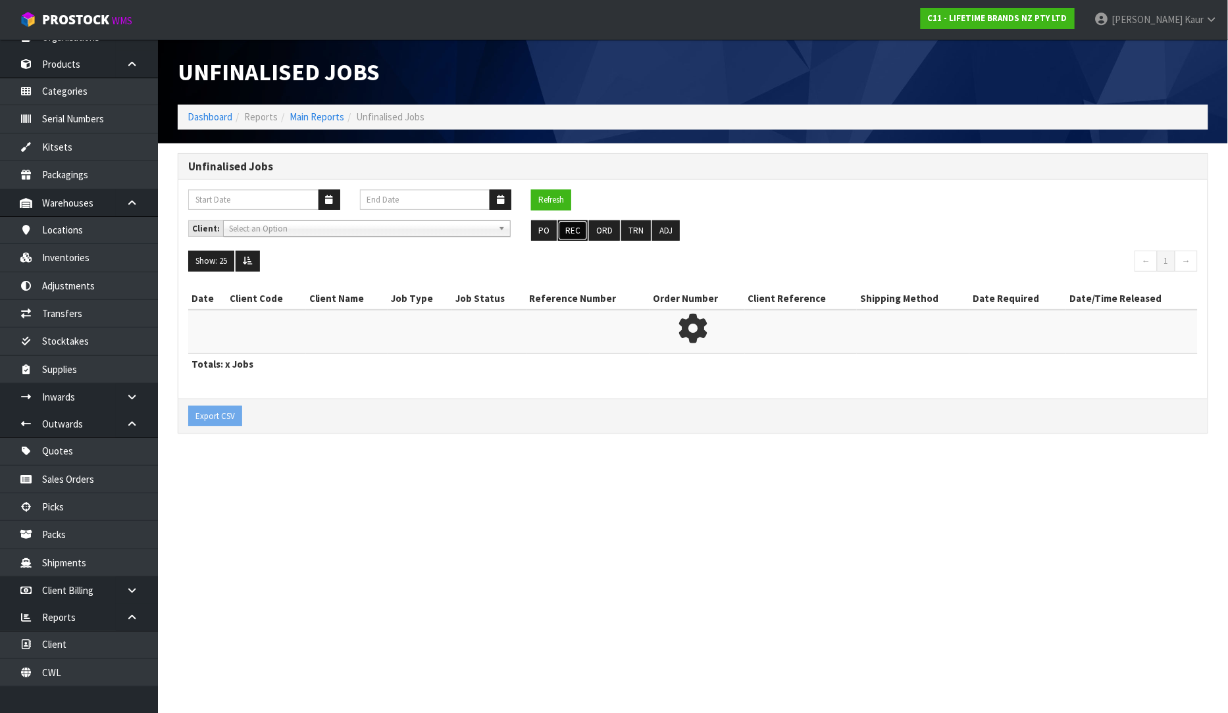
click at [570, 226] on button "REC" at bounding box center [573, 230] width 30 height 21
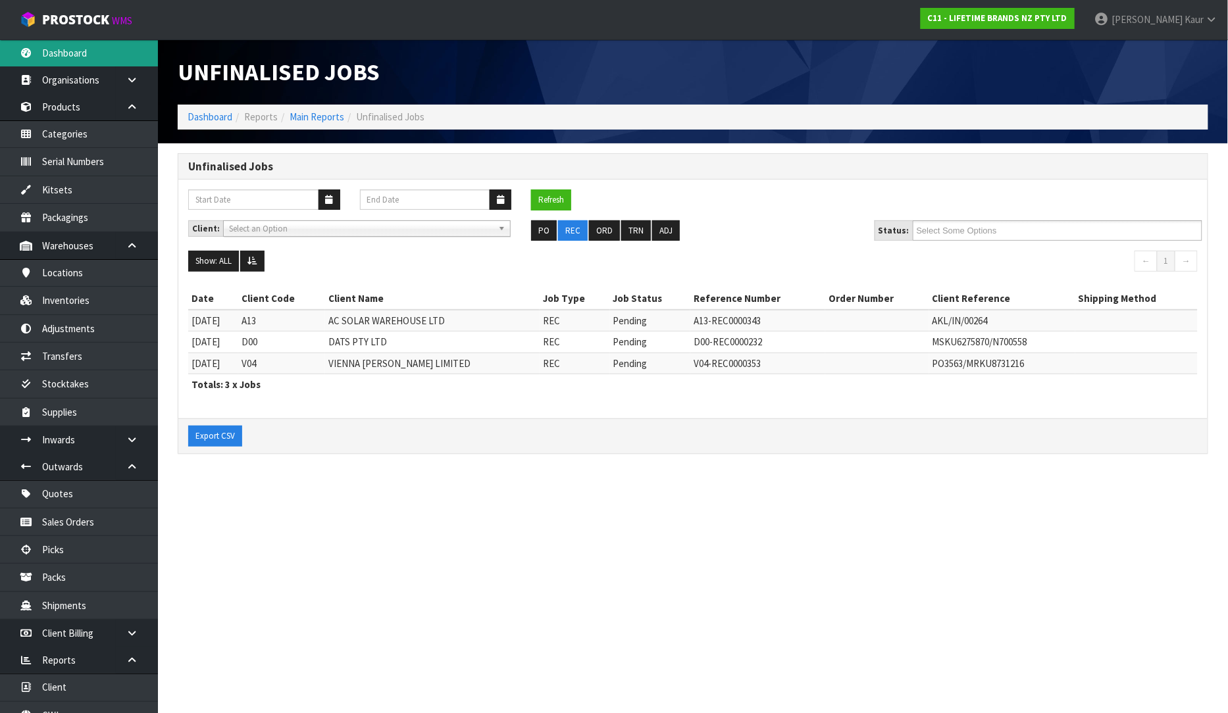
click at [79, 54] on link "Dashboard" at bounding box center [79, 52] width 158 height 27
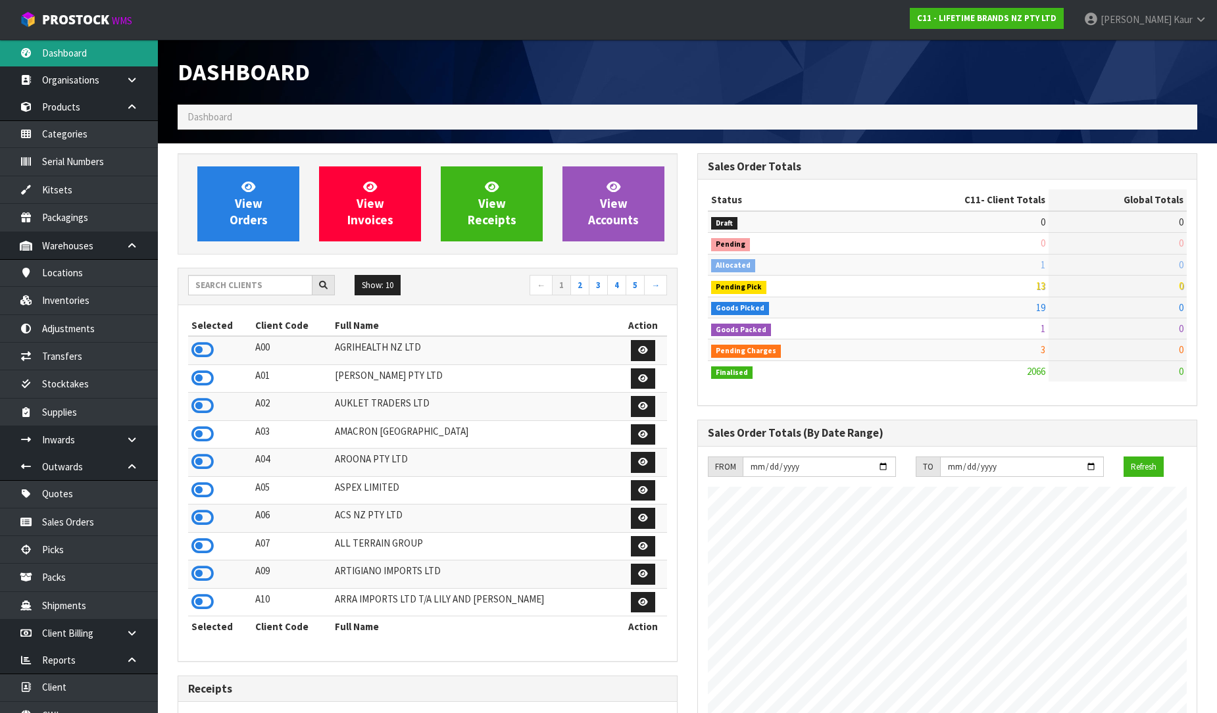
scroll to position [997, 520]
click at [72, 292] on link "Inventories" at bounding box center [79, 300] width 158 height 27
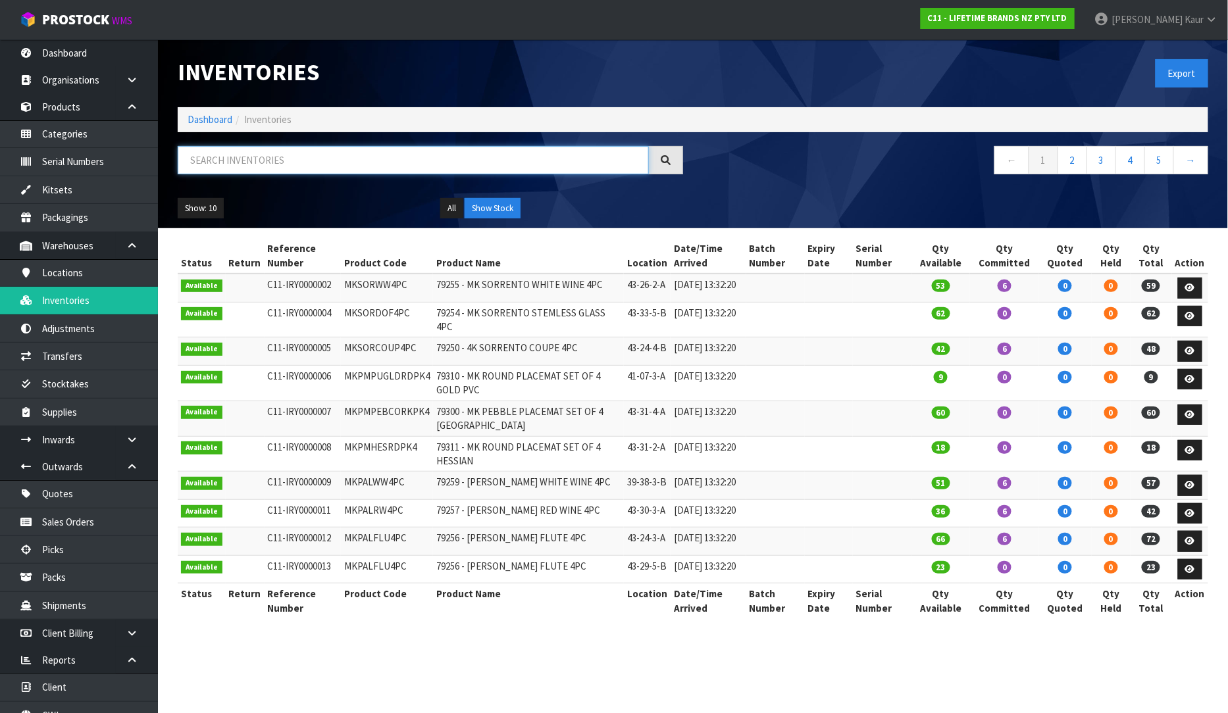
click at [238, 169] on input "text" at bounding box center [413, 160] width 471 height 28
type input "3"
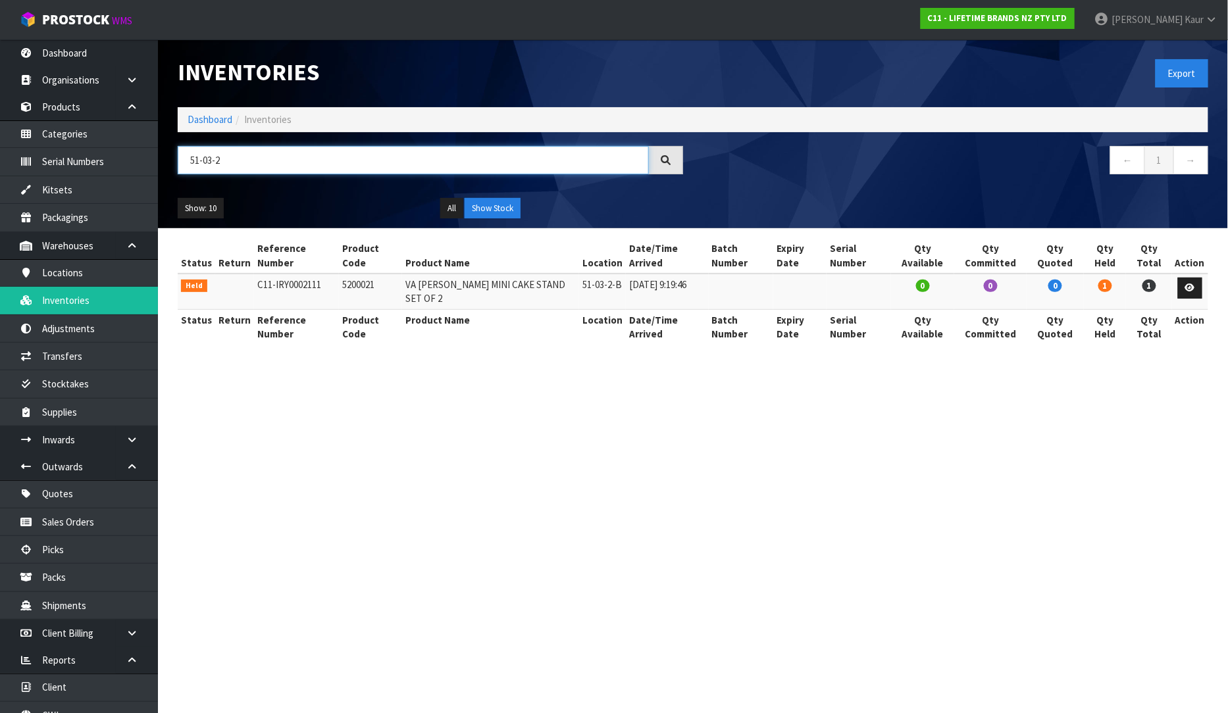
type input "51-03-2"
click at [1122, 391] on section "Inventories Export Dashboard Inventories 51-03-2 ← 1 → Show: 10 5 10 25 50 All …" at bounding box center [614, 356] width 1228 height 713
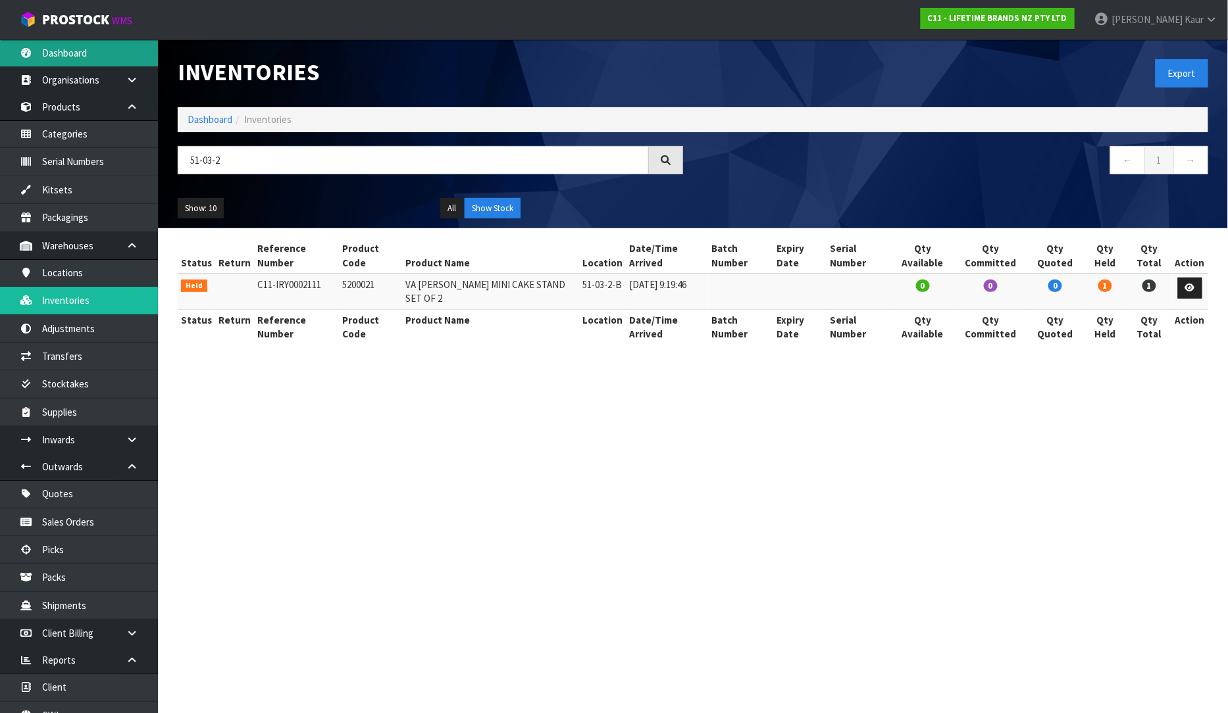
click at [40, 61] on link "Dashboard" at bounding box center [79, 52] width 158 height 27
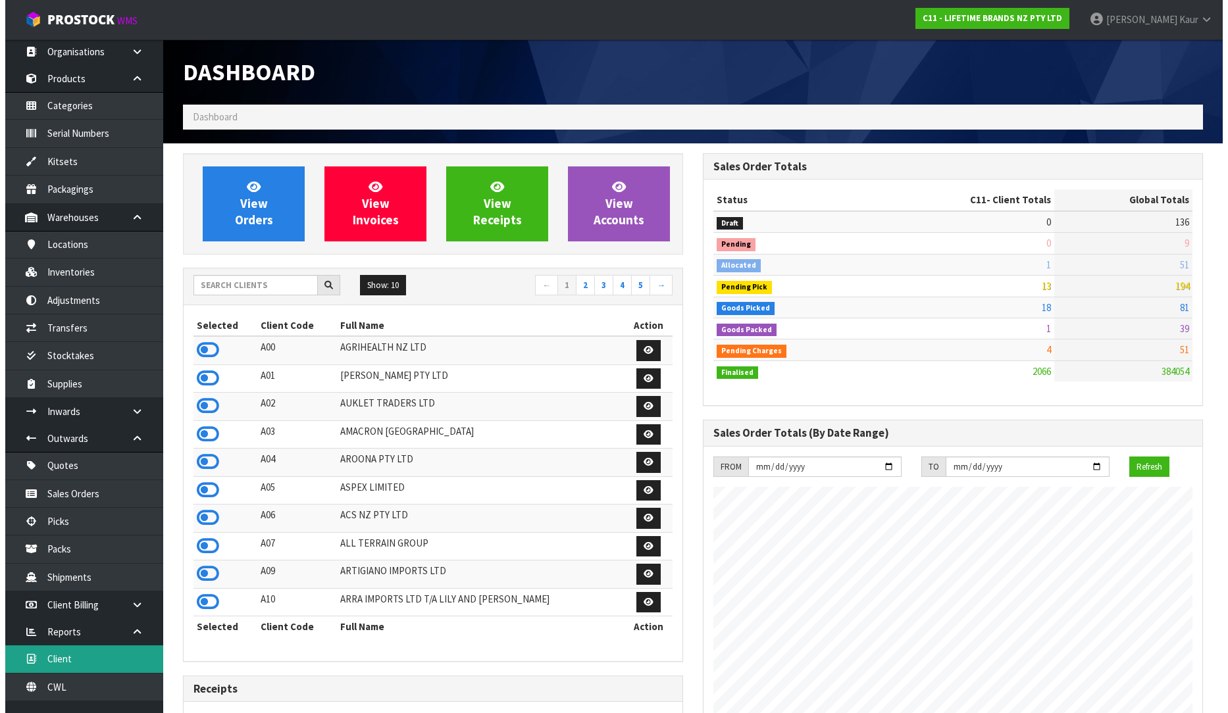
scroll to position [43, 0]
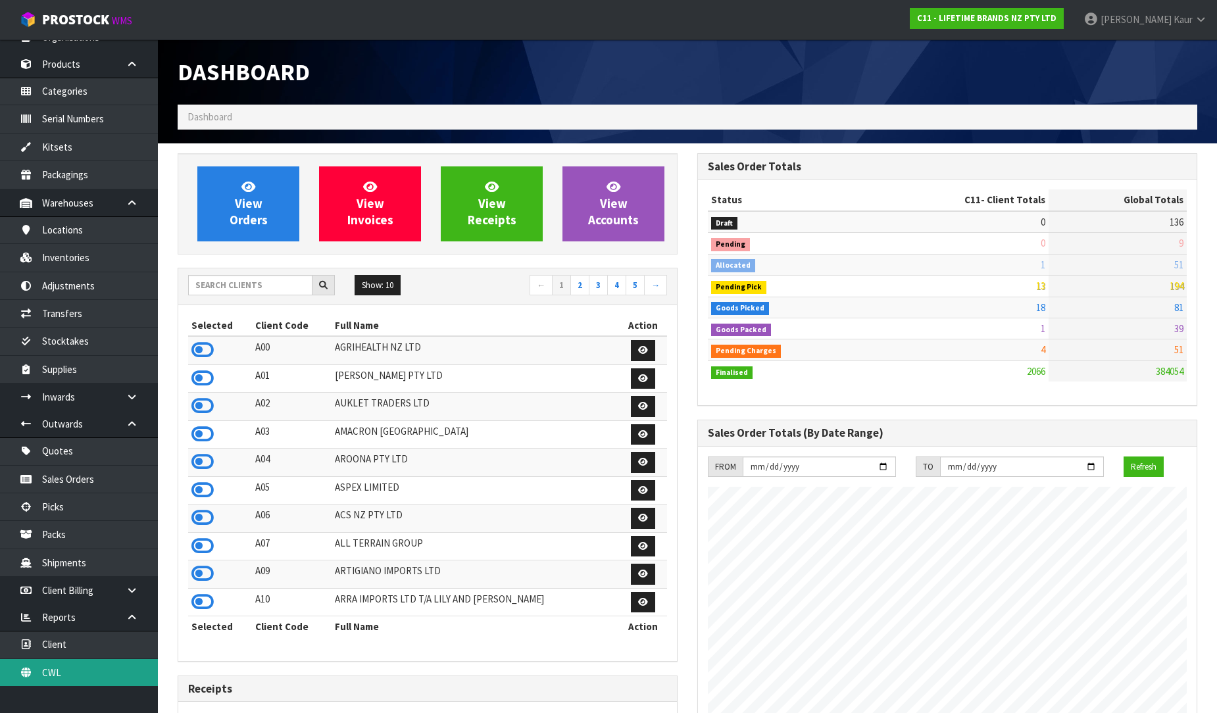
click at [80, 664] on link "CWL" at bounding box center [79, 672] width 158 height 27
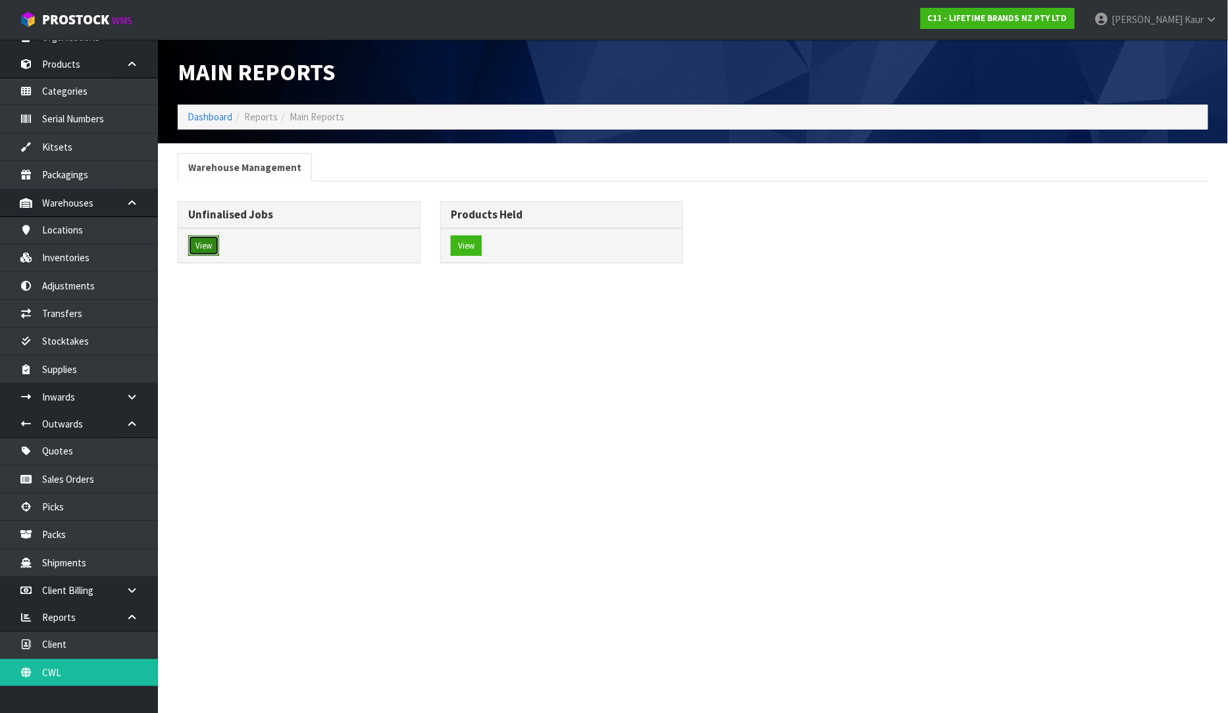
click at [218, 244] on button "View" at bounding box center [203, 246] width 31 height 21
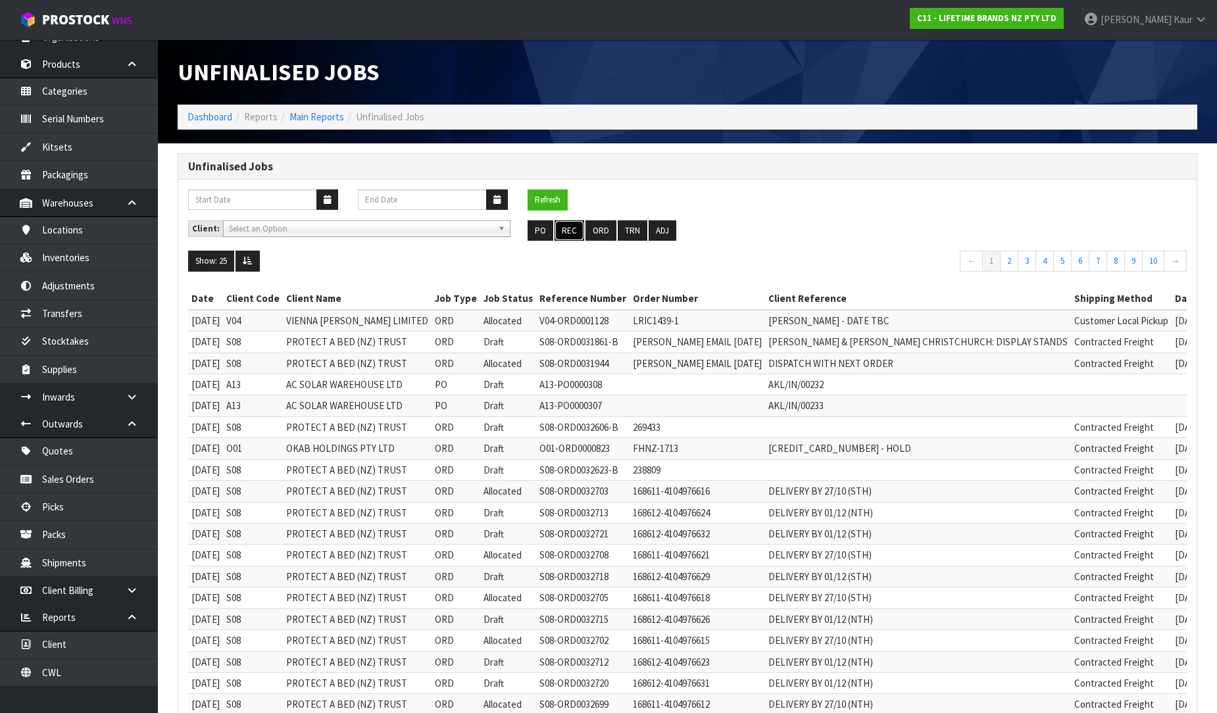
click at [572, 229] on button "REC" at bounding box center [570, 230] width 30 height 21
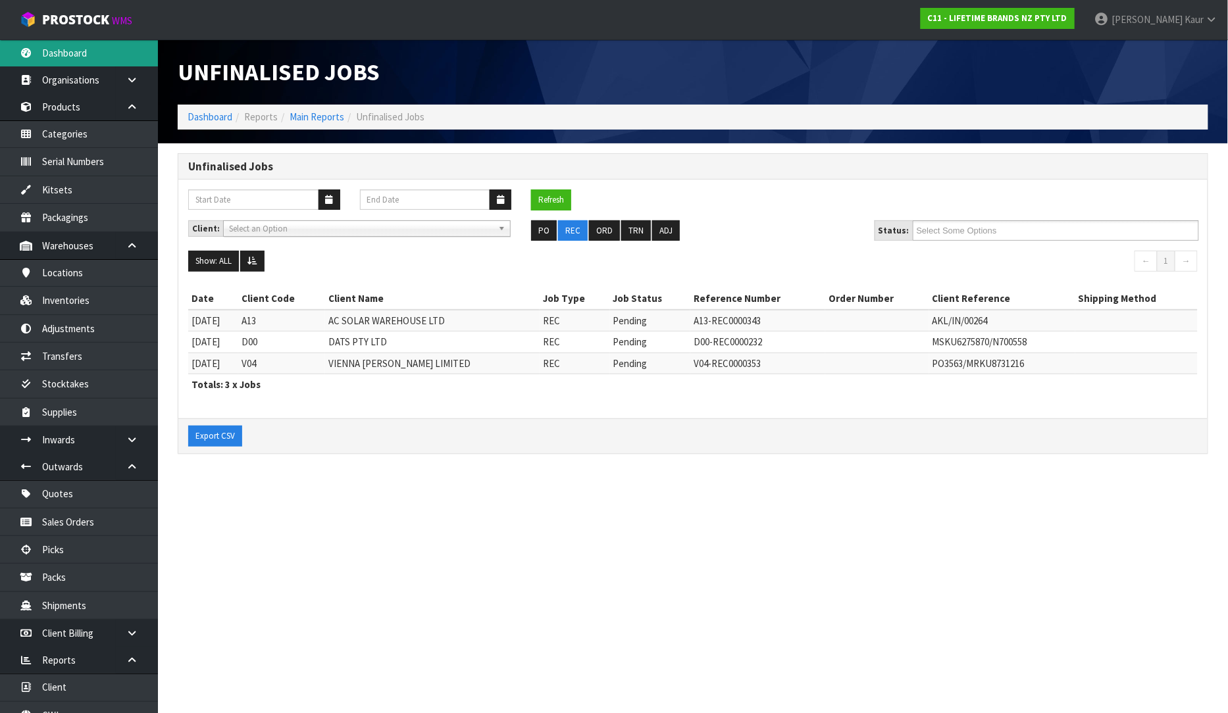
click at [76, 42] on link "Dashboard" at bounding box center [79, 52] width 158 height 27
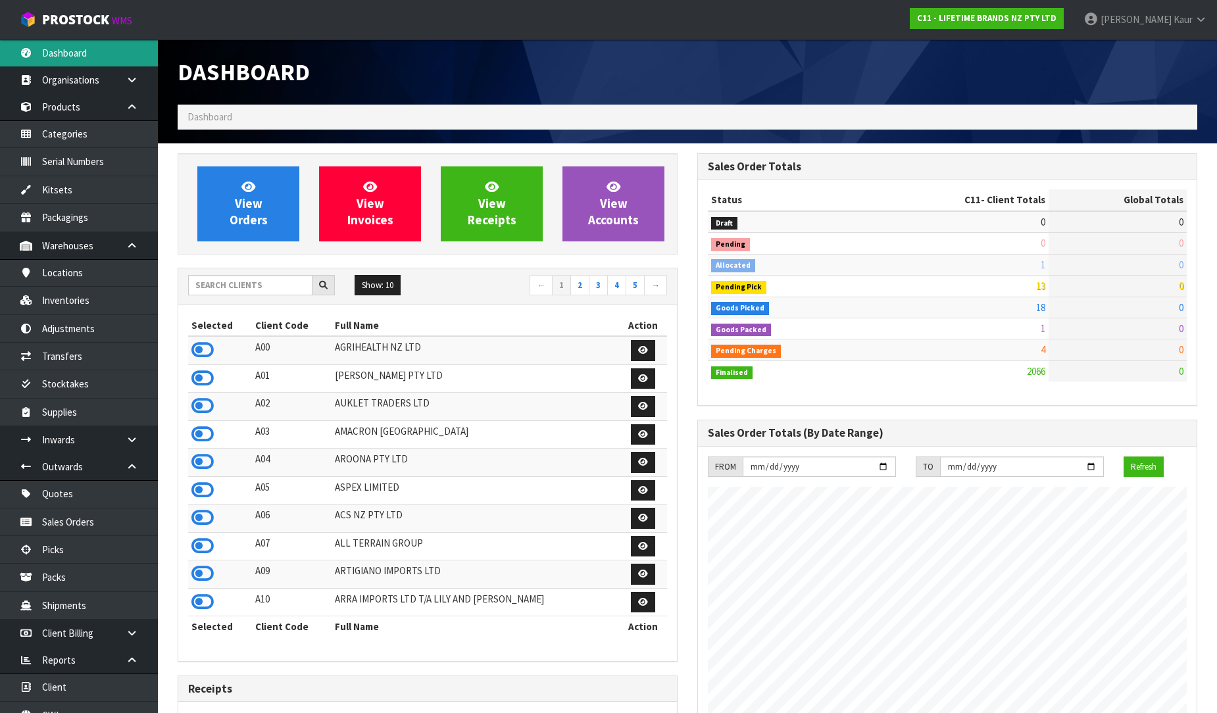
scroll to position [997, 520]
click at [224, 283] on input "text" at bounding box center [250, 285] width 124 height 20
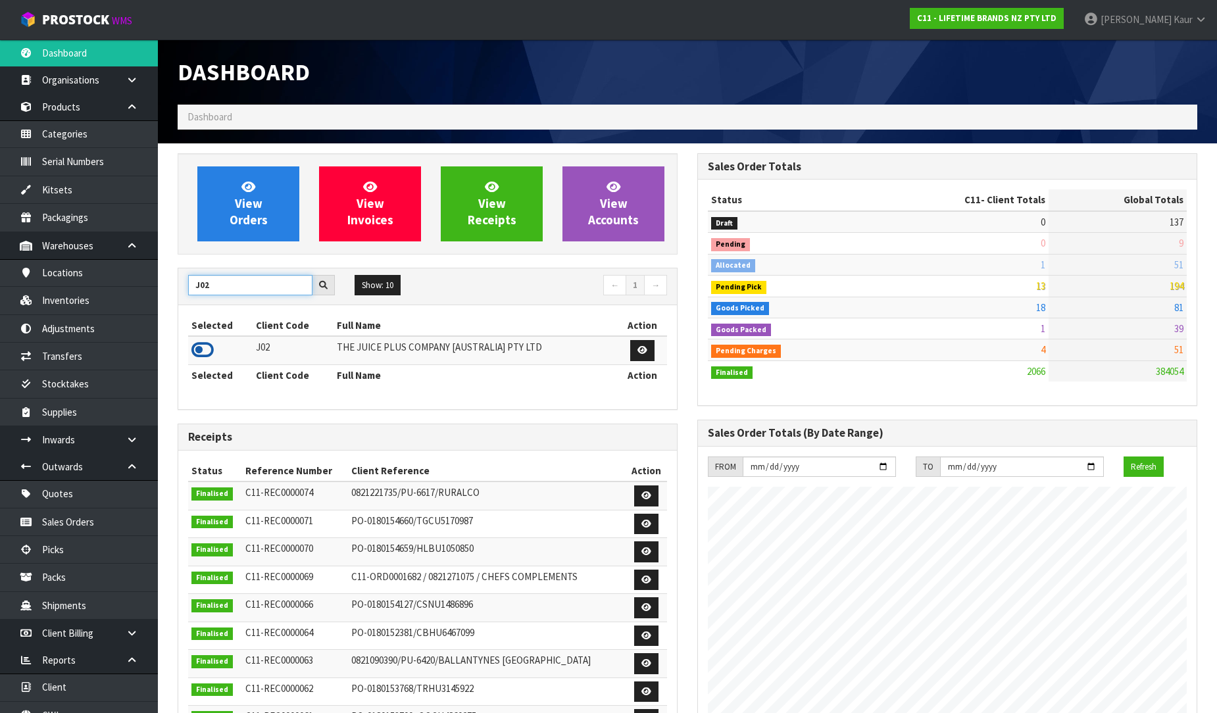
type input "J02"
click at [205, 353] on icon at bounding box center [202, 350] width 22 height 20
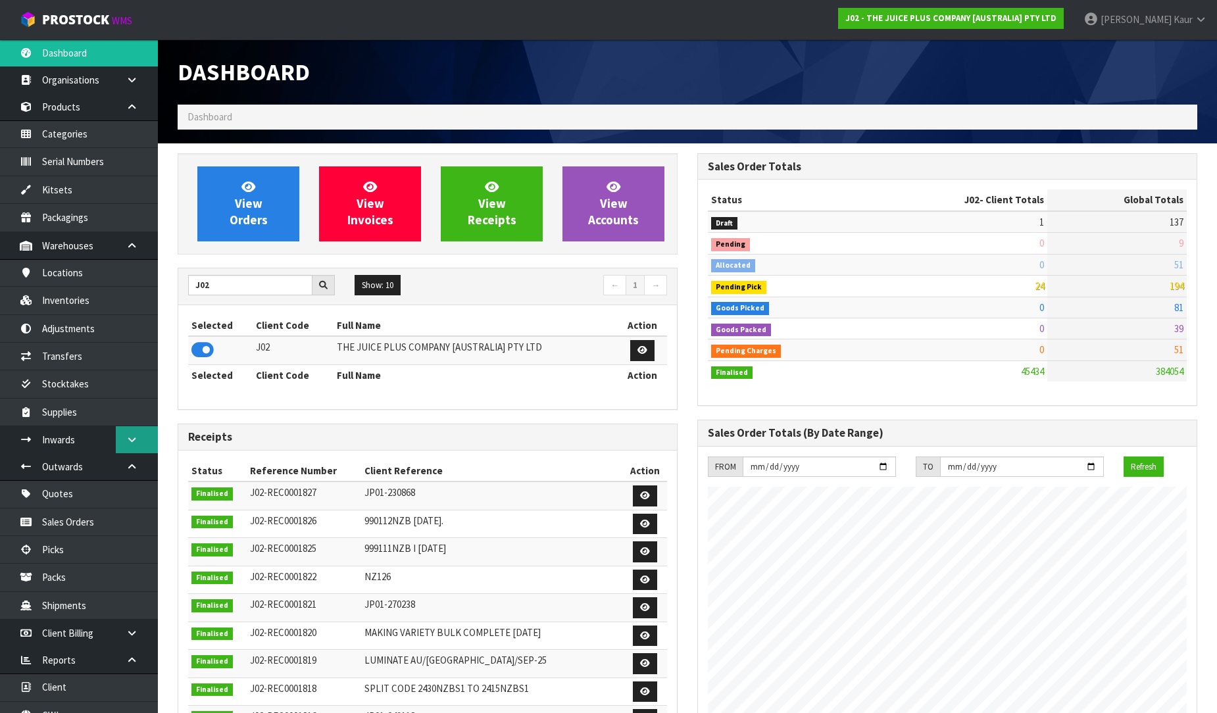
click at [117, 449] on link at bounding box center [137, 439] width 42 height 27
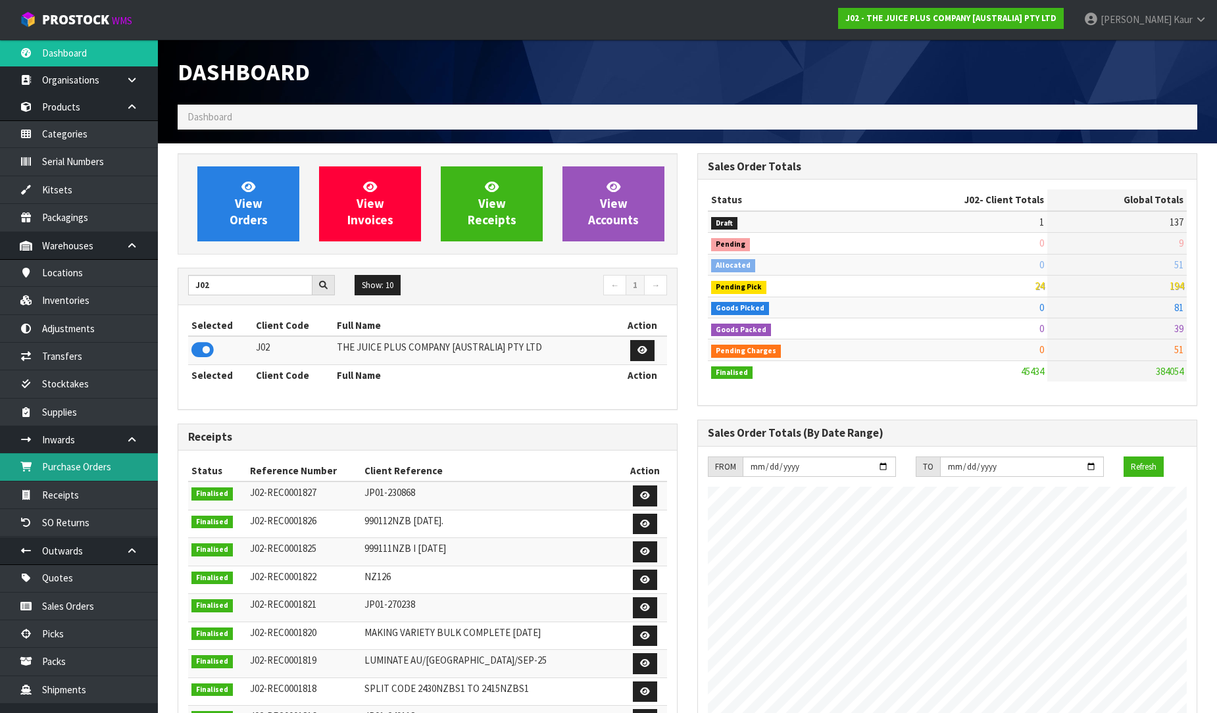
click at [82, 476] on link "Purchase Orders" at bounding box center [79, 466] width 158 height 27
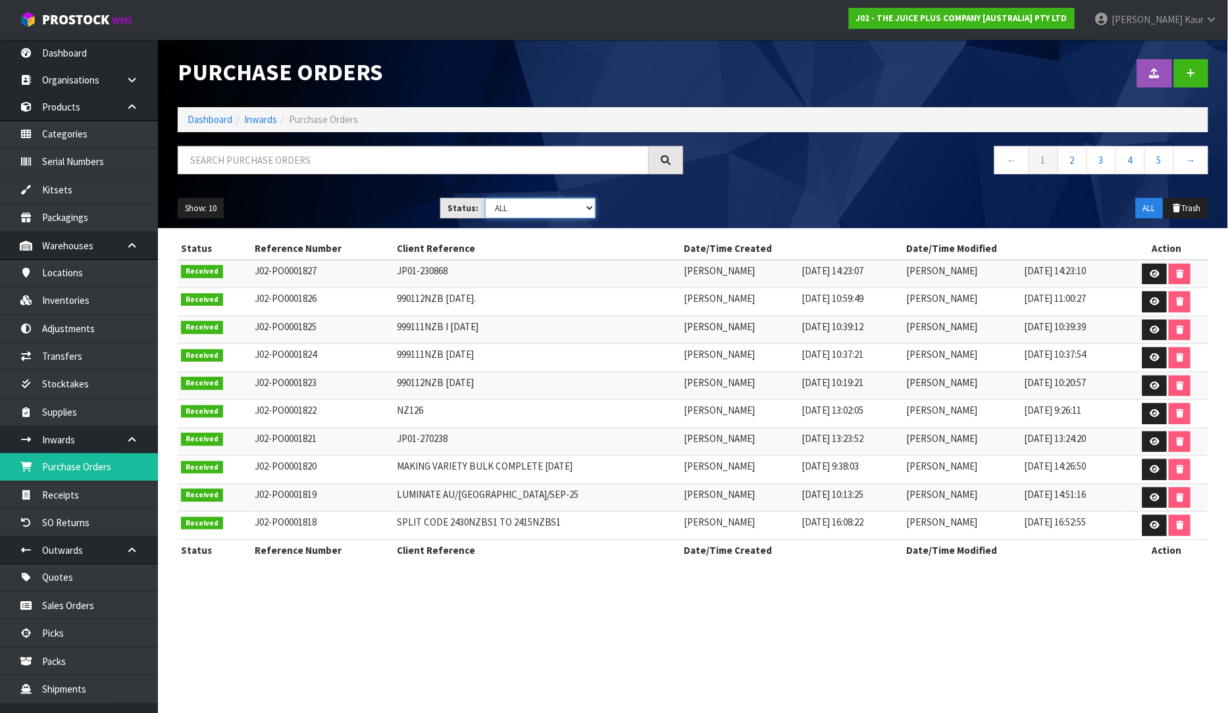
click at [589, 207] on select "Draft Pending Received Cancelled ALL" at bounding box center [540, 208] width 111 height 20
click at [485, 198] on select "Draft Pending Received Cancelled ALL" at bounding box center [540, 208] width 111 height 20
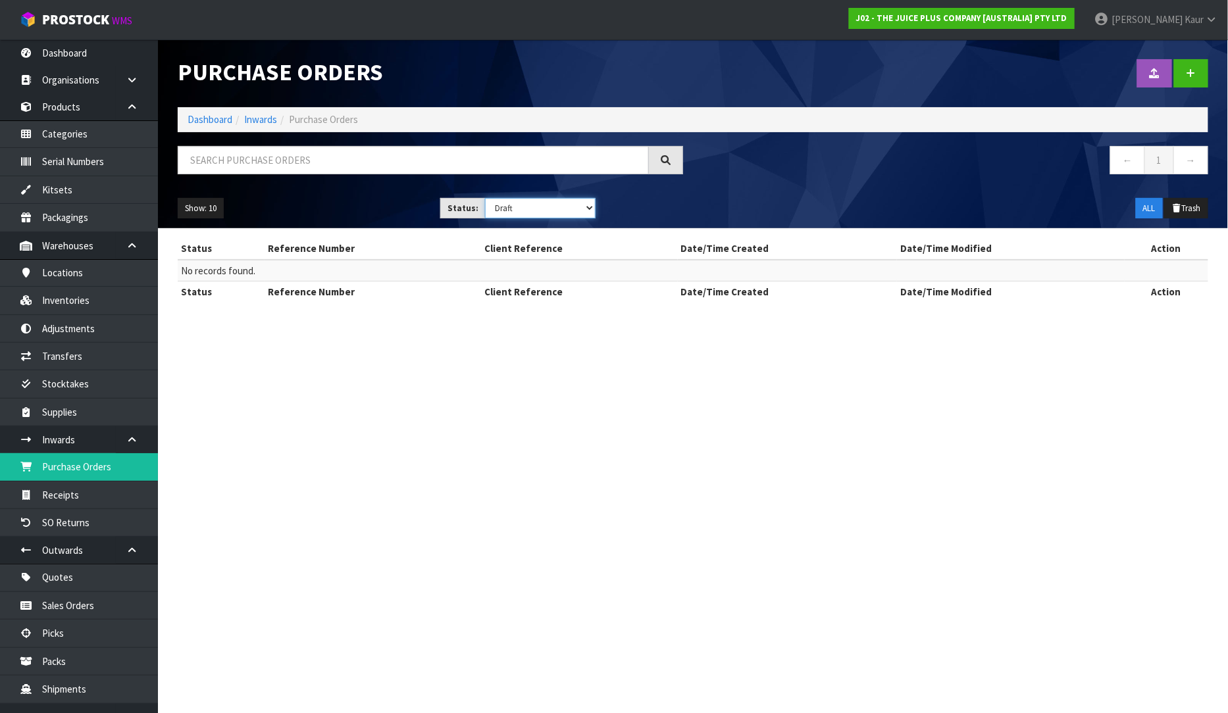
click at [586, 208] on select "Draft Pending Received Cancelled ALL" at bounding box center [540, 208] width 111 height 20
select select "string:ALL"
click at [485, 198] on select "Draft Pending Received Cancelled ALL" at bounding box center [540, 208] width 111 height 20
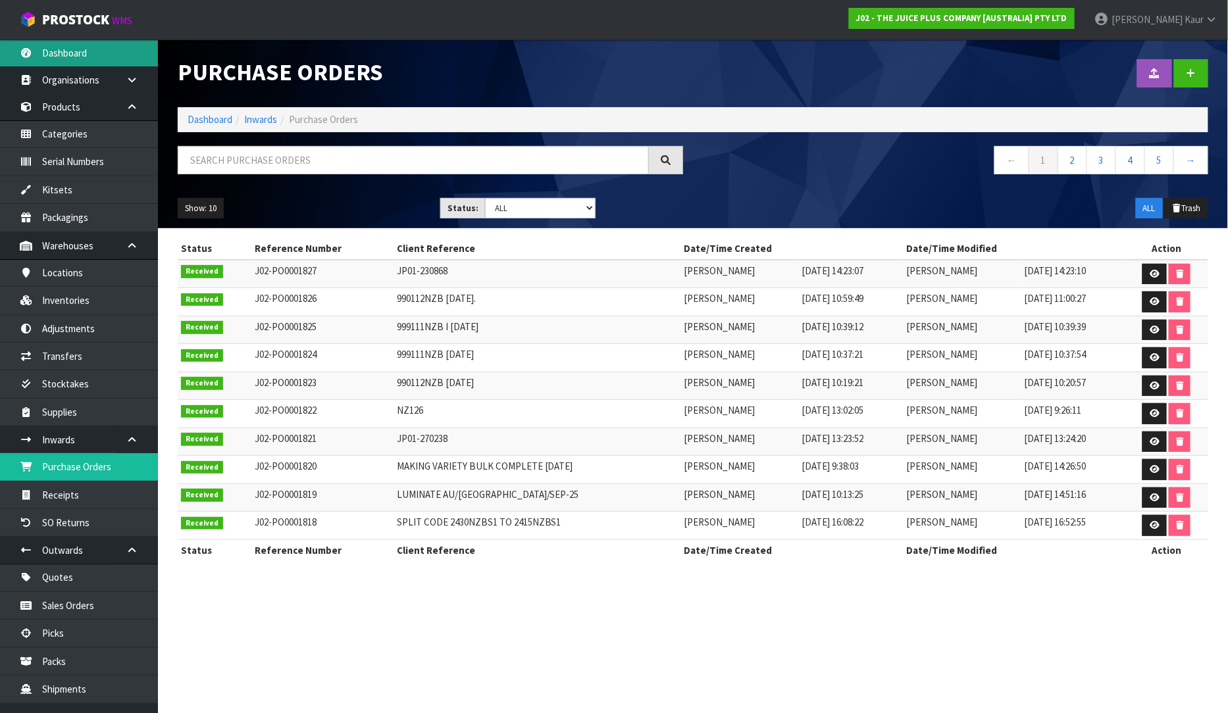
click at [89, 60] on link "Dashboard" at bounding box center [79, 52] width 158 height 27
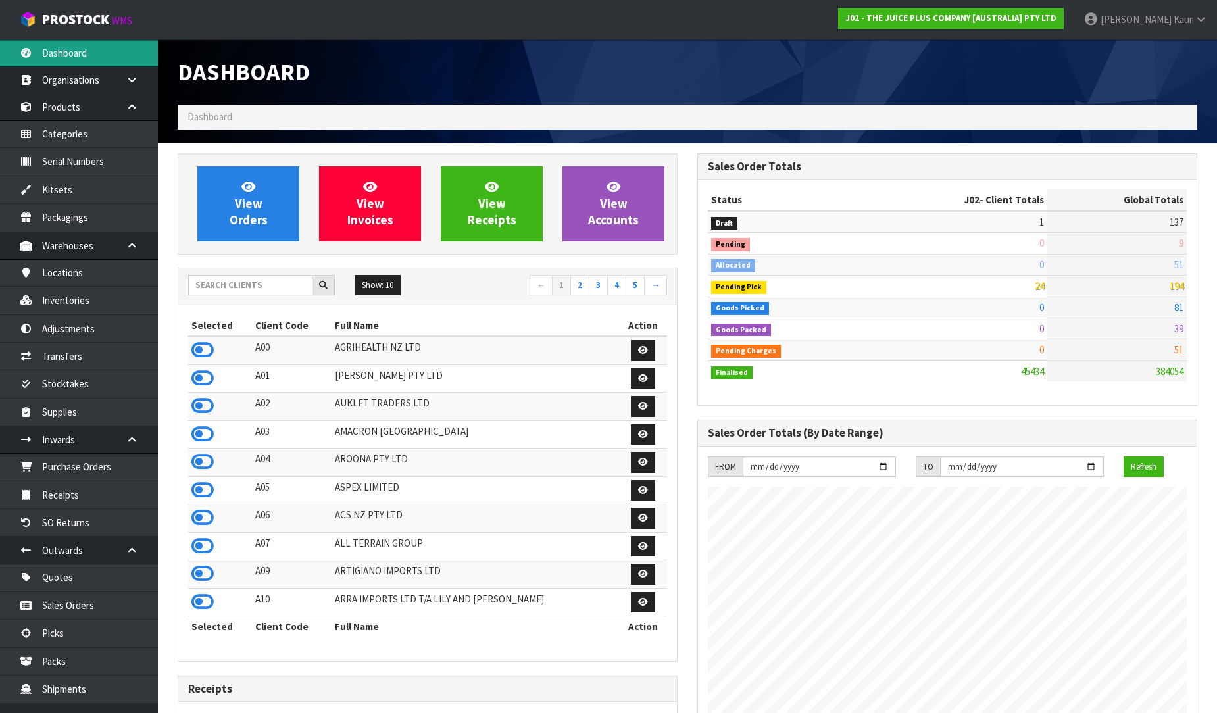
click at [63, 58] on link "Dashboard" at bounding box center [79, 52] width 158 height 27
